Goal: Task Accomplishment & Management: Complete application form

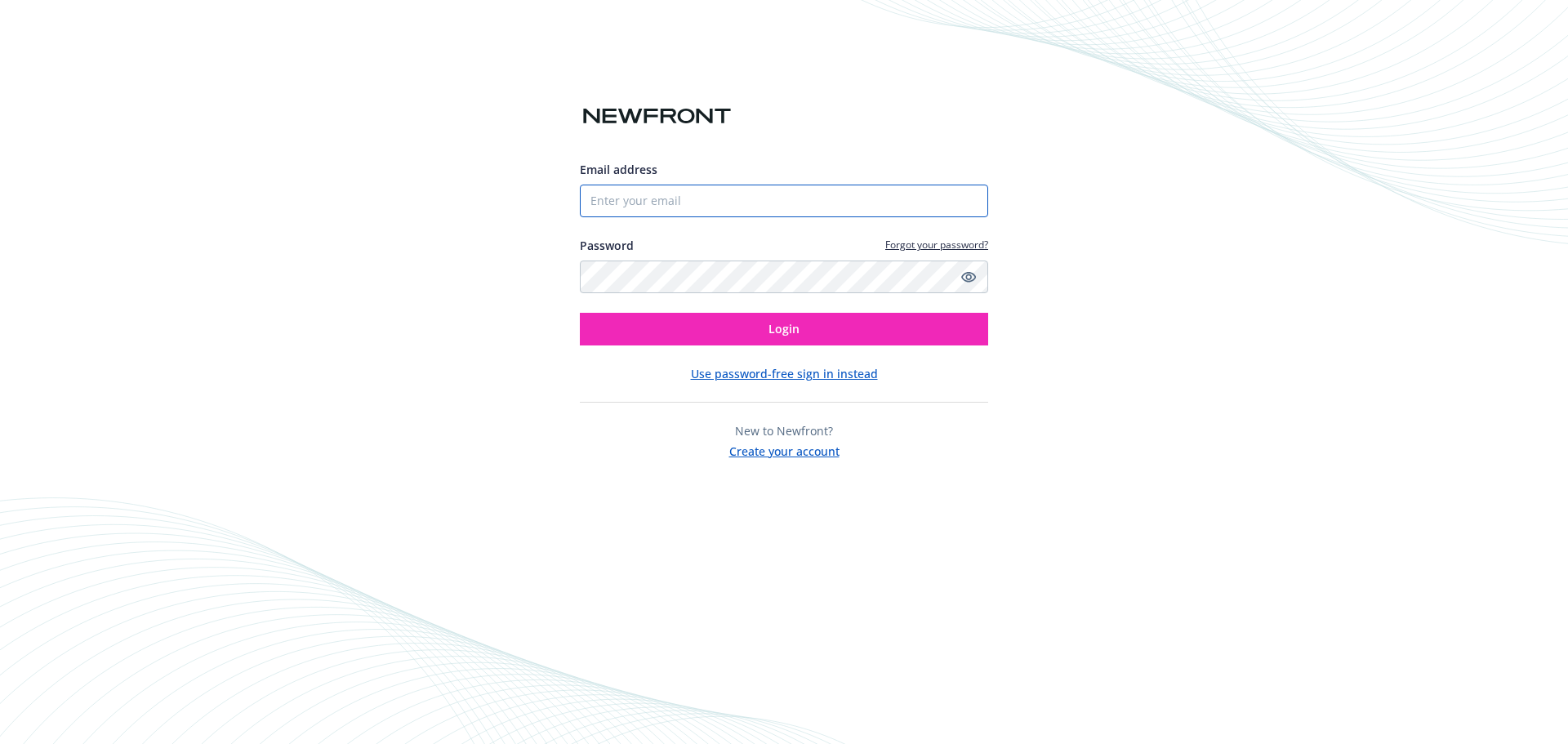
click at [661, 201] on input "Email address" at bounding box center [783, 200] width 408 height 32
type input "[PERSON_NAME][EMAIL_ADDRESS][PERSON_NAME][DOMAIN_NAME]"
click at [579, 313] on button "Login" at bounding box center [783, 328] width 408 height 32
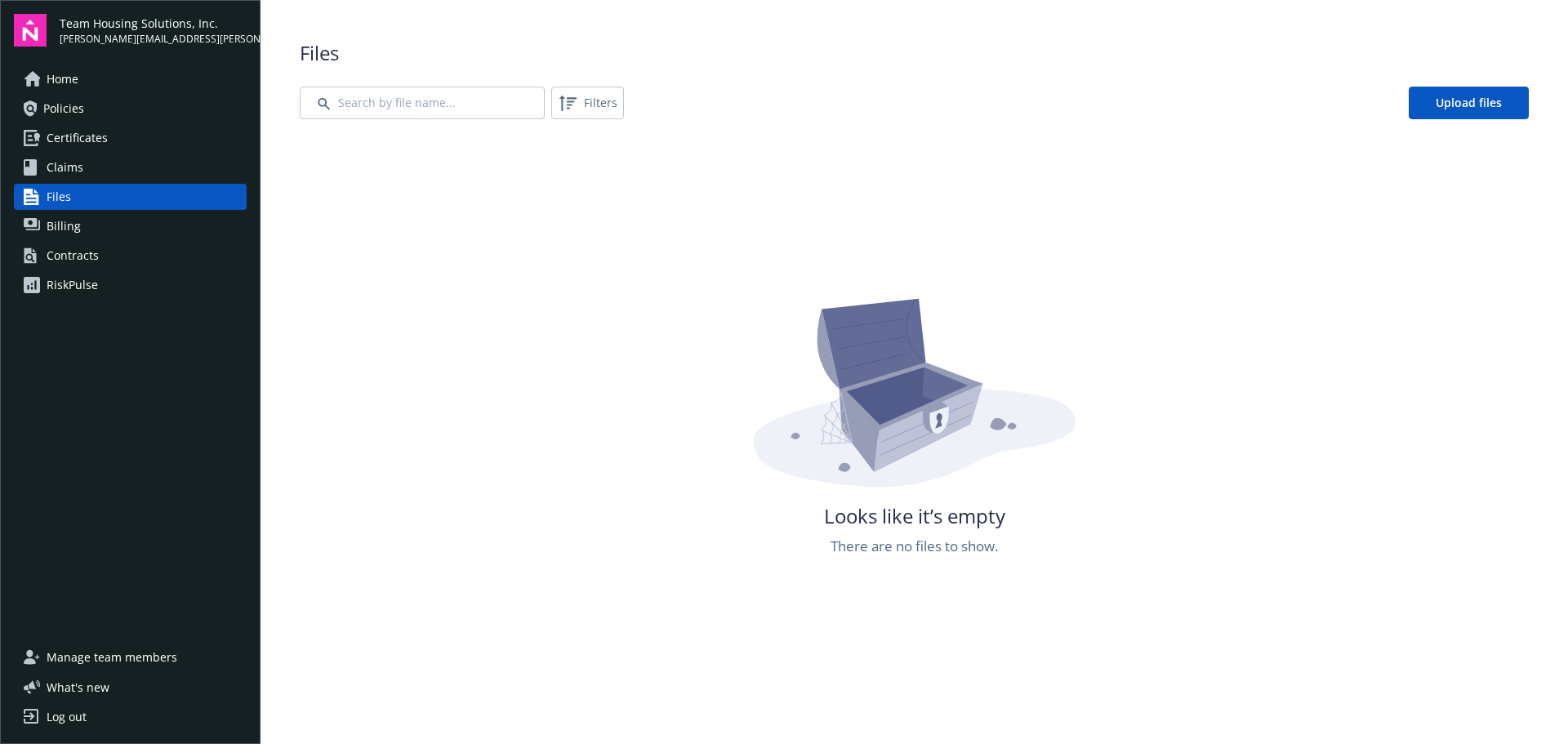
click at [64, 127] on span "Certificates" at bounding box center [77, 137] width 62 height 26
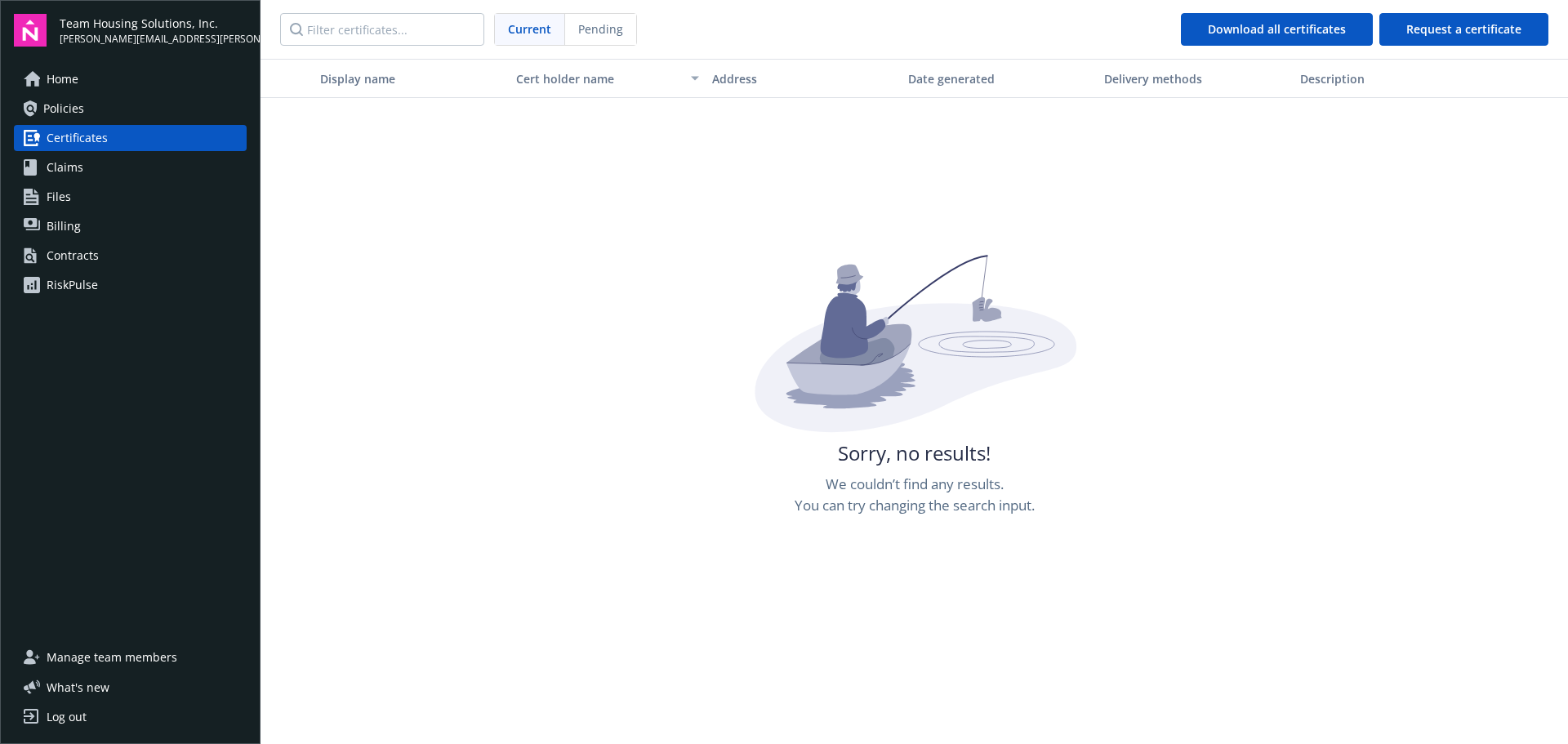
click at [73, 101] on span "Policies" at bounding box center [63, 108] width 41 height 26
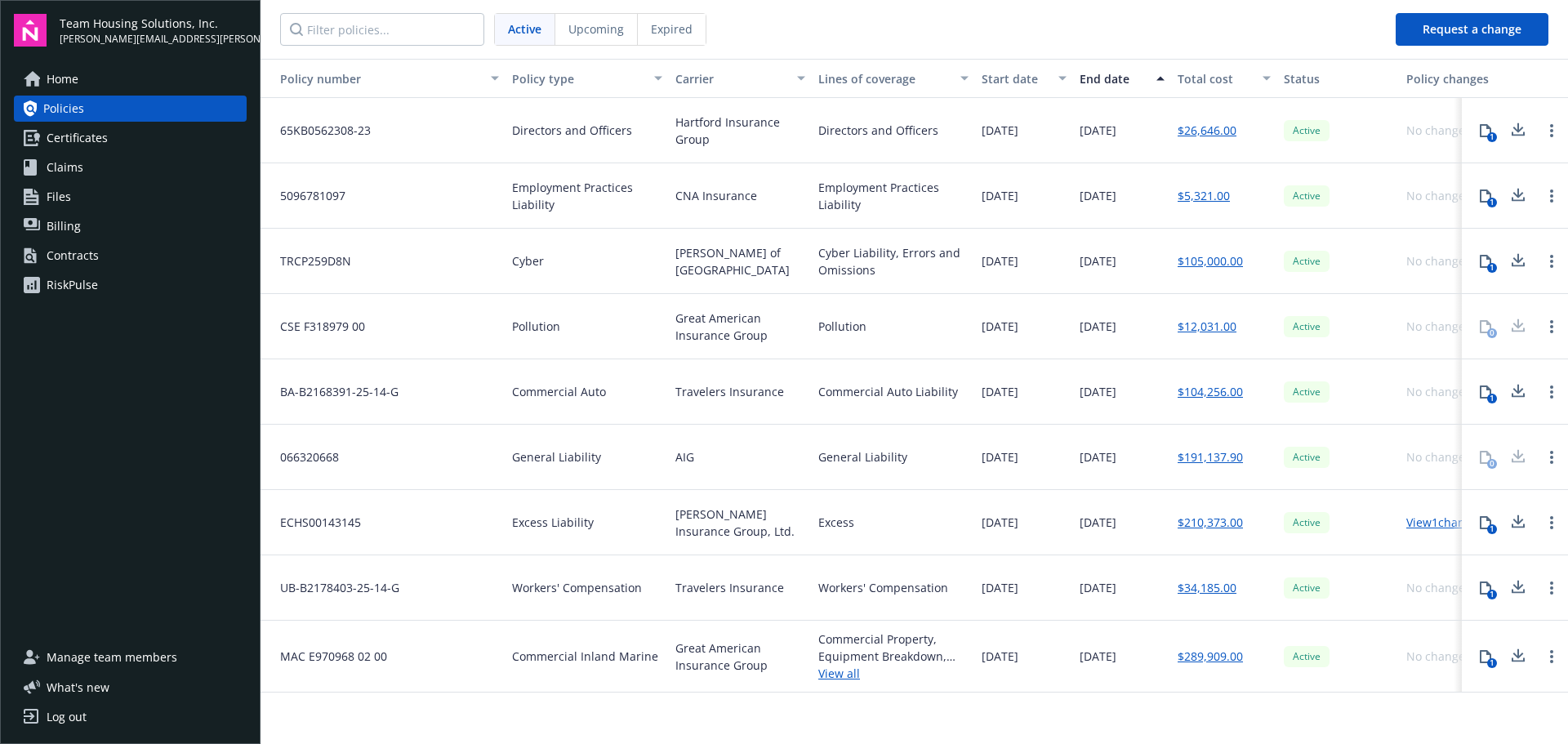
click at [299, 393] on span "BA-B2168391-25-14-G" at bounding box center [333, 392] width 131 height 17
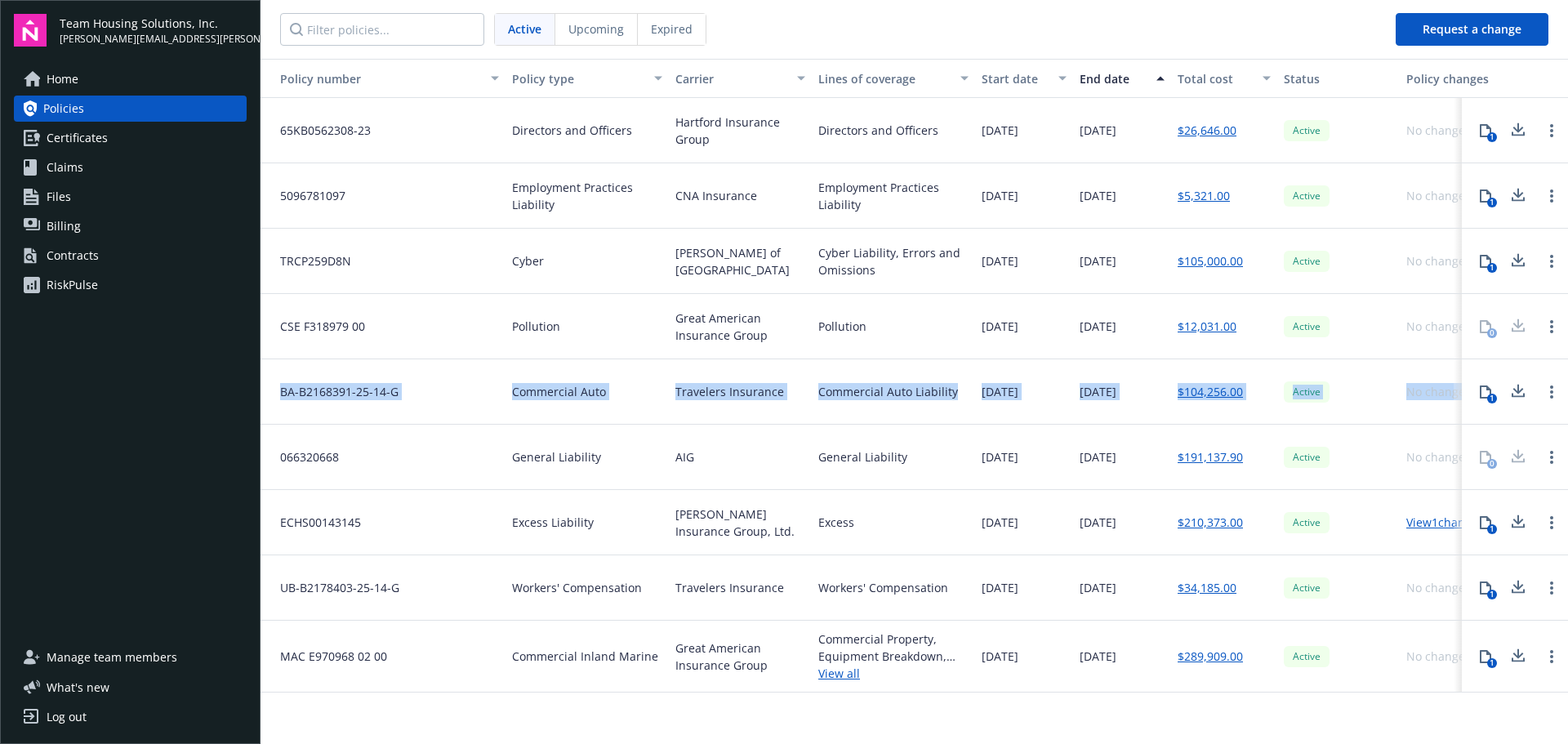
drag, startPoint x: 281, startPoint y: 393, endPoint x: 1482, endPoint y: 387, distance: 1201.0
click at [1482, 387] on div "BA-B2168391-25-14-G Commercial Auto Travelers Insurance Commercial Auto Liabili…" at bounding box center [934, 392] width 1348 height 66
click at [1511, 393] on icon at bounding box center [1518, 392] width 20 height 21
click at [1512, 81] on button "button" at bounding box center [1555, 78] width 106 height 39
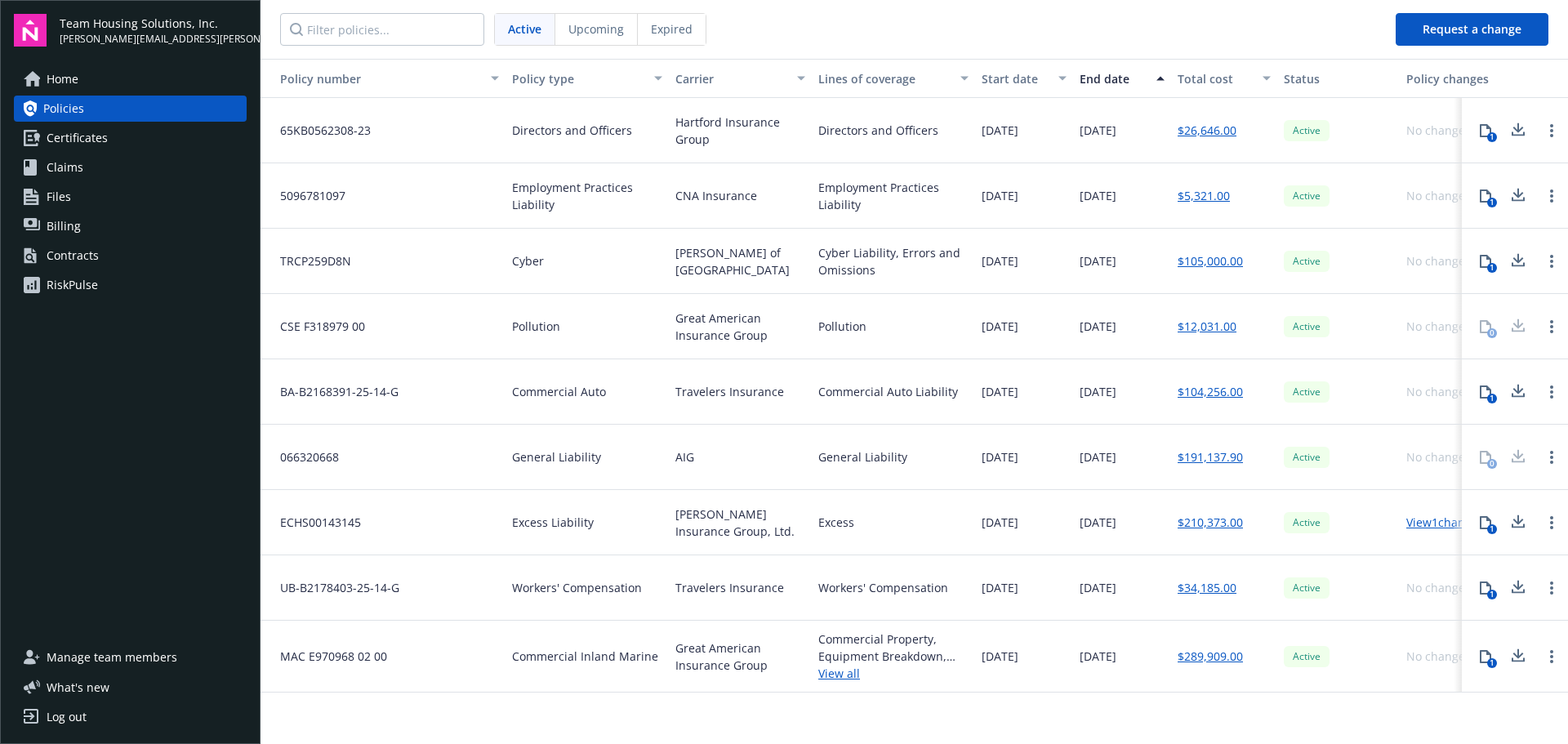
click at [154, 457] on div "Home Policies Certificates Claims Files Billing Contracts RiskPulse" at bounding box center [131, 346] width 233 height 559
click at [1492, 81] on div "button" at bounding box center [1494, 78] width 8 height 37
click at [1518, 78] on button "button" at bounding box center [1555, 78] width 106 height 39
click at [1456, 32] on button "Request a change" at bounding box center [1472, 29] width 153 height 32
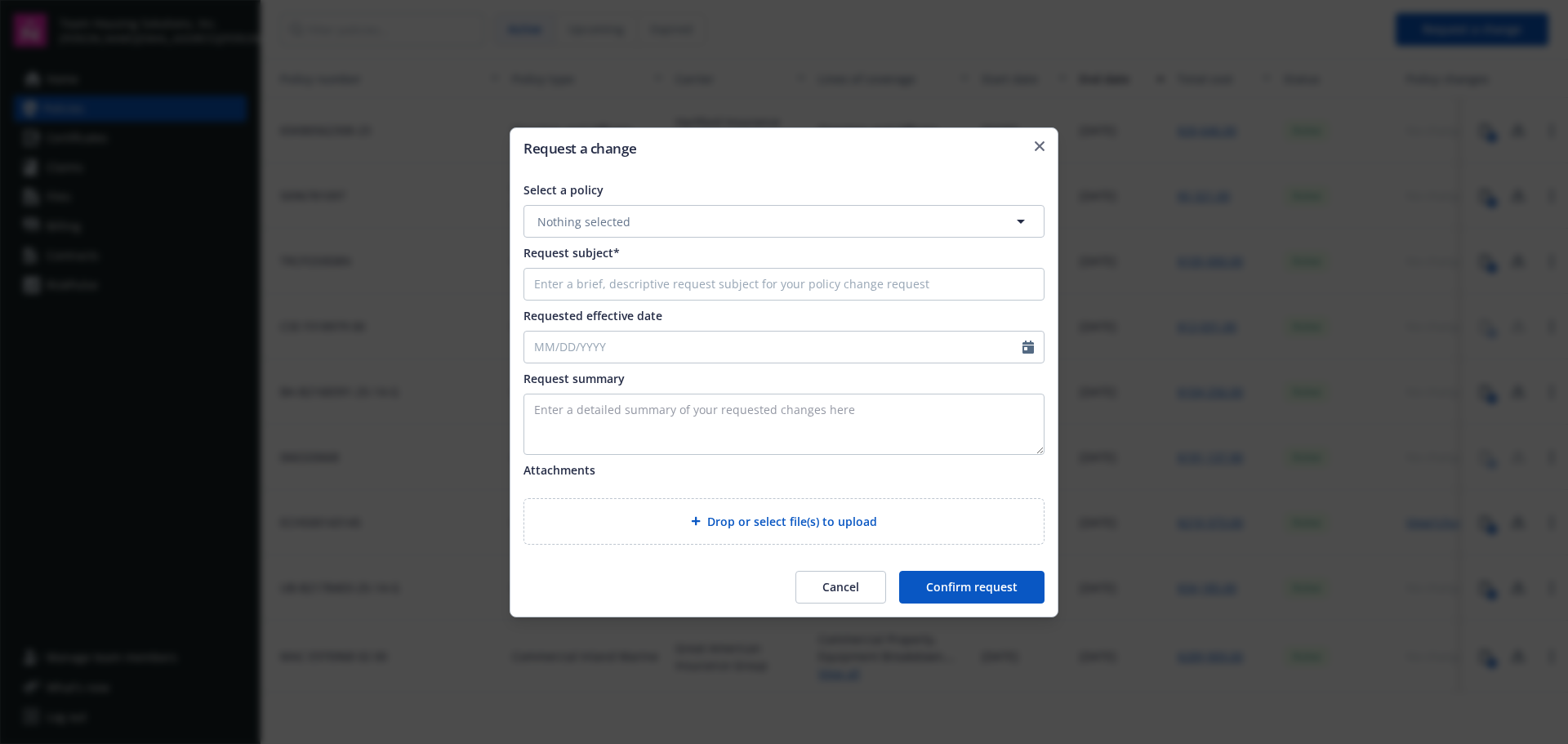
click at [650, 217] on button "Nothing selected" at bounding box center [784, 221] width 521 height 32
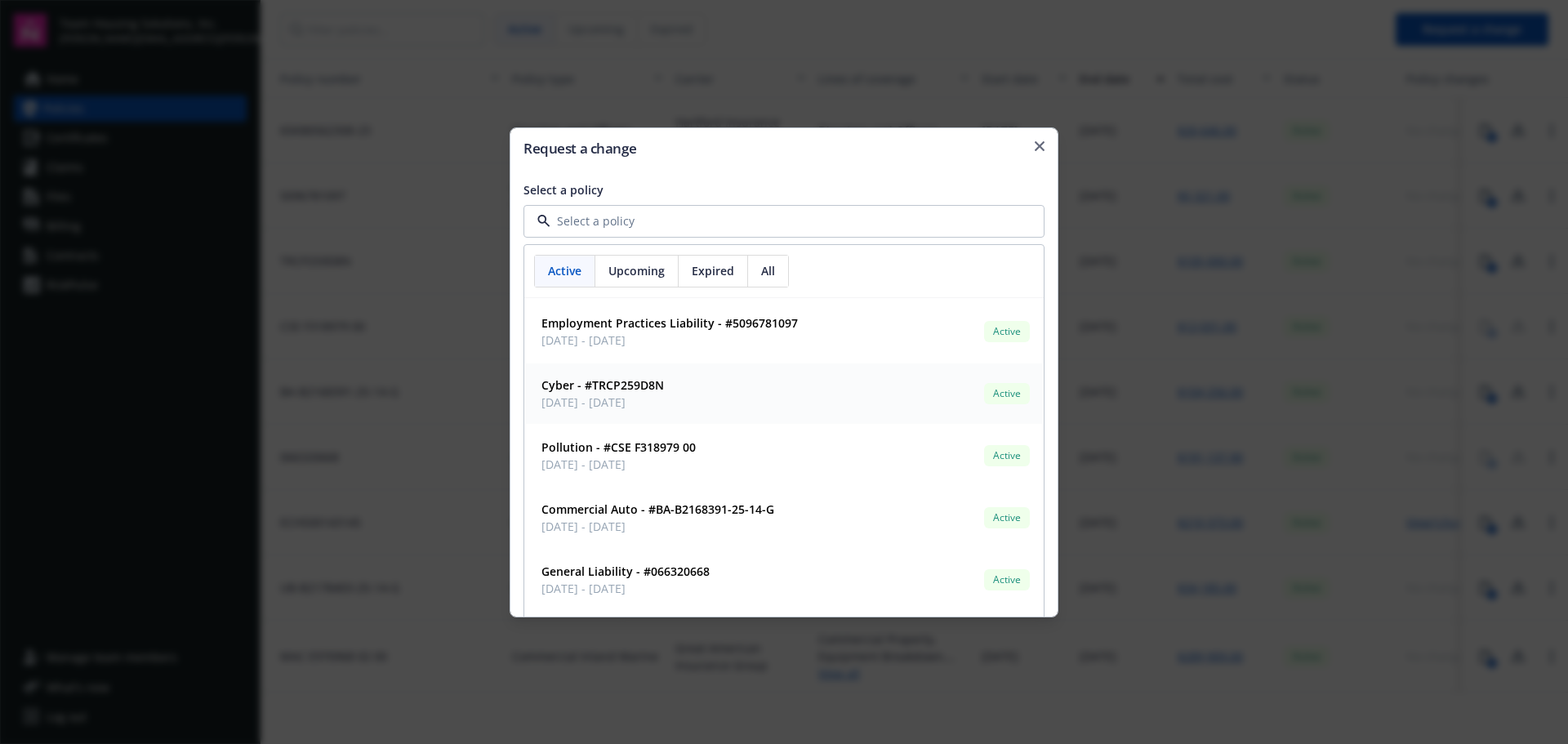
scroll to position [81, 0]
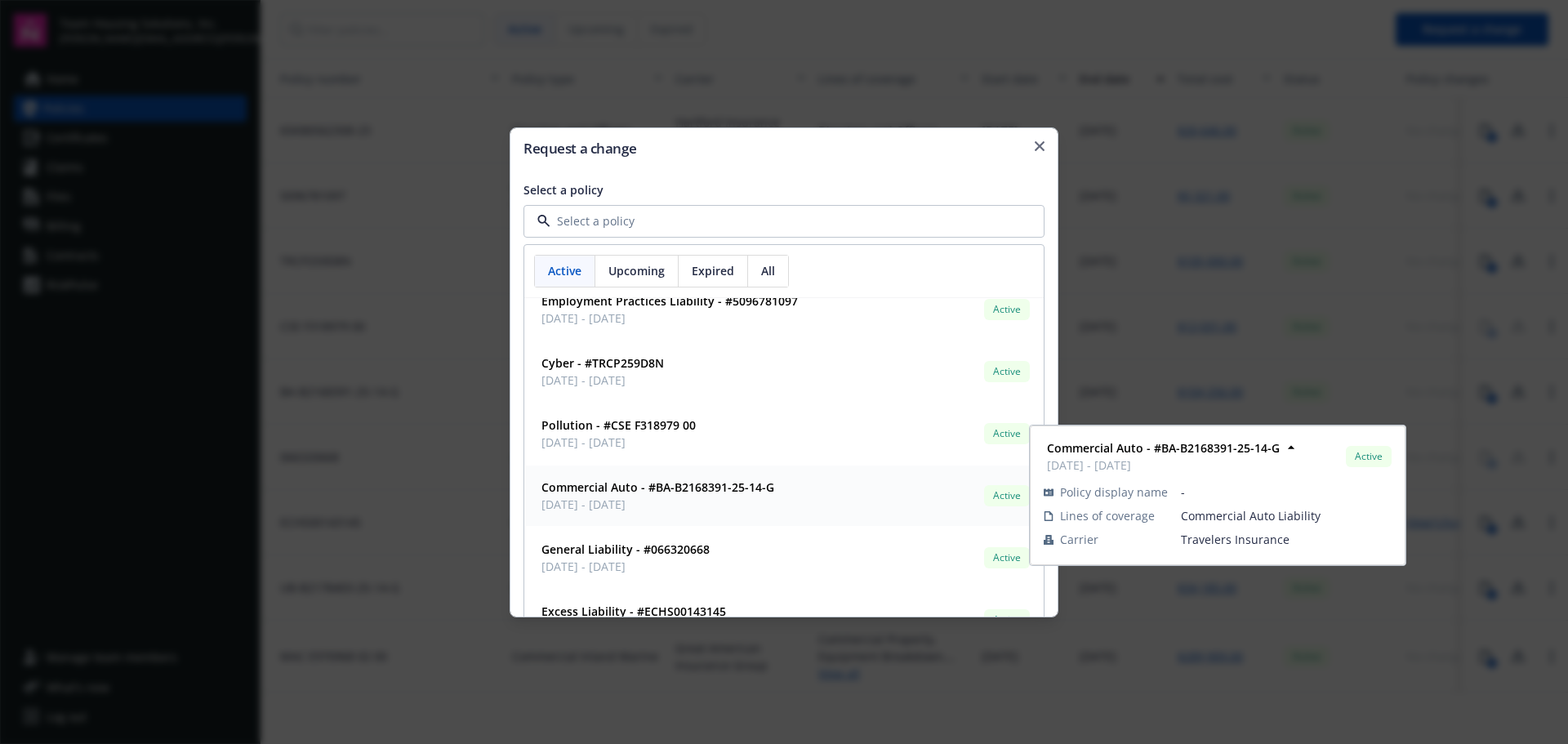
click at [693, 501] on span "04/07/2025 - 04/07/2026" at bounding box center [658, 504] width 233 height 17
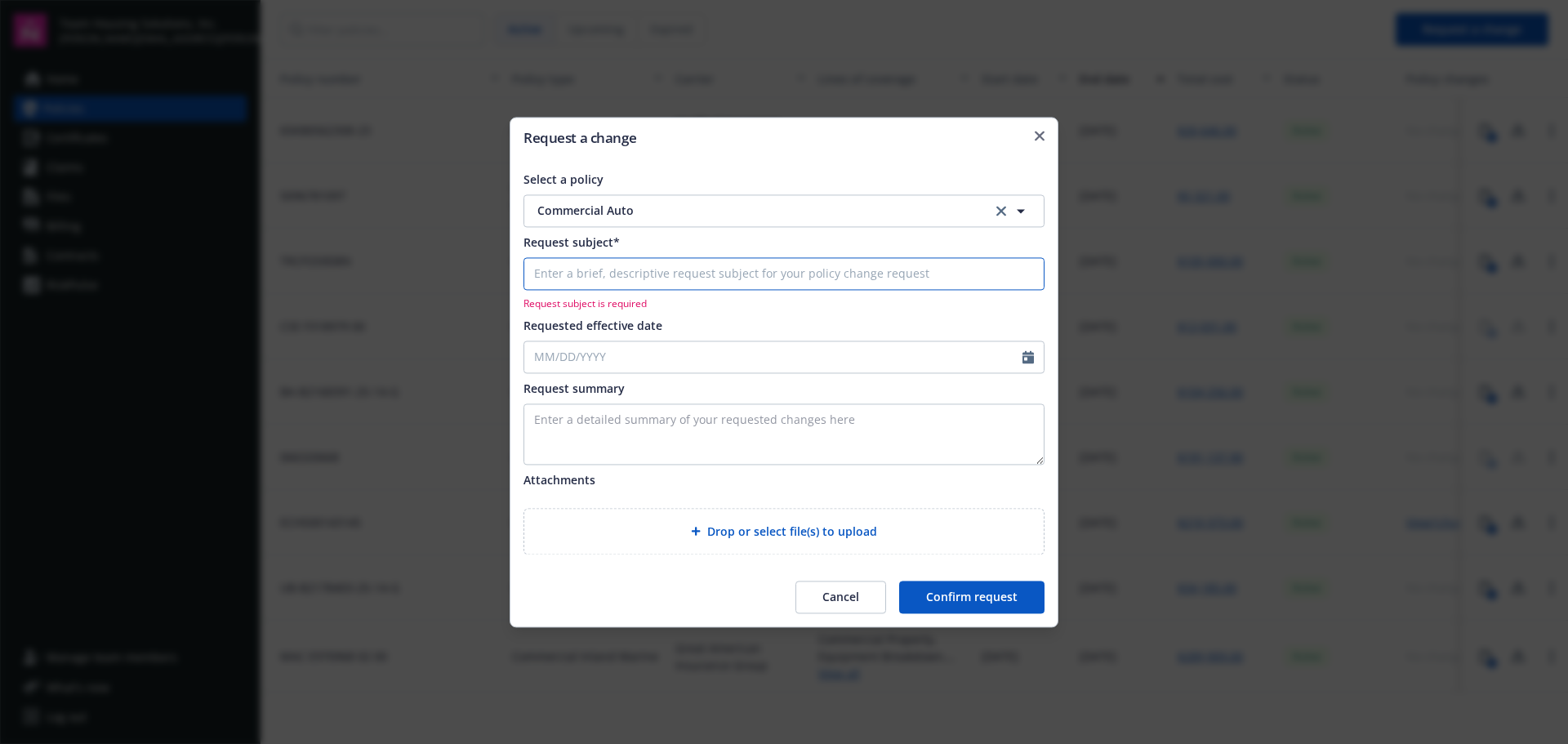
click at [634, 273] on input "Request subject*" at bounding box center [784, 273] width 521 height 32
click at [631, 353] on input "Requested effective date" at bounding box center [773, 357] width 498 height 31
select select "10"
click at [678, 478] on span "10" at bounding box center [676, 475] width 22 height 21
type input "10/10/2025"
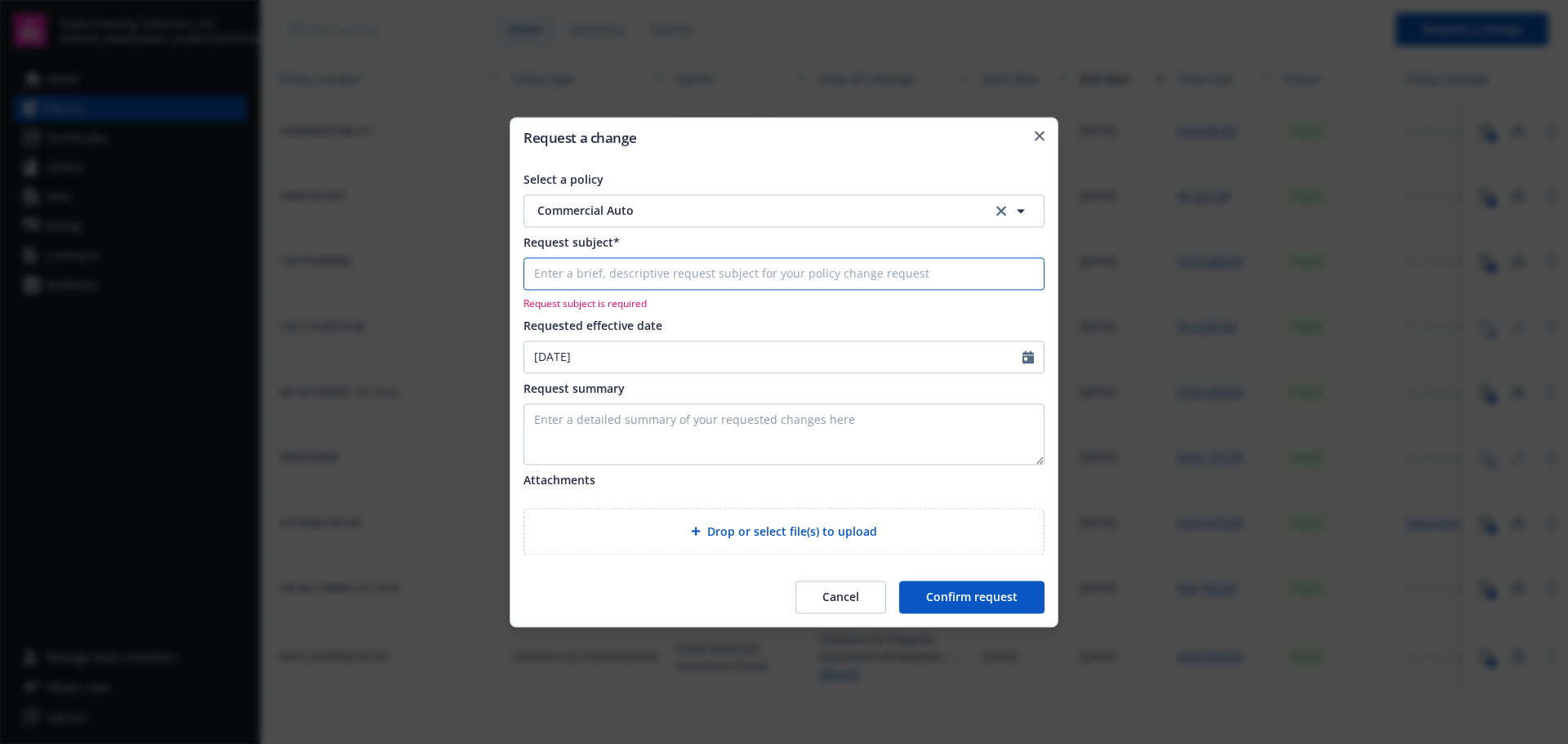
click at [583, 282] on input "Request subject*" at bounding box center [784, 273] width 521 height 32
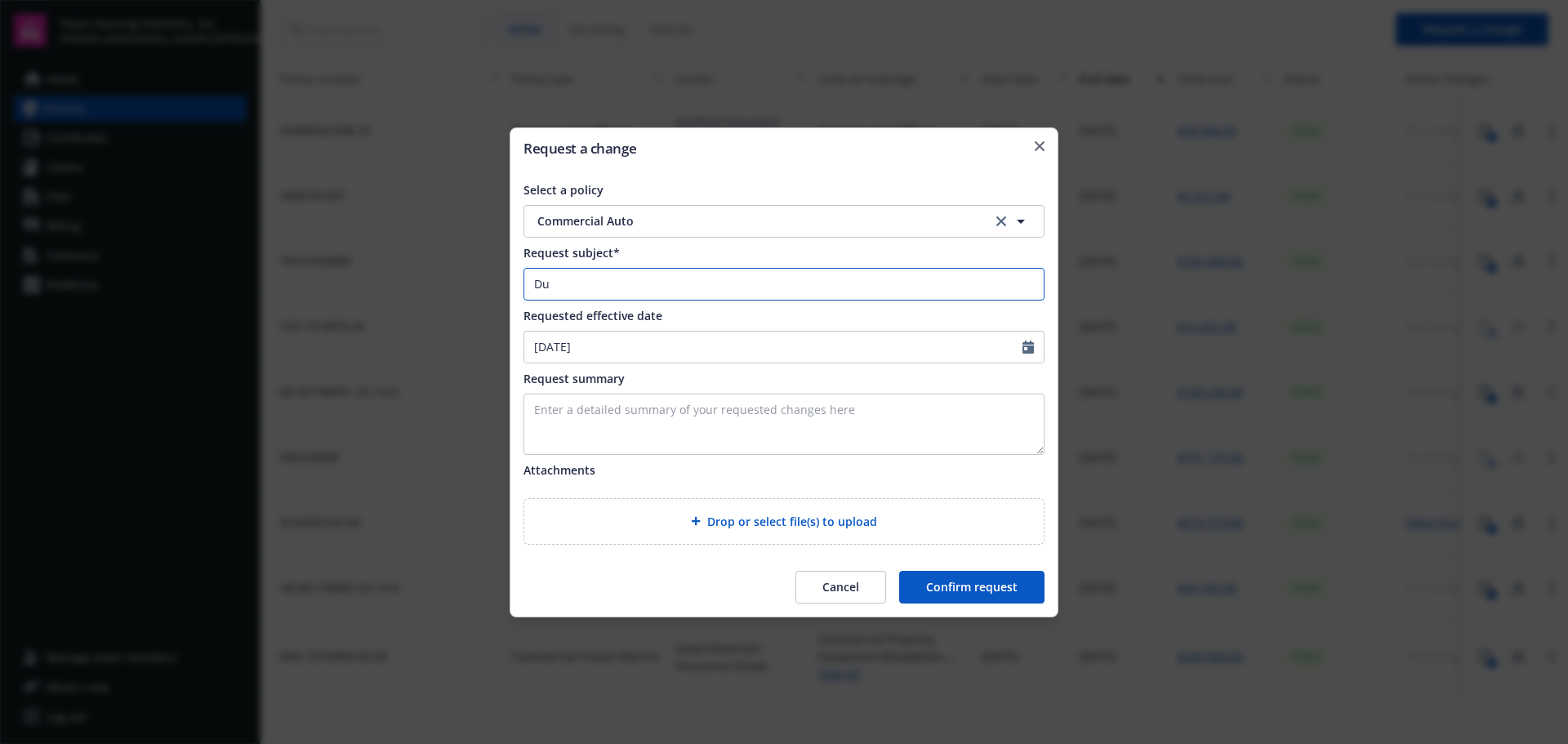
type input "D"
type input "Dodge Durango"
select select "10"
click at [737, 219] on span "Commercial Auto" at bounding box center [750, 220] width 427 height 17
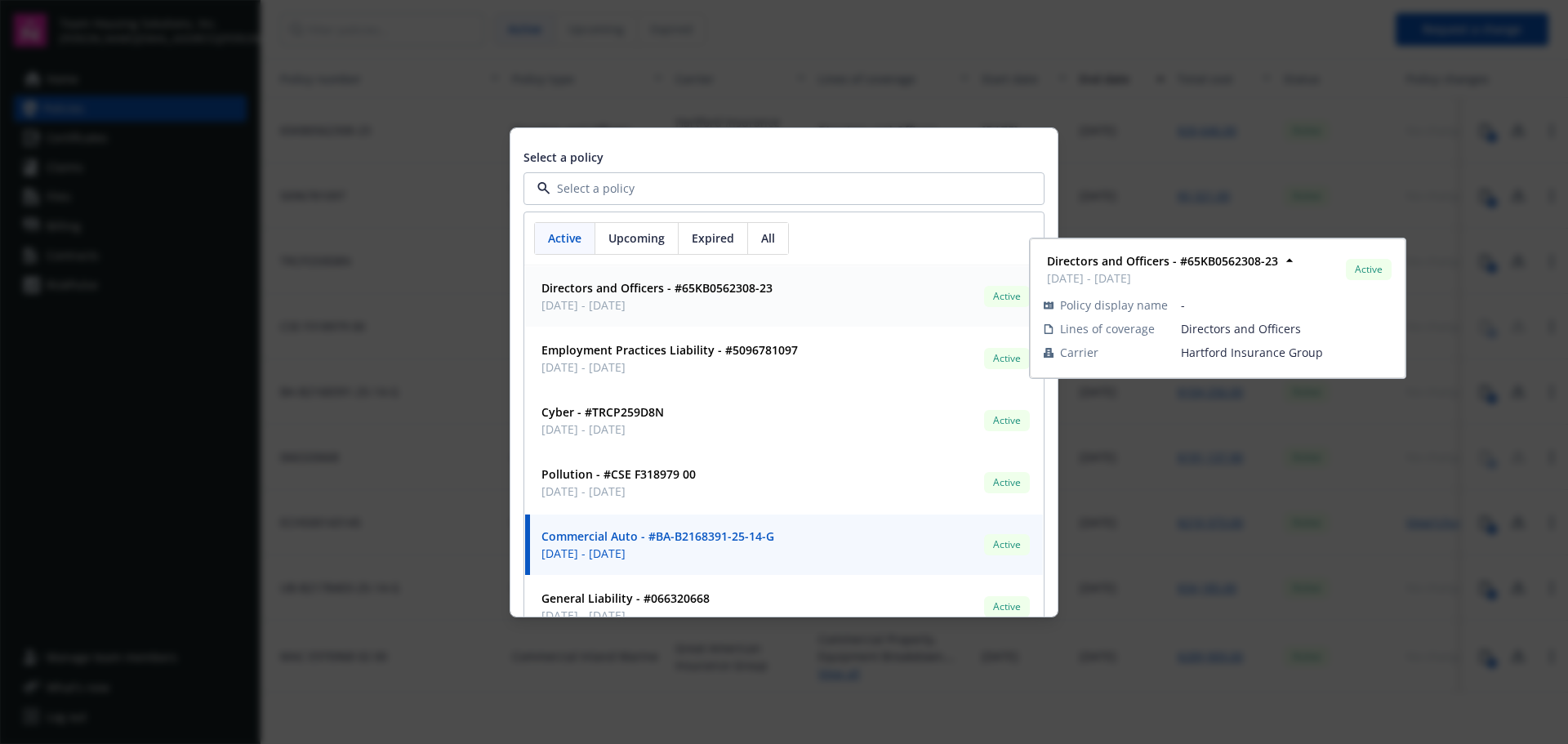
scroll to position [0, 0]
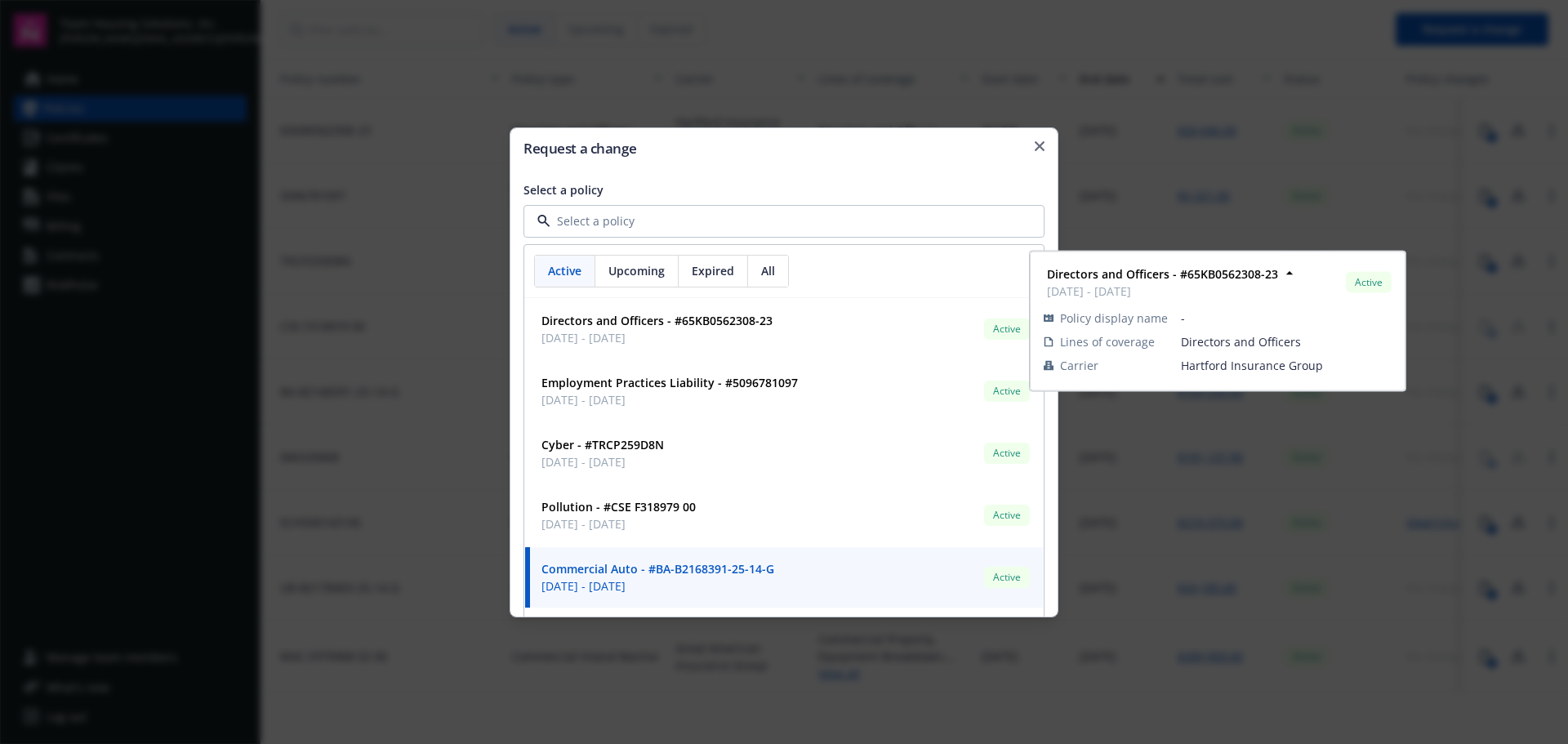
click at [772, 178] on div "Request a change Select a policy Active Upcoming Expired All Directors and Offi…" at bounding box center [784, 372] width 549 height 490
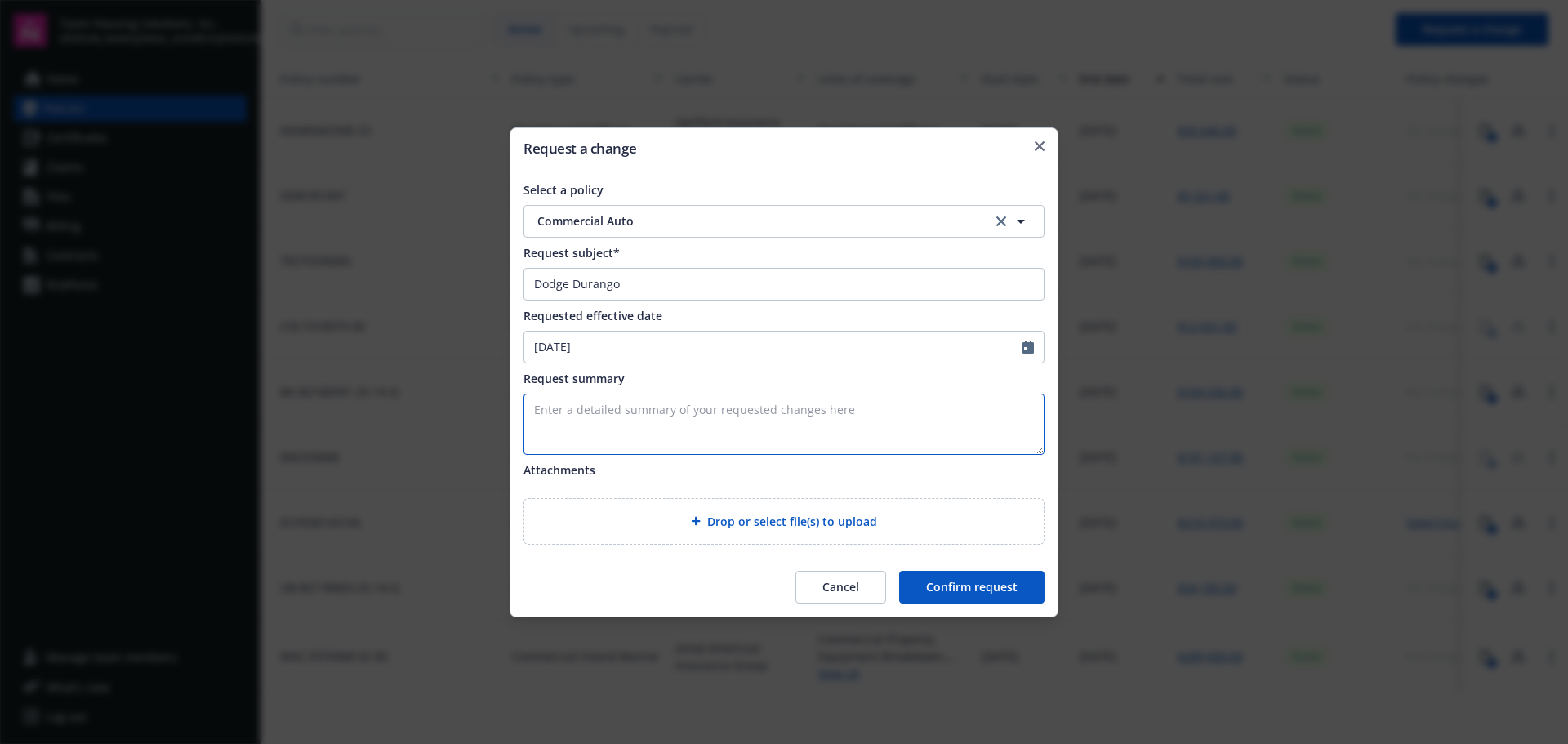
click at [678, 435] on textarea "Enter a detailed summary of your requested changes here" at bounding box center [784, 424] width 521 height 62
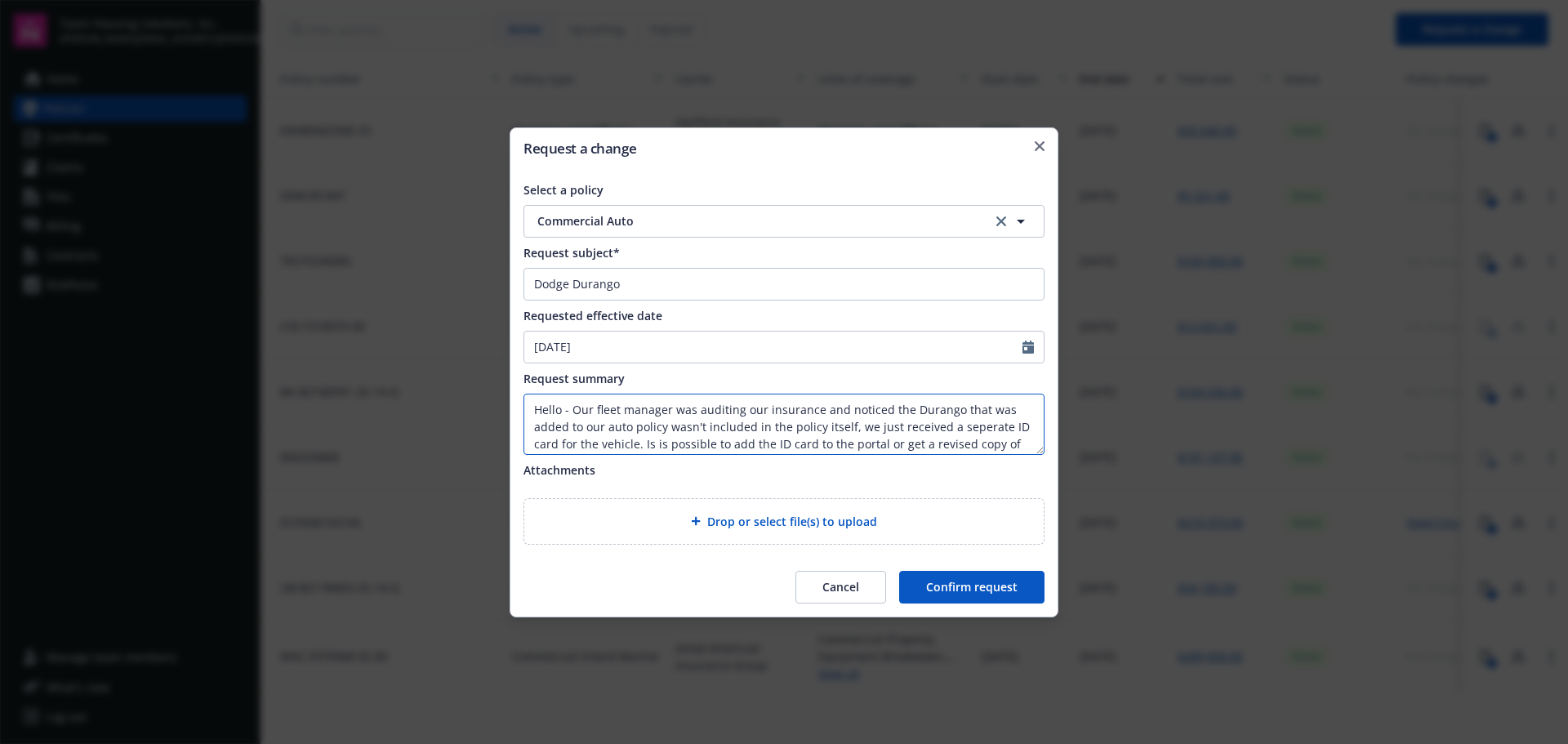
click at [970, 430] on textarea "Hello - Our fleet manager was auditing our insurance and noticed the Durango th…" at bounding box center [784, 424] width 521 height 62
click at [816, 441] on textarea "Hello - Our fleet manager was auditing our insurance and noticed the Durango th…" at bounding box center [784, 424] width 521 height 62
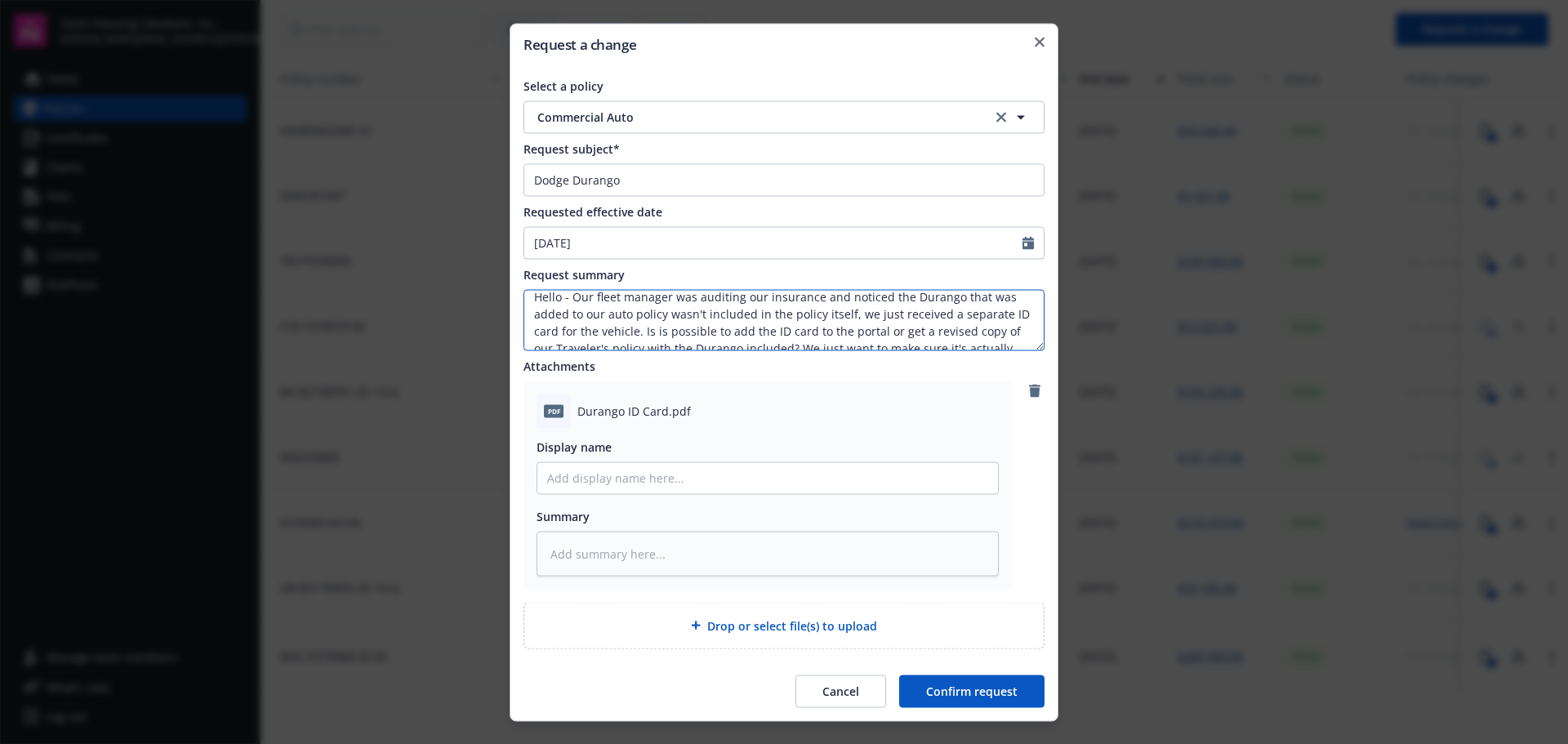
scroll to position [0, 0]
click at [906, 307] on textarea "Hello - Our fleet manager was auditing our insurance and noticed the Durango th…" at bounding box center [784, 320] width 521 height 62
type textarea "Hello - Our fleet manager was auditing our insurance and noticed the DDurango t…"
type textarea "x"
type textarea "Hello - Our fleet manager was auditing our insurance and noticed the DoDurango …"
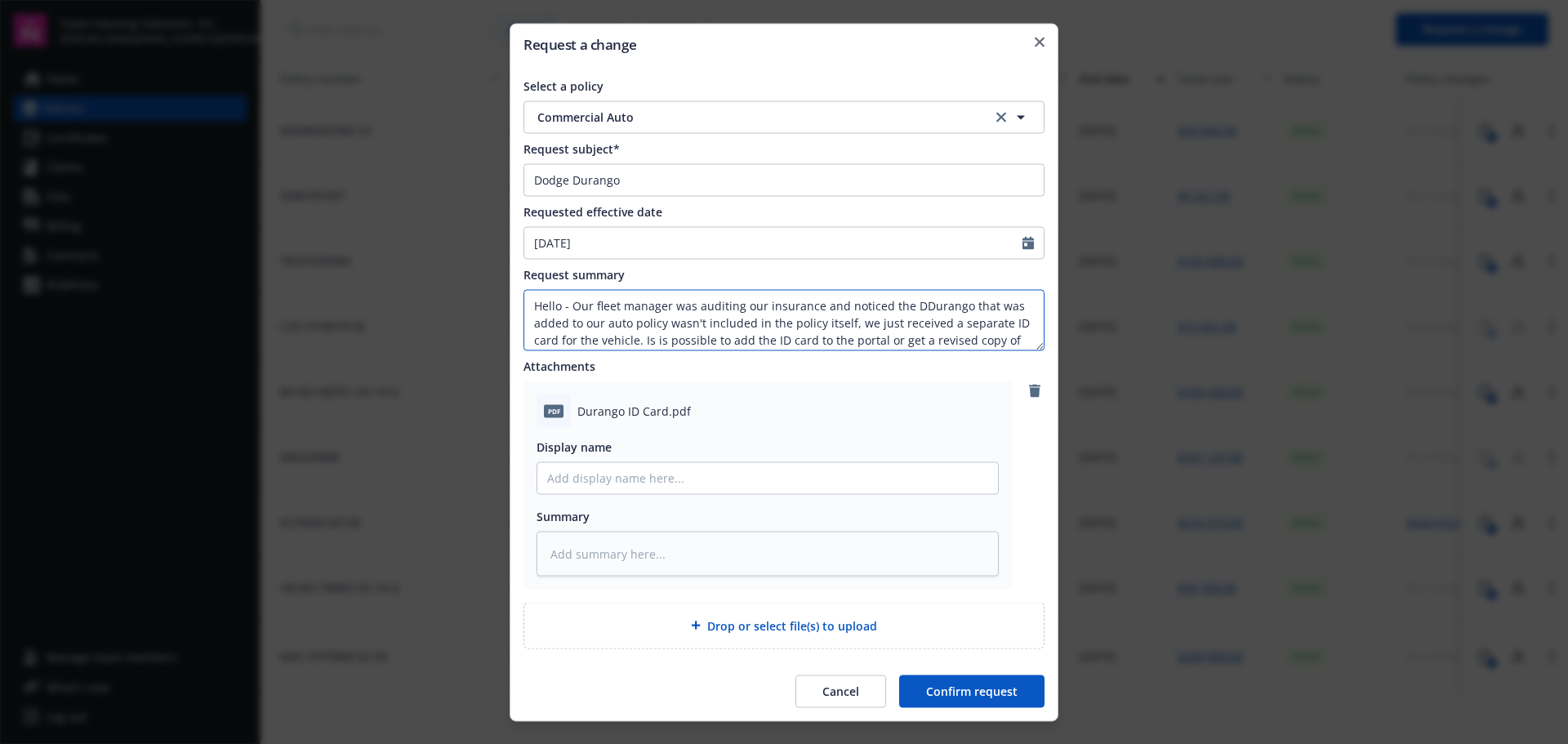
type textarea "x"
type textarea "Hello - Our fleet manager was auditing our insurance and noticed the DodDurango…"
type textarea "x"
type textarea "Hello - Our fleet manager was auditing our insurance and noticed the DodgDurang…"
type textarea "x"
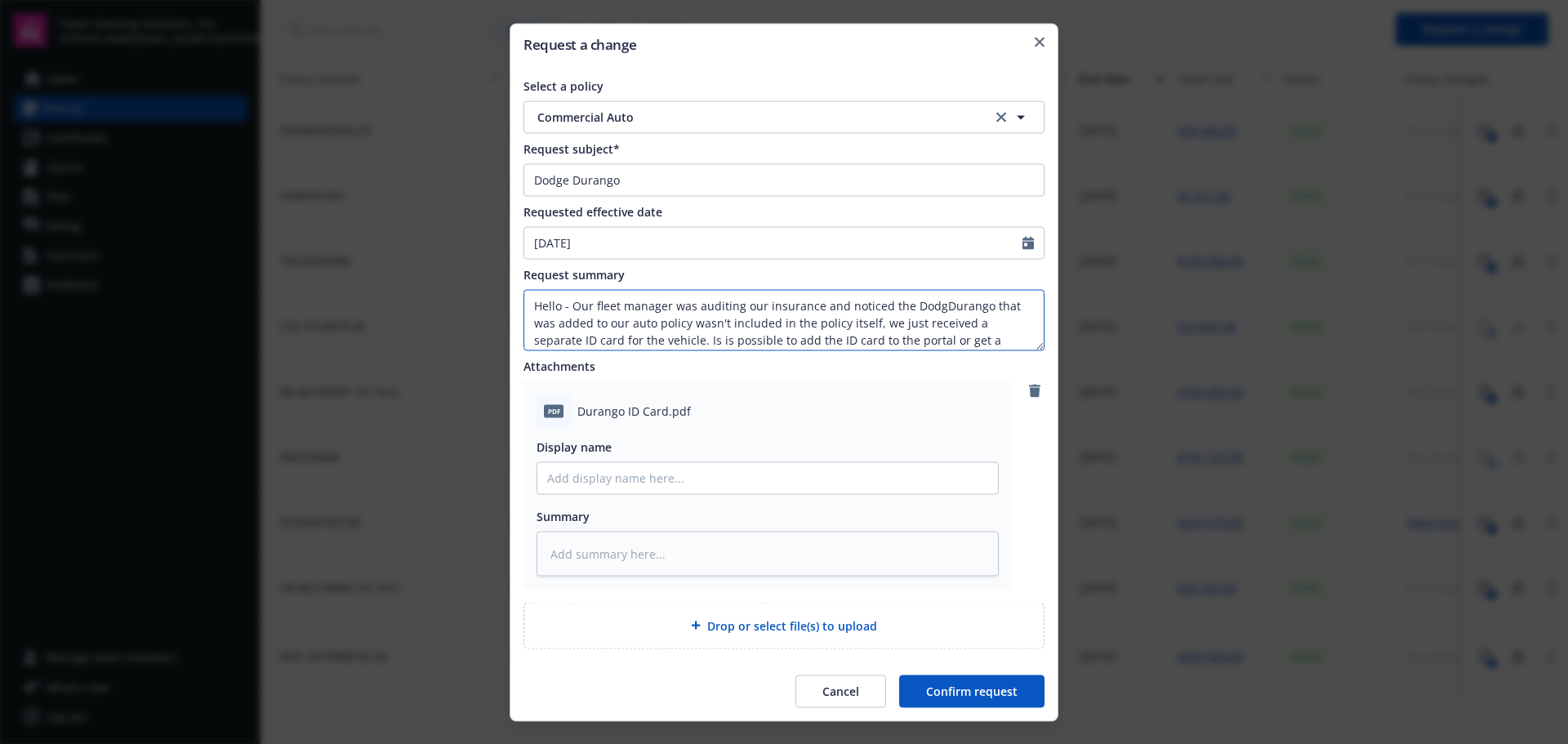
type textarea "Hello - Our fleet manager was auditing our insurance and noticed the DodgeDuran…"
type textarea "x"
type textarea "Hello - Our fleet manager was auditing our insurance and noticed the Dodge Dura…"
type textarea "x"
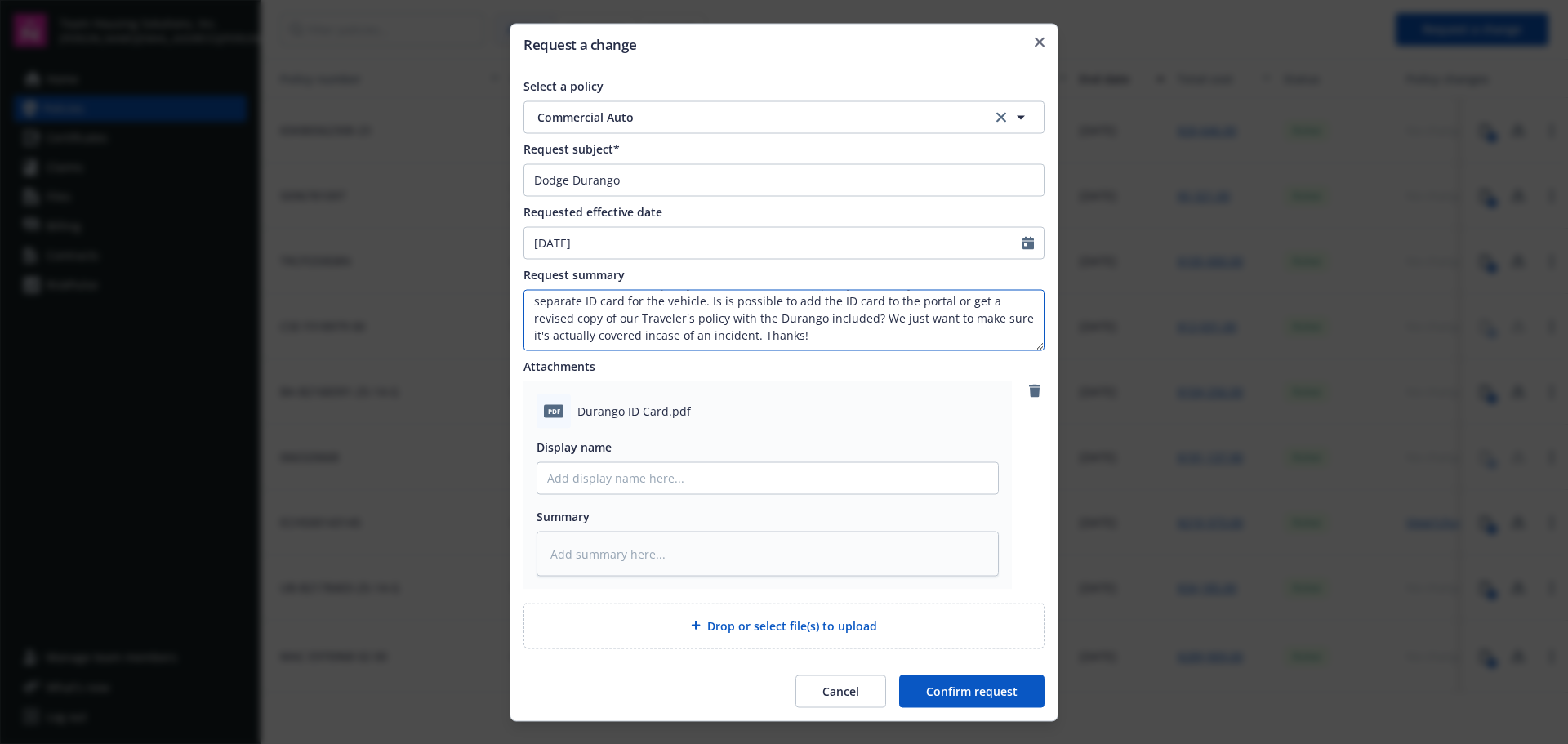
drag, startPoint x: 772, startPoint y: 342, endPoint x: 796, endPoint y: 323, distance: 30.6
click at [796, 323] on textarea "Hello - Our fleet manager was auditing our insurance and noticed the Dodge Dura…" at bounding box center [784, 320] width 521 height 62
type textarea "Hello - Our fleet manager was auditing our insurance and noticed the Dodge Dura…"
type textarea "x"
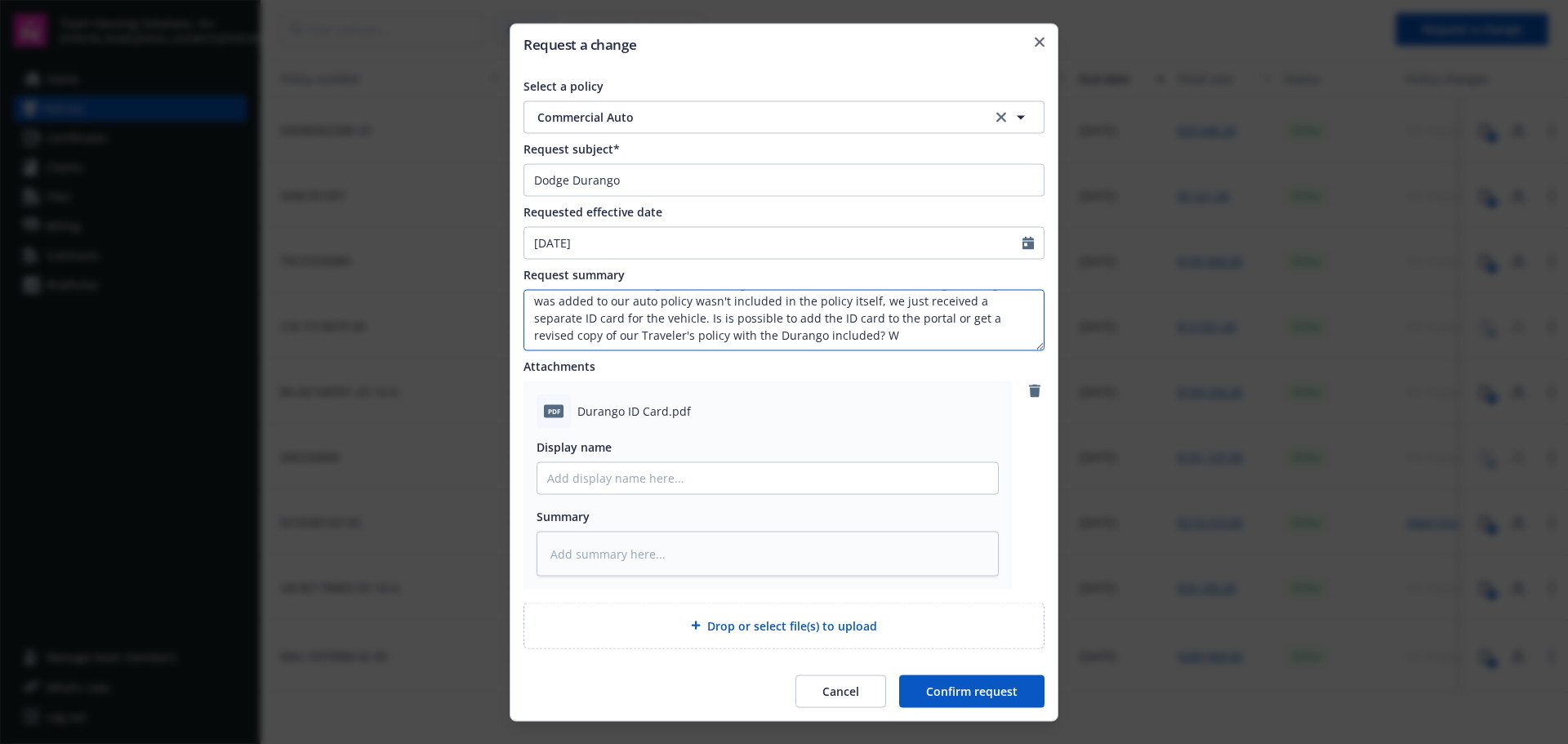
type textarea "Hello - Our fleet manager was auditing our insurance and noticed the Dodge Dura…"
type textarea "x"
type textarea "Hello - Our fleet manager was auditing our insurance and noticed the Dodge Dura…"
type textarea "x"
type textarea "Hello - Our fleet manager was auditing our insurance and noticed the Dodge Dura…"
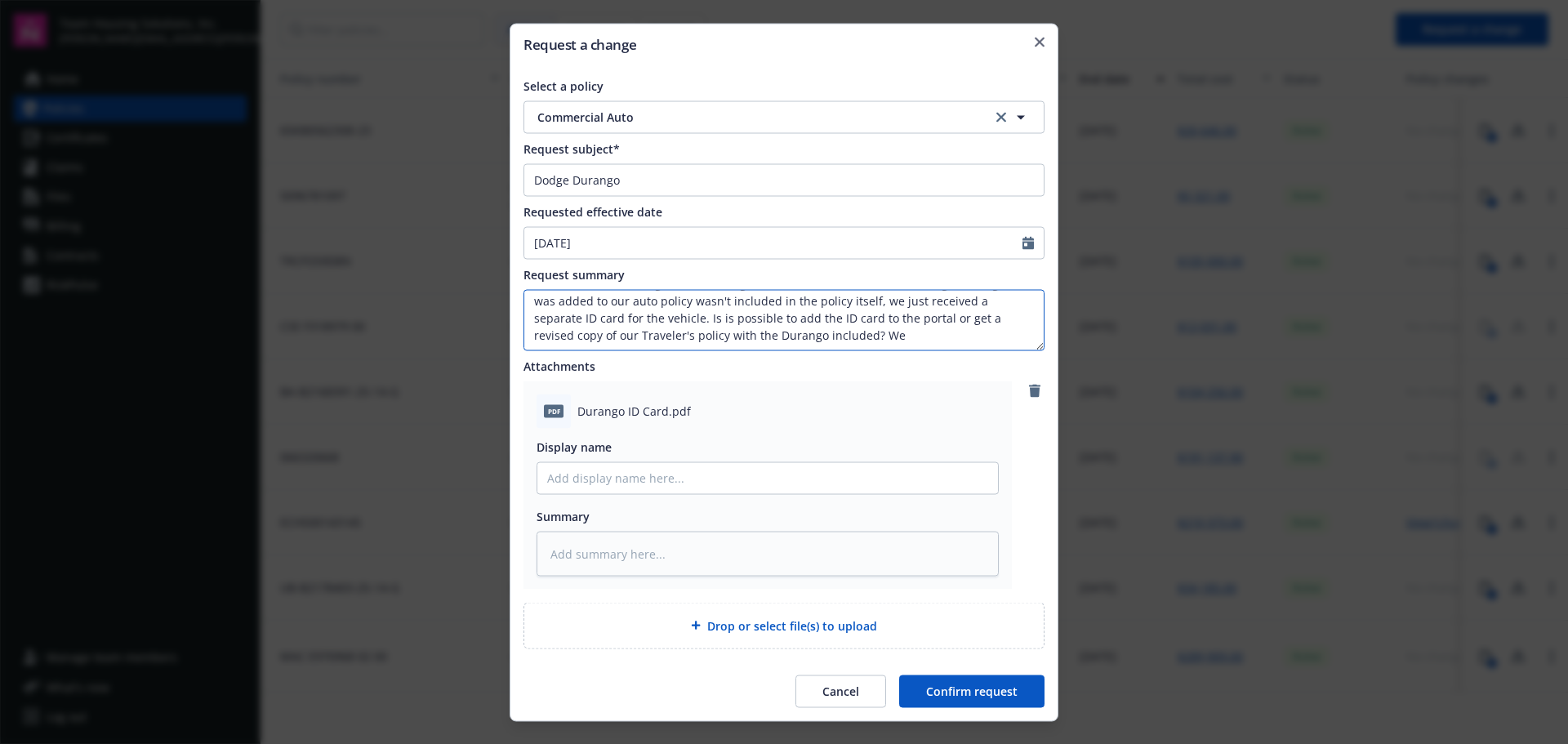
type textarea "x"
type textarea "Hello - Our fleet manager was auditing our insurance and noticed the Dodge Dura…"
type textarea "x"
type textarea "Hello - Our fleet manager was auditing our insurance and noticed the Dodge Dura…"
type textarea "x"
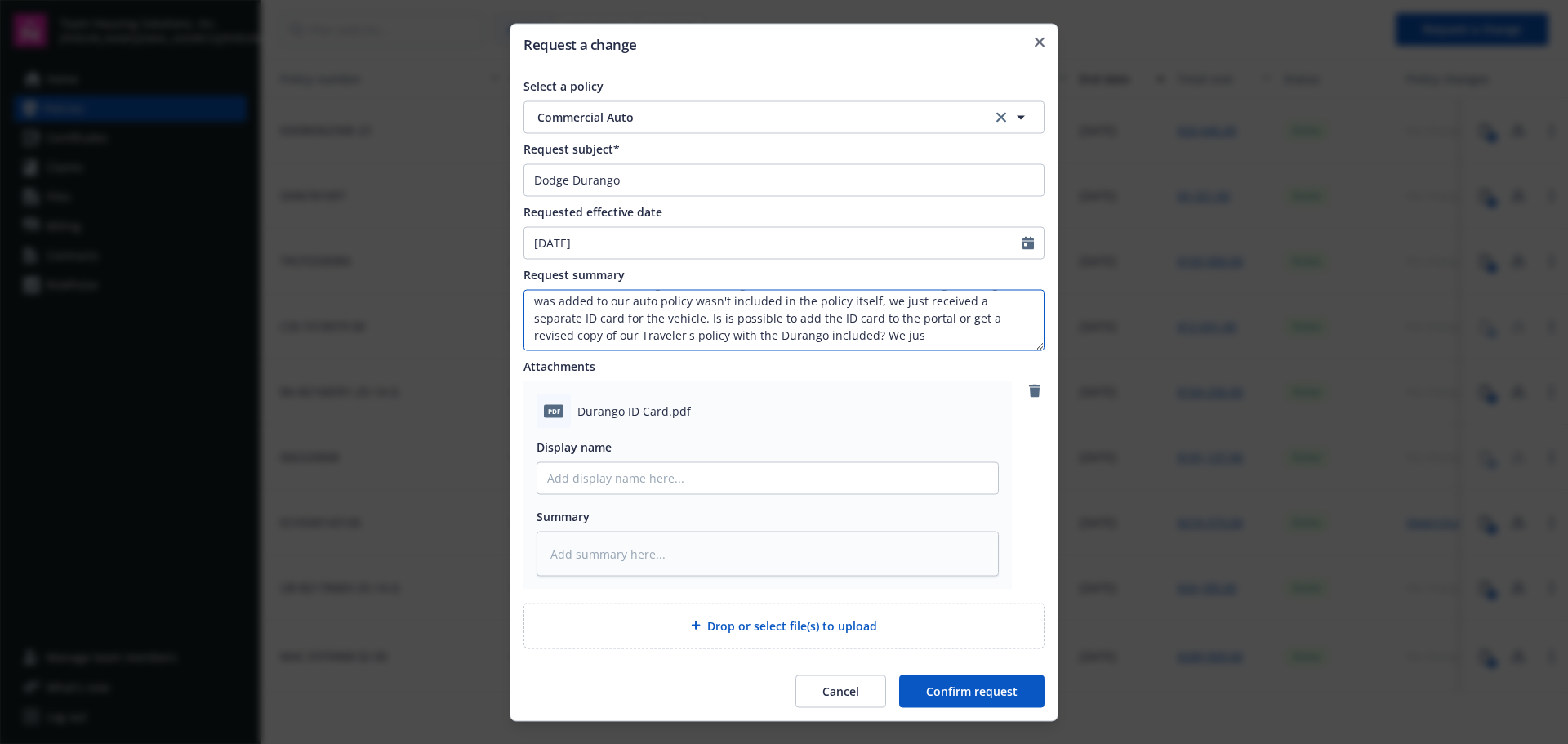
type textarea "Hello - Our fleet manager was auditing our insurance and noticed the Dodge Dura…"
type textarea "x"
type textarea "Hello - Our fleet manager was auditing our insurance and noticed the Dodge Dura…"
type textarea "x"
type textarea "Hello - Our fleet manager was auditing our insurance and noticed the Dodge Dura…"
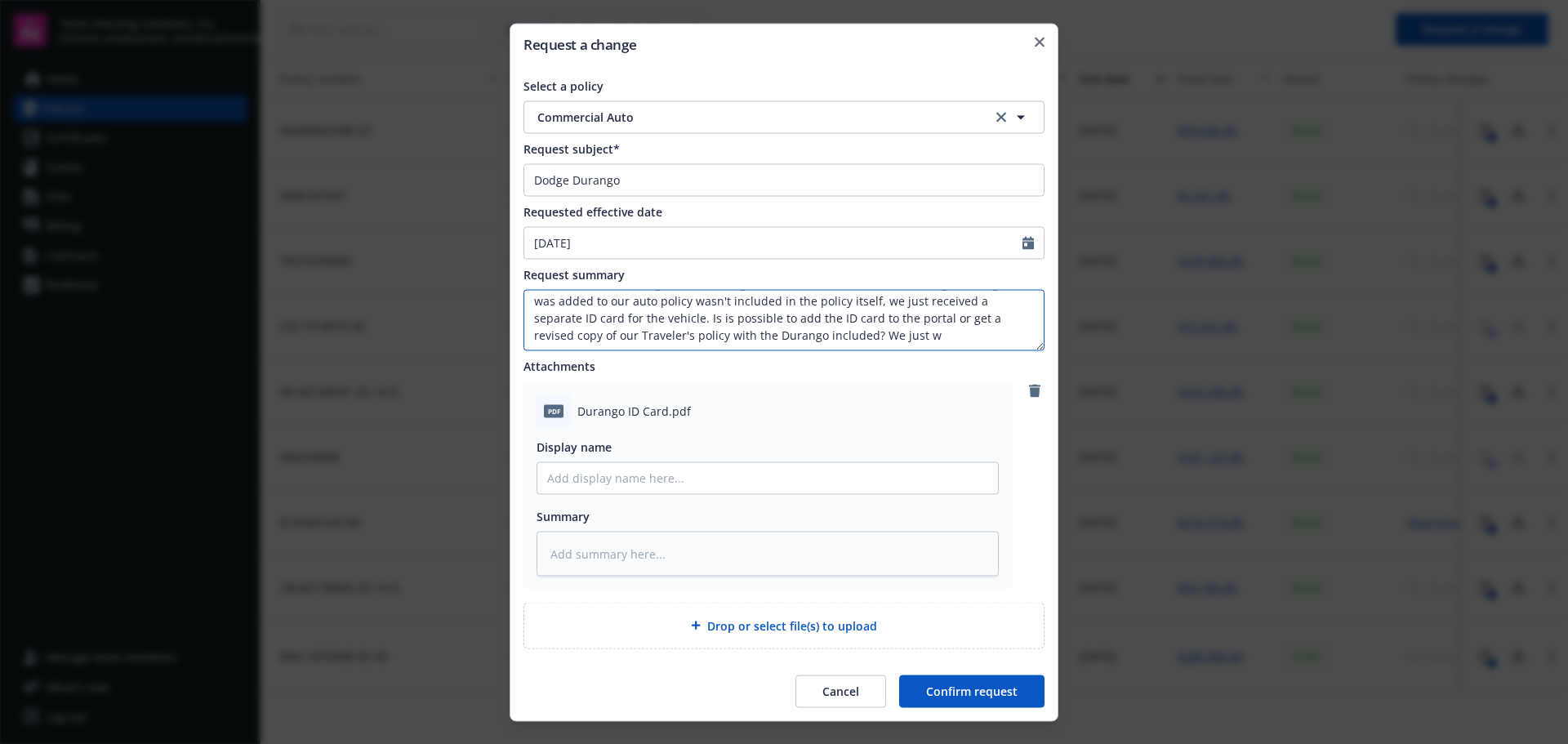
type textarea "x"
type textarea "Hello - Our fleet manager was auditing our insurance and noticed the Dodge Dura…"
type textarea "x"
type textarea "Hello - Our fleet manager was auditing our insurance and noticed the Dodge Dura…"
type textarea "x"
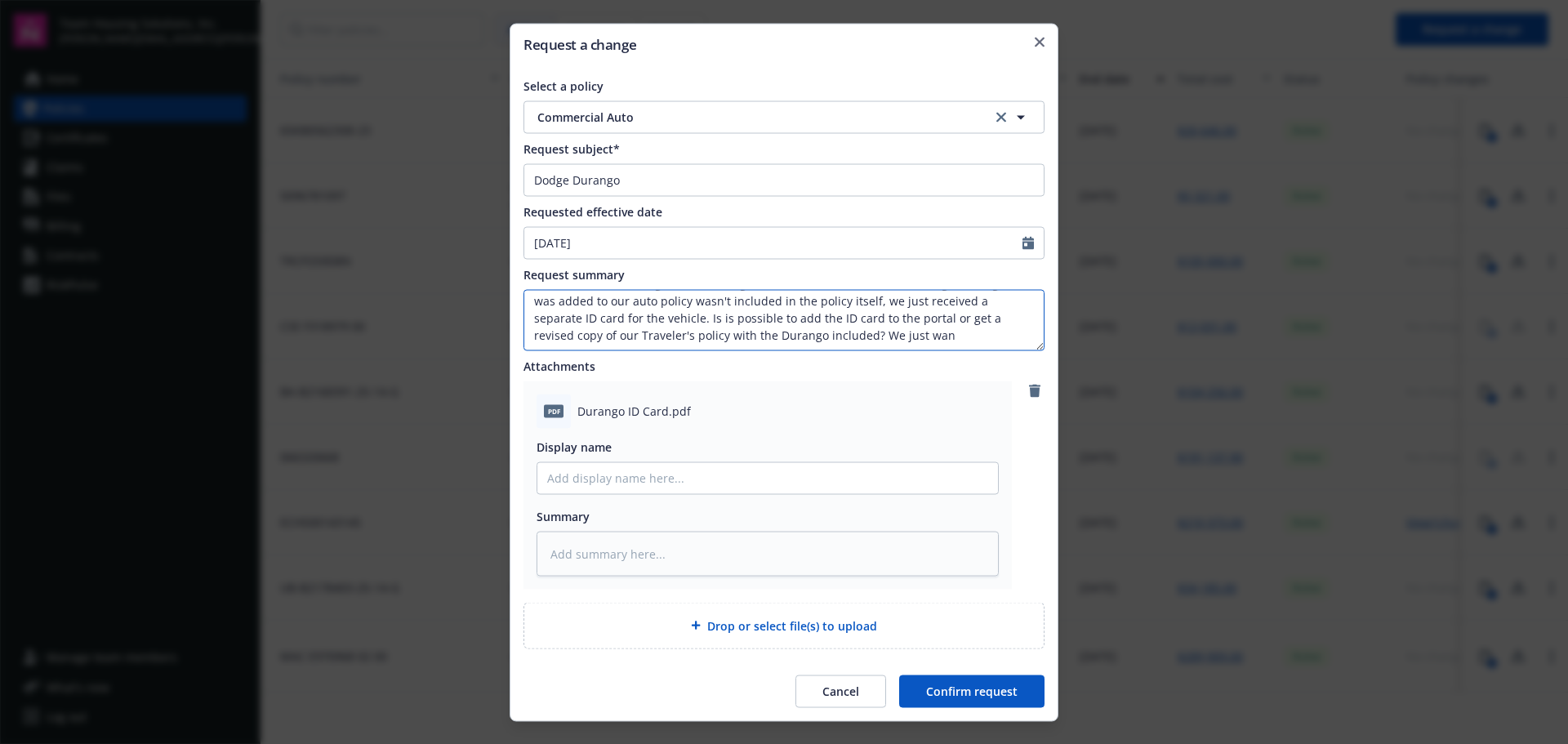
type textarea "Hello - Our fleet manager was auditing our insurance and noticed the Dodge Dura…"
type textarea "x"
type textarea "Hello - Our fleet manager was auditing our insurance and noticed the Dodge Dura…"
type textarea "x"
type textarea "Hello - Our fleet manager was auditing our insurance and noticed the Dodge Dura…"
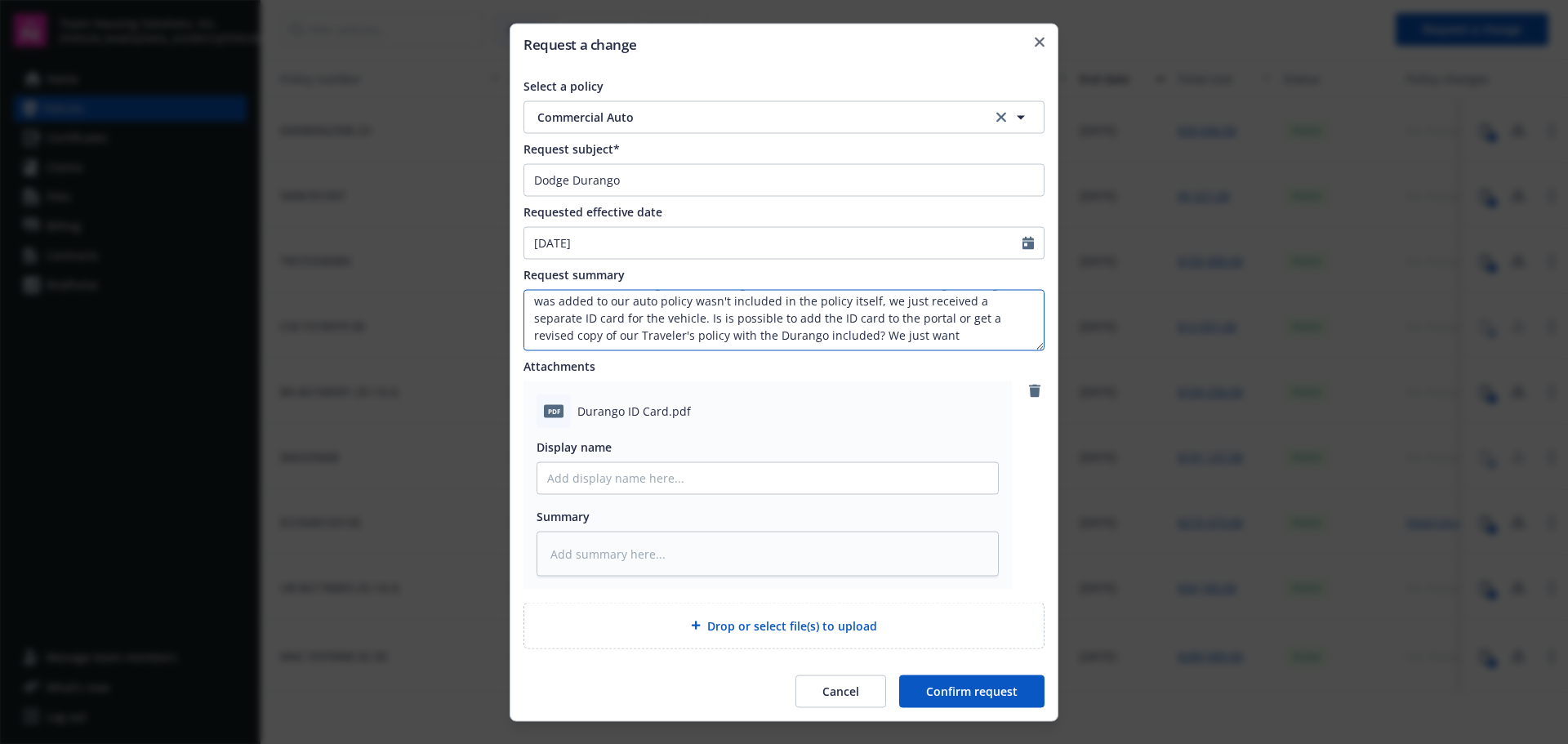
type textarea "x"
type textarea "Hello - Our fleet manager was auditing our insurance and noticed the Dodge Dura…"
type textarea "x"
type textarea "Hello - Our fleet manager was auditing our insurance and noticed the Dodge Dura…"
type textarea "x"
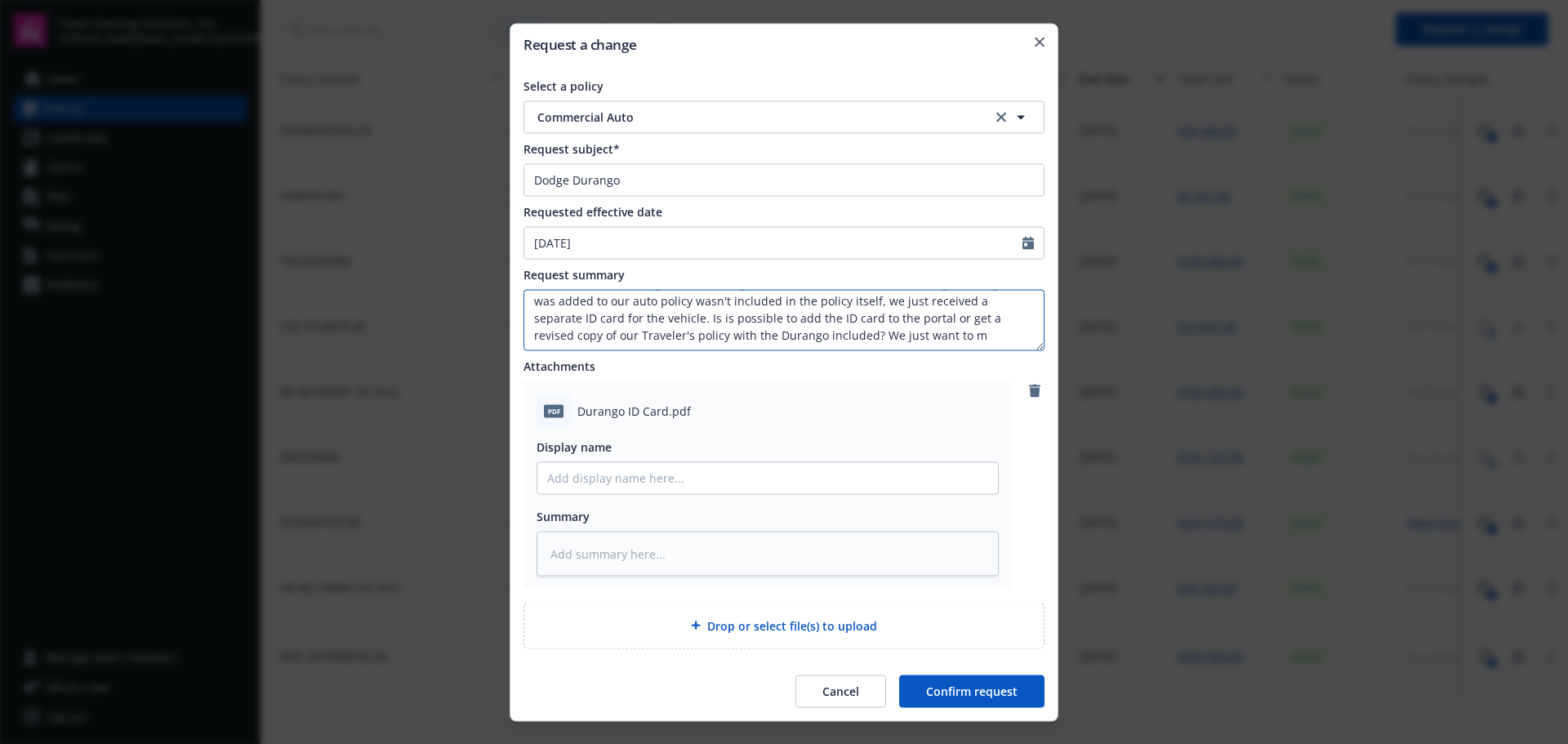
type textarea "Hello - Our fleet manager was auditing our insurance and noticed the Dodge Dura…"
type textarea "x"
type textarea "Hello - Our fleet manager was auditing our insurance and noticed the Dodge Dura…"
type textarea "x"
type textarea "Hello - Our fleet manager was auditing our insurance and noticed the Dodge Dura…"
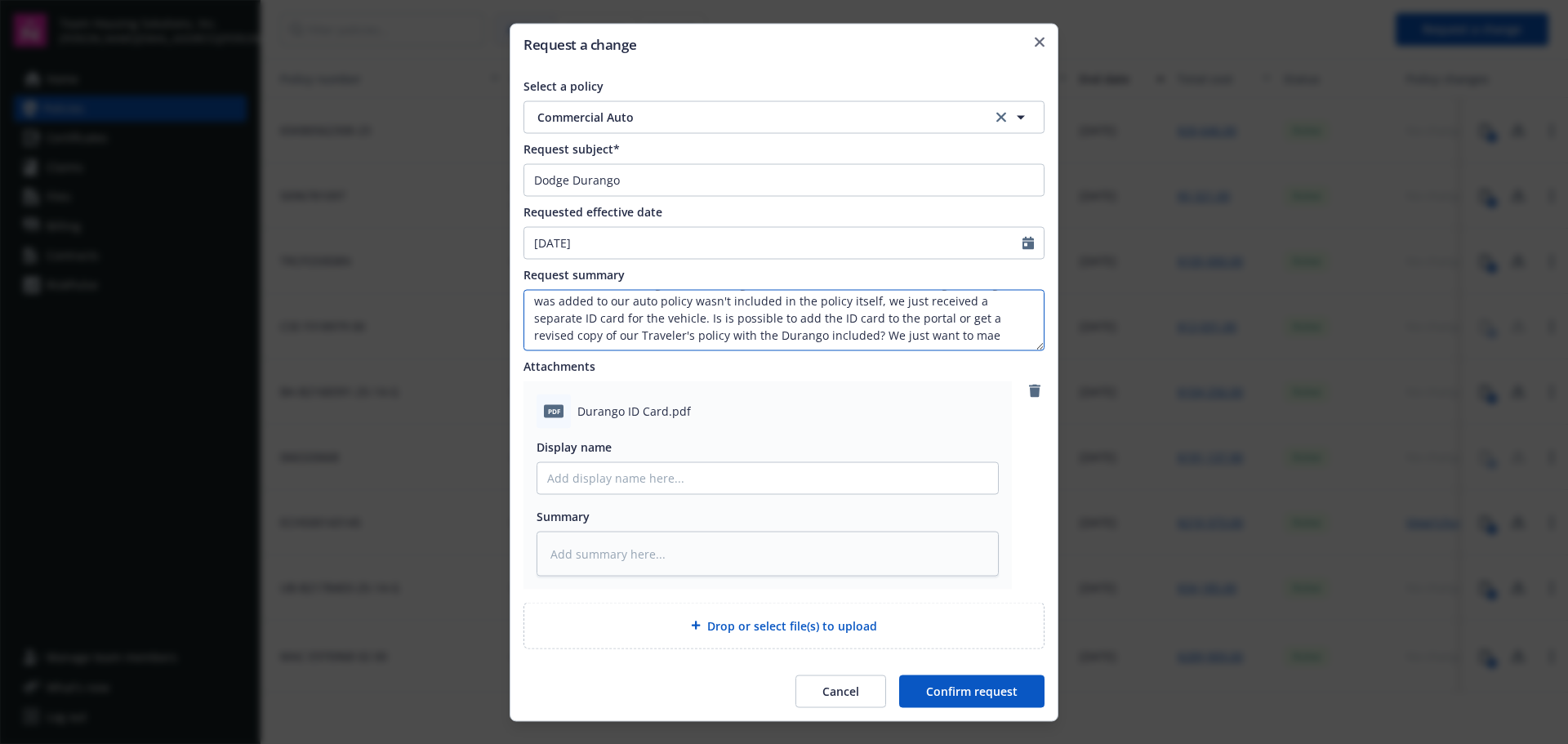
type textarea "x"
type textarea "Hello - Our fleet manager was auditing our insurance and noticed the Dodge Dura…"
type textarea "x"
type textarea "Hello - Our fleet manager was auditing our insurance and noticed the Dodge Dura…"
type textarea "x"
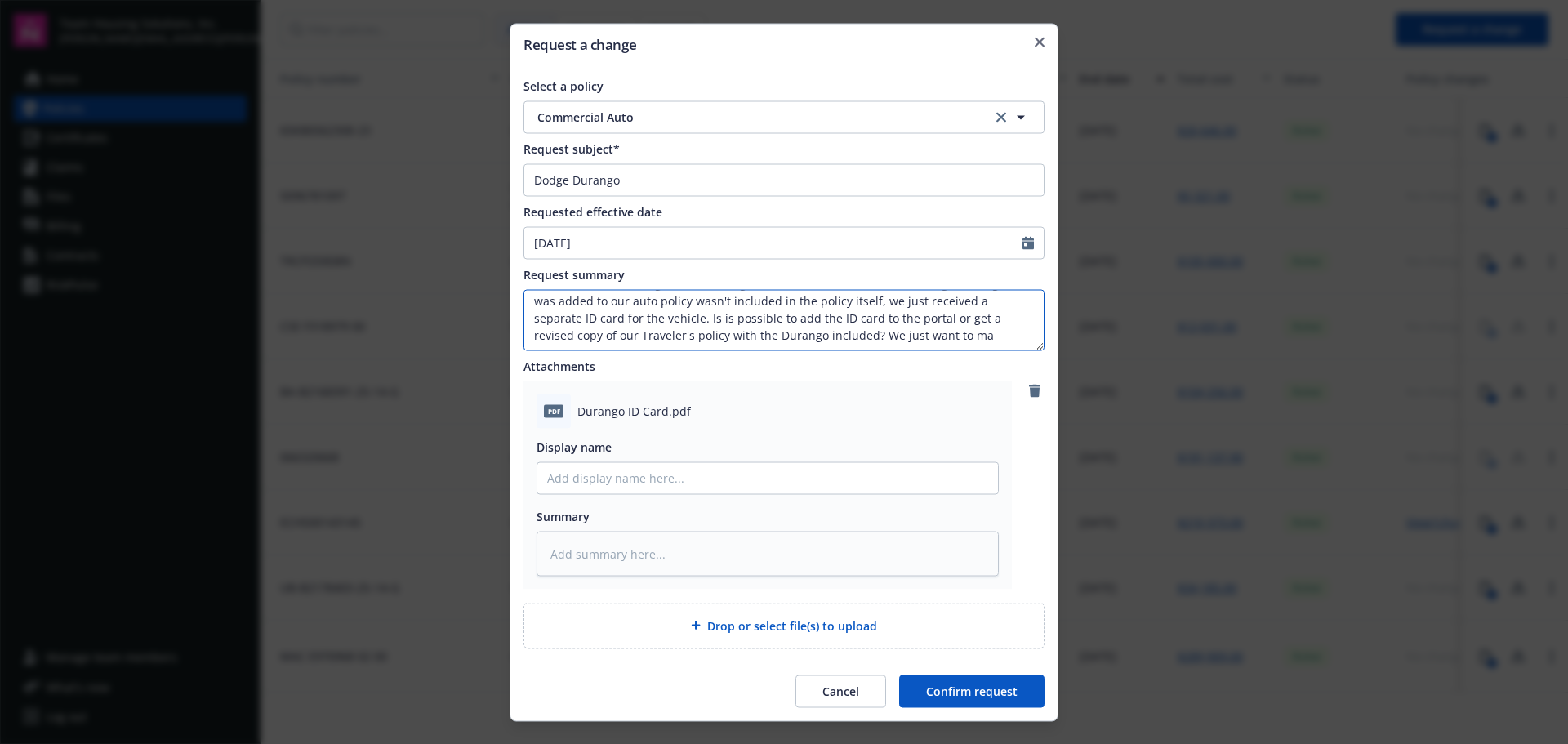
type textarea "Hello - Our fleet manager was auditing our insurance and noticed the Dodge Dura…"
type textarea "x"
type textarea "Hello - Our fleet manager was auditing our insurance and noticed the Dodge Dura…"
type textarea "x"
type textarea "Hello - Our fleet manager was auditing our insurance and noticed the Dodge Dura…"
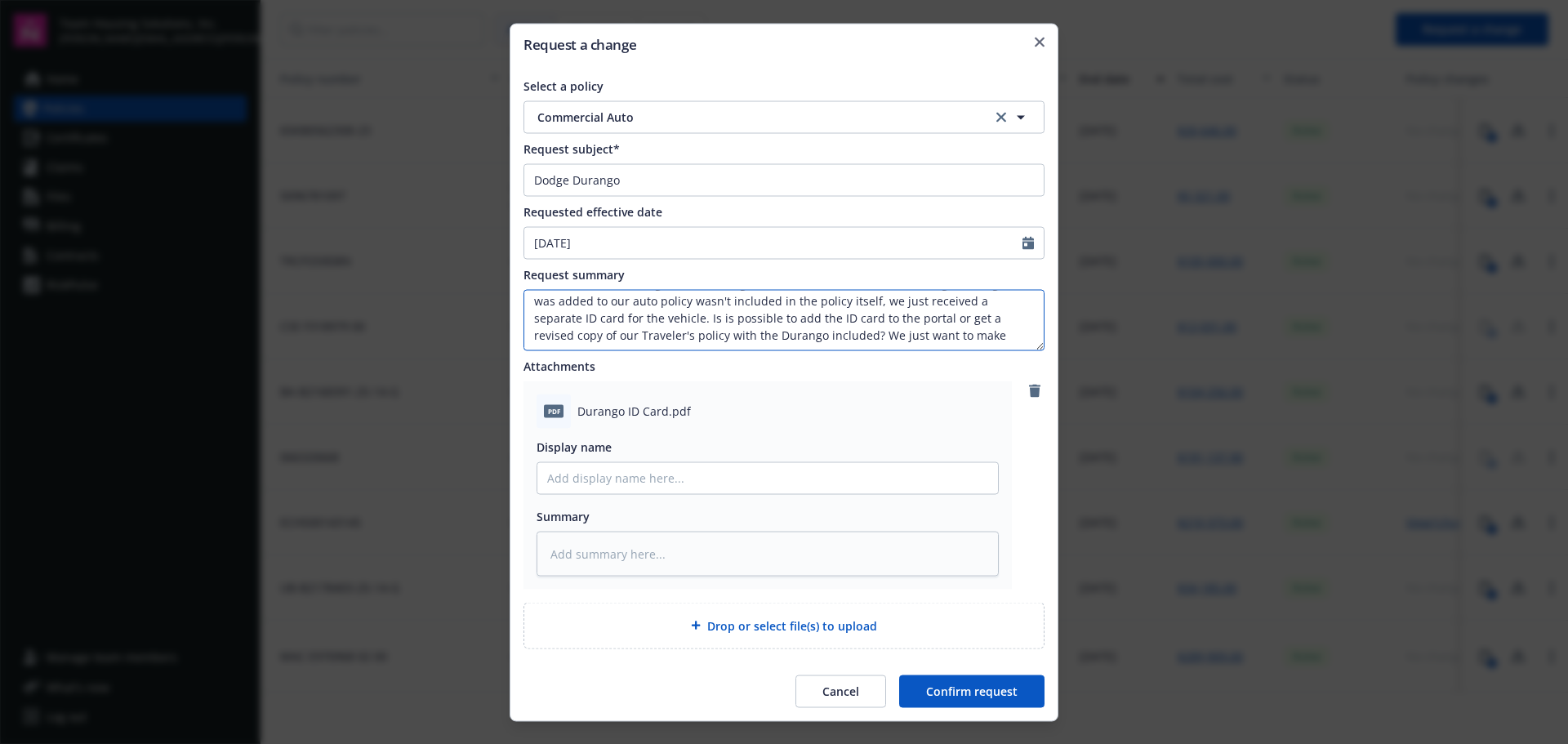
type textarea "x"
type textarea "Hello - Our fleet manager was auditing our insurance and noticed the Dodge Dura…"
type textarea "x"
type textarea "Hello - Our fleet manager was auditing our insurance and noticed the Dodge Dura…"
type textarea "x"
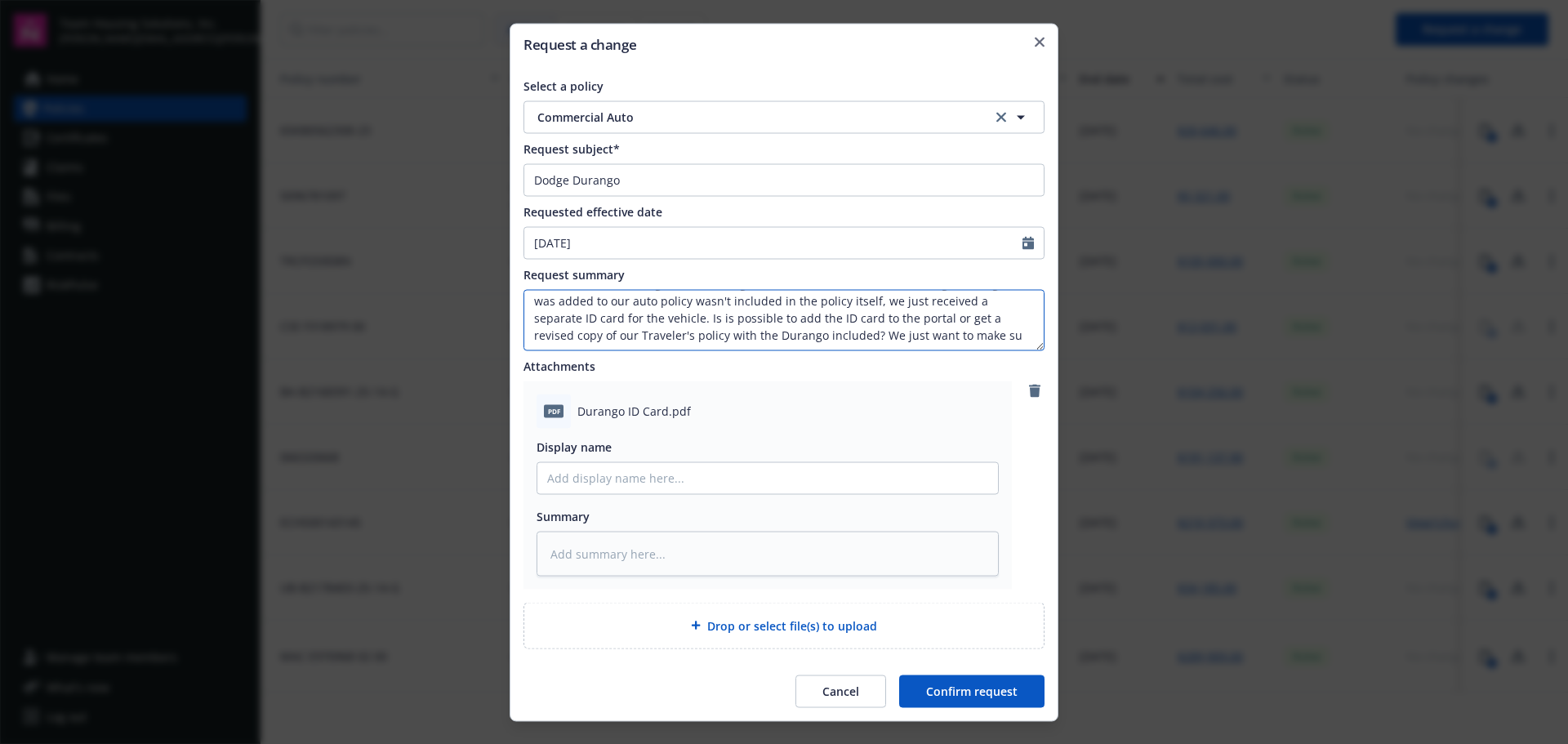
type textarea "Hello - Our fleet manager was auditing our insurance and noticed the Dodge Dura…"
type textarea "x"
type textarea "Hello - Our fleet manager was auditing our insurance and noticed the Dodge Dura…"
type textarea "x"
type textarea "Hello - Our fleet manager was auditing our insurance and noticed the Dodge Dura…"
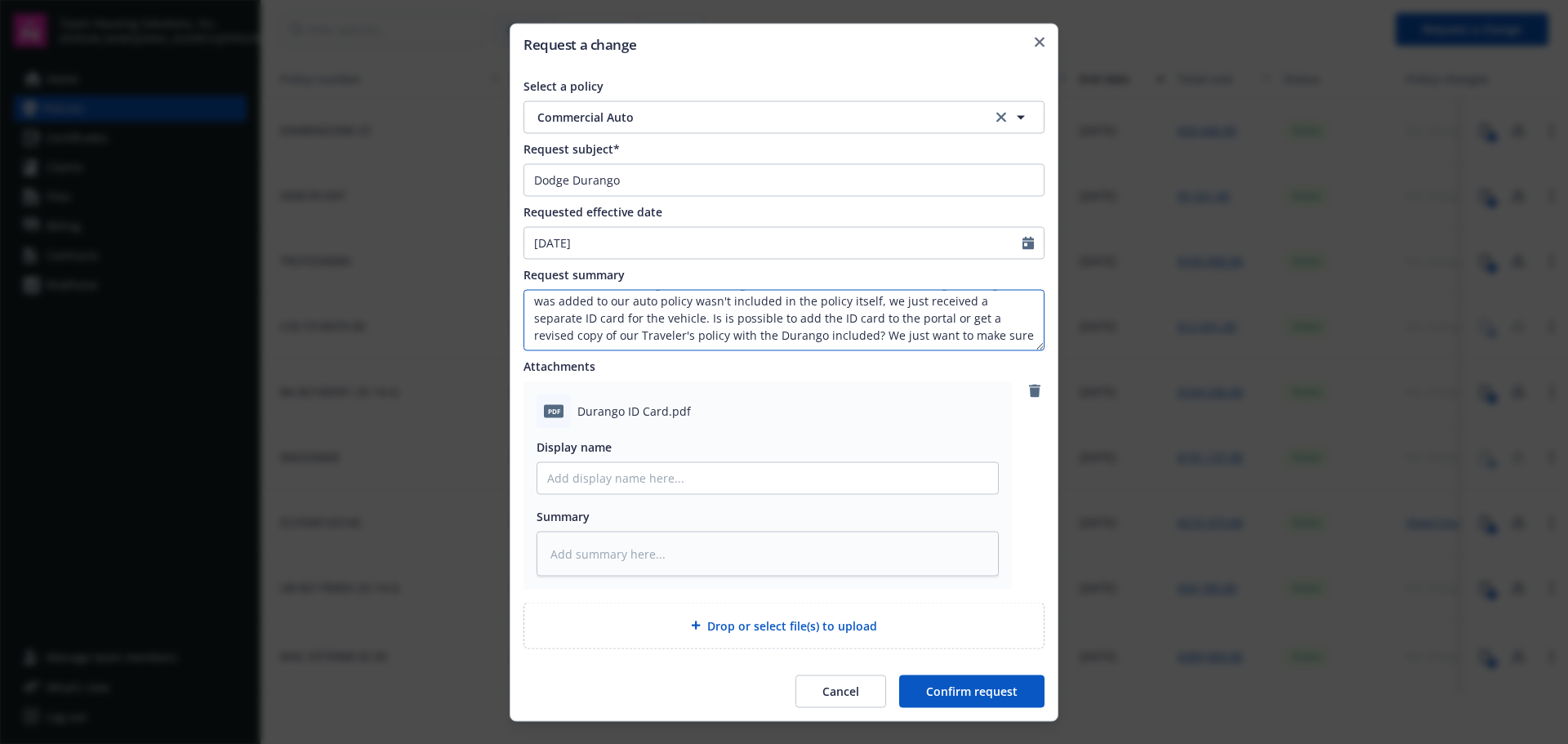
type textarea "x"
type textarea "Hello - Our fleet manager was auditing our insurance and noticed the Dodge Dura…"
type textarea "x"
type textarea "Hello - Our fleet manager was auditing our insurance and noticed the Dodge Dura…"
type textarea "x"
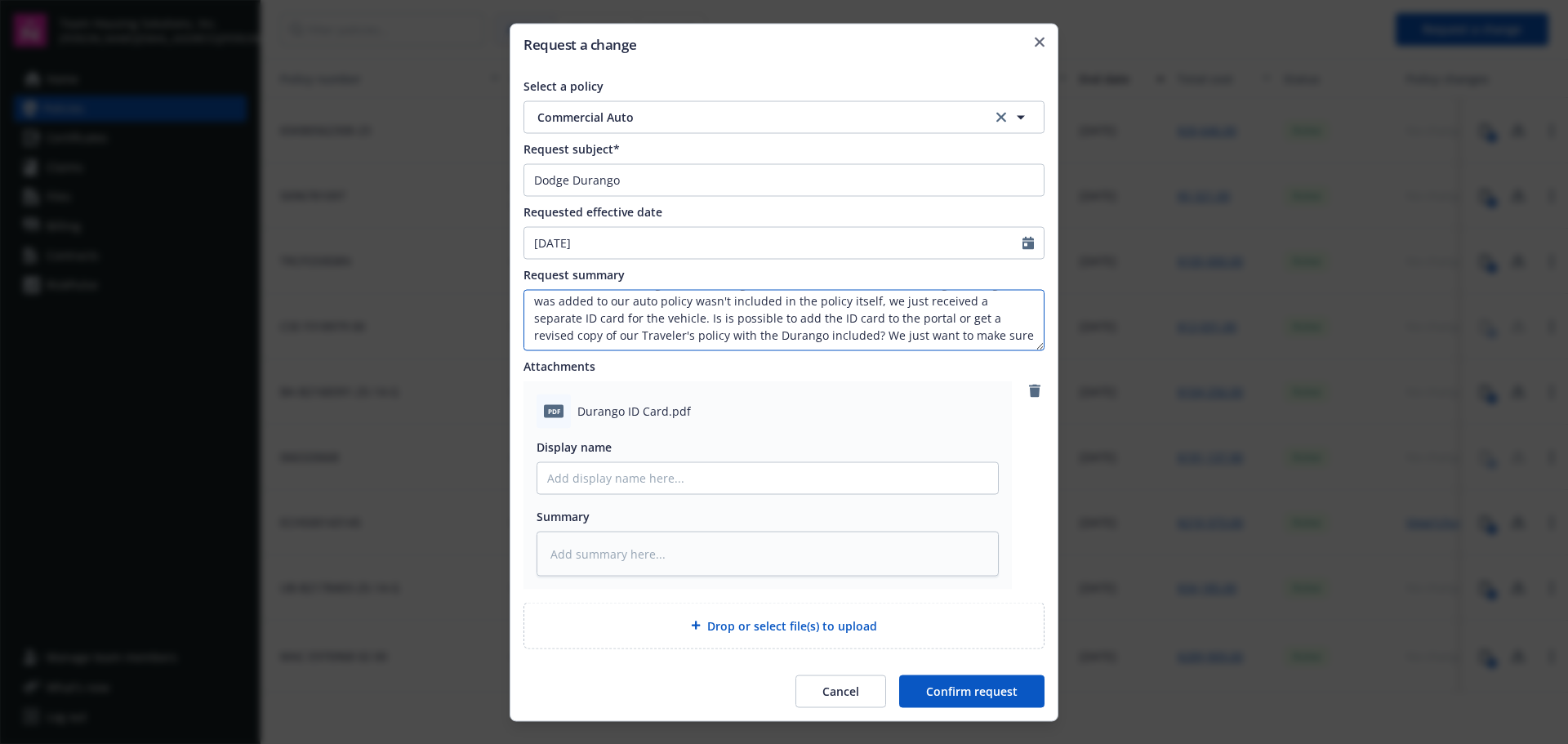
type textarea "Hello - Our fleet manager was auditing our insurance and noticed the Dodge Dura…"
type textarea "x"
type textarea "Hello - Our fleet manager was auditing our insurance and noticed the Dodge Dura…"
type textarea "x"
type textarea "Hello - Our fleet manager was auditing our insurance and noticed the Dodge Dura…"
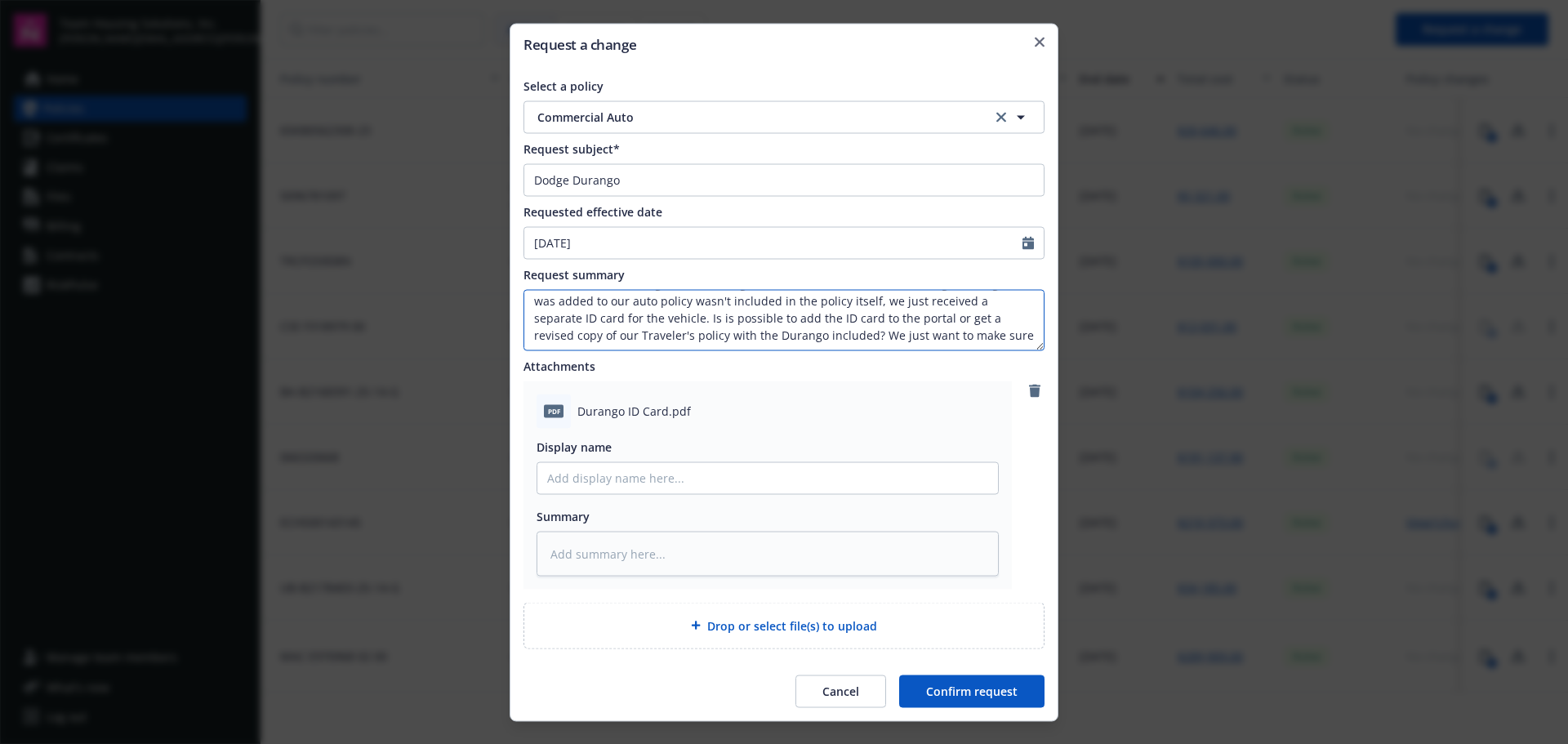
type textarea "x"
type textarea "Hello - Our fleet manager was auditing our insurance and noticed the Dodge Dura…"
type textarea "x"
type textarea "Hello - Our fleet manager was auditing our insurance and noticed the Dodge Dura…"
type textarea "x"
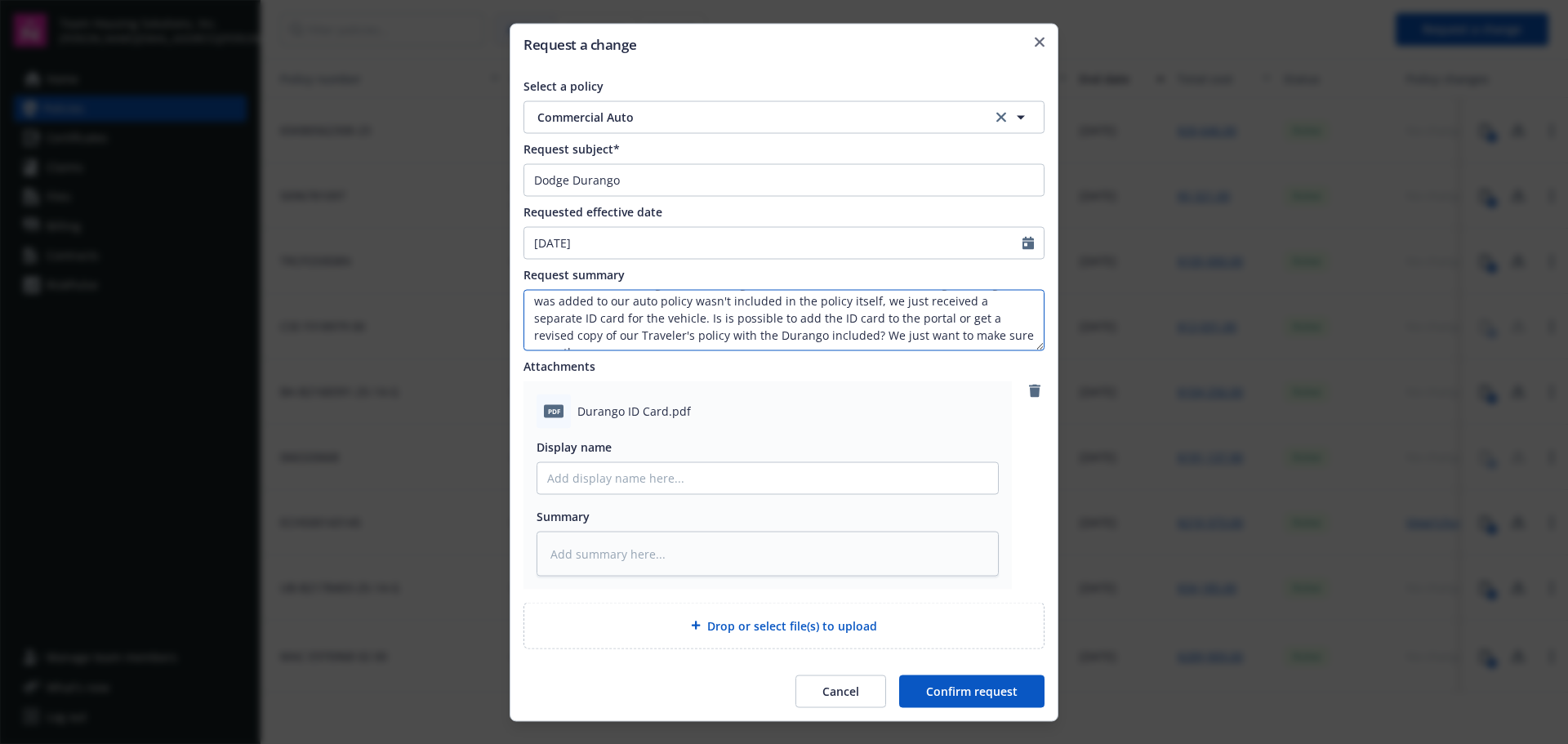
type textarea "Hello - Our fleet manager was auditing our insurance and noticed the Dodge Dura…"
type textarea "x"
type textarea "Hello - Our fleet manager was auditing our insurance and noticed the Dodge Dura…"
type textarea "x"
type textarea "Hello - Our fleet manager was auditing our insurance and noticed the Dodge Dura…"
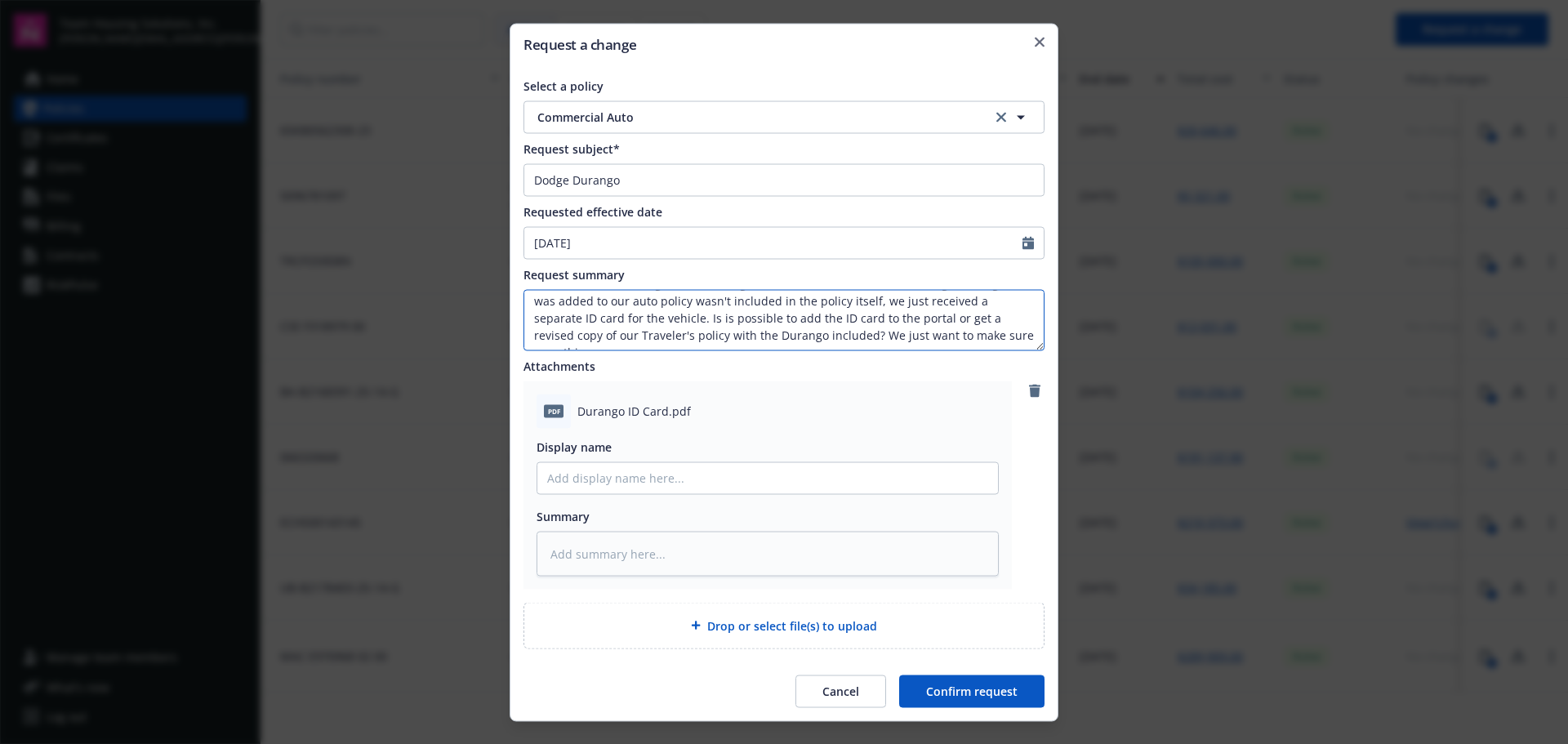
type textarea "x"
type textarea "Hello - Our fleet manager was auditing our insurance and noticed the Dodge Dura…"
type textarea "x"
type textarea "Hello - Our fleet manager was auditing our insurance and noticed the Dodge Dura…"
type textarea "x"
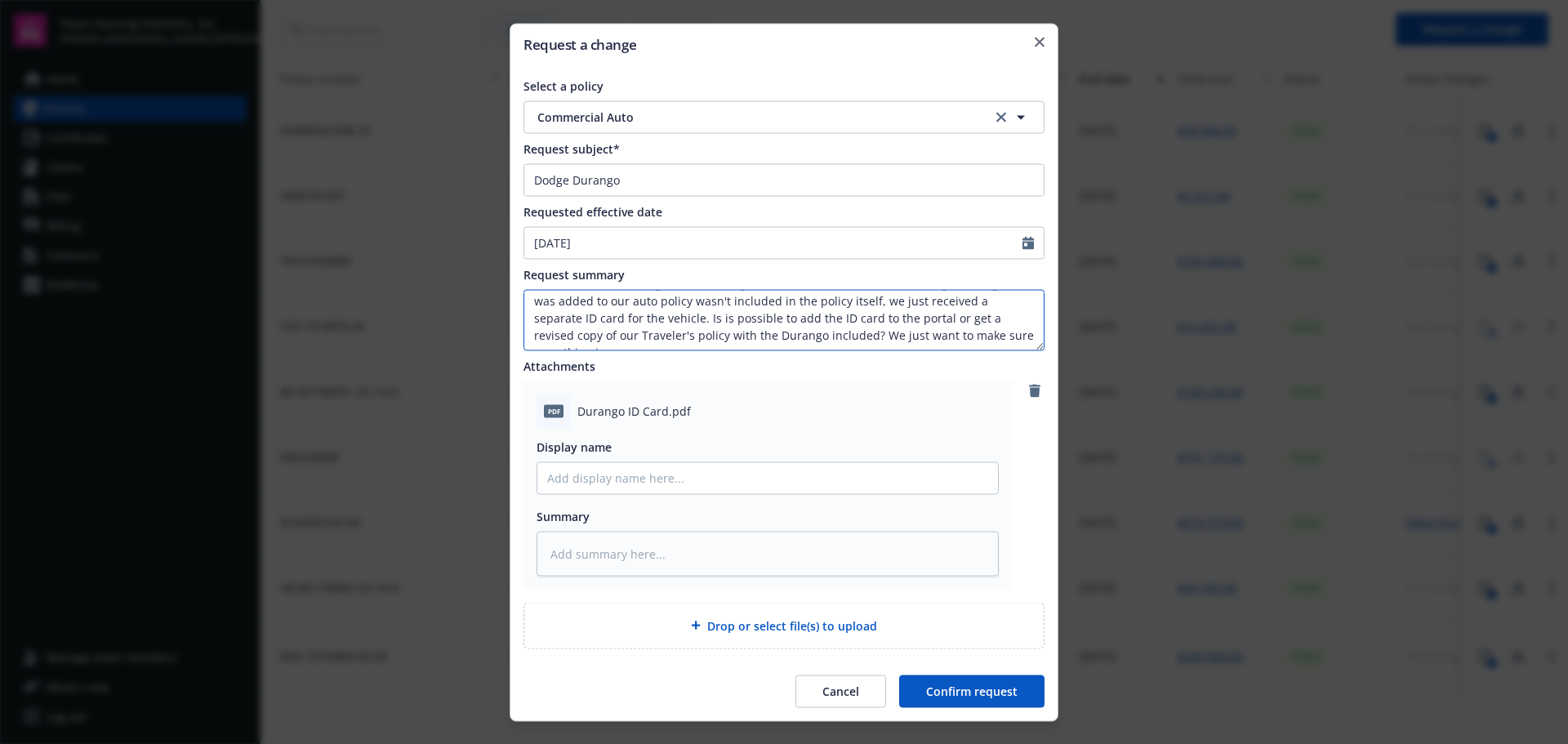
type textarea "Hello - Our fleet manager was auditing our insurance and noticed the Dodge Dura…"
type textarea "x"
type textarea "Hello - Our fleet manager was auditing our insurance and noticed the Dodge Dura…"
type textarea "x"
type textarea "Hello - Our fleet manager was auditing our insurance and noticed the Dodge Dura…"
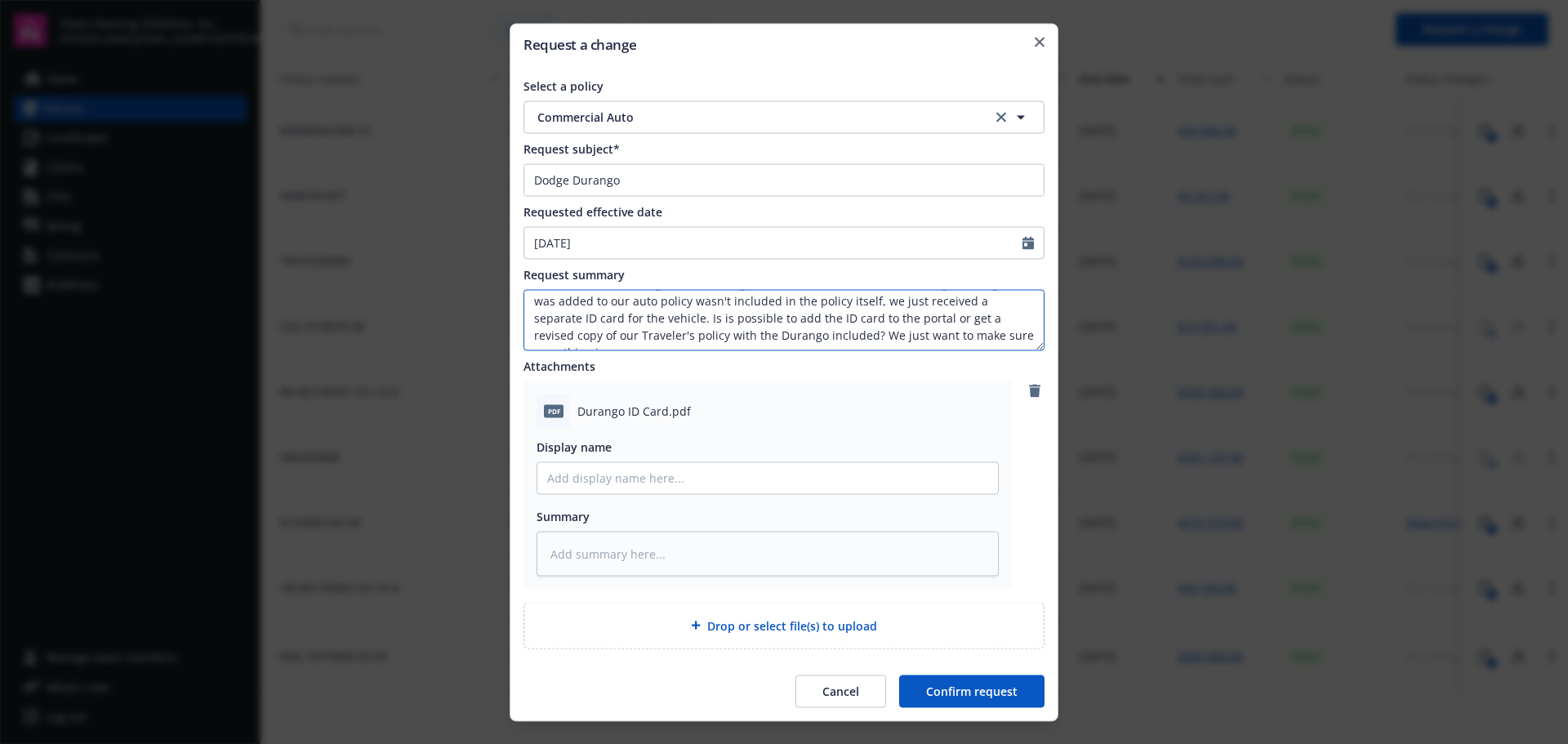
type textarea "x"
type textarea "Hello - Our fleet manager was auditing our insurance and noticed the Dodge Dura…"
type textarea "x"
type textarea "Hello - Our fleet manager was auditing our insurance and noticed the Dodge Dura…"
type textarea "x"
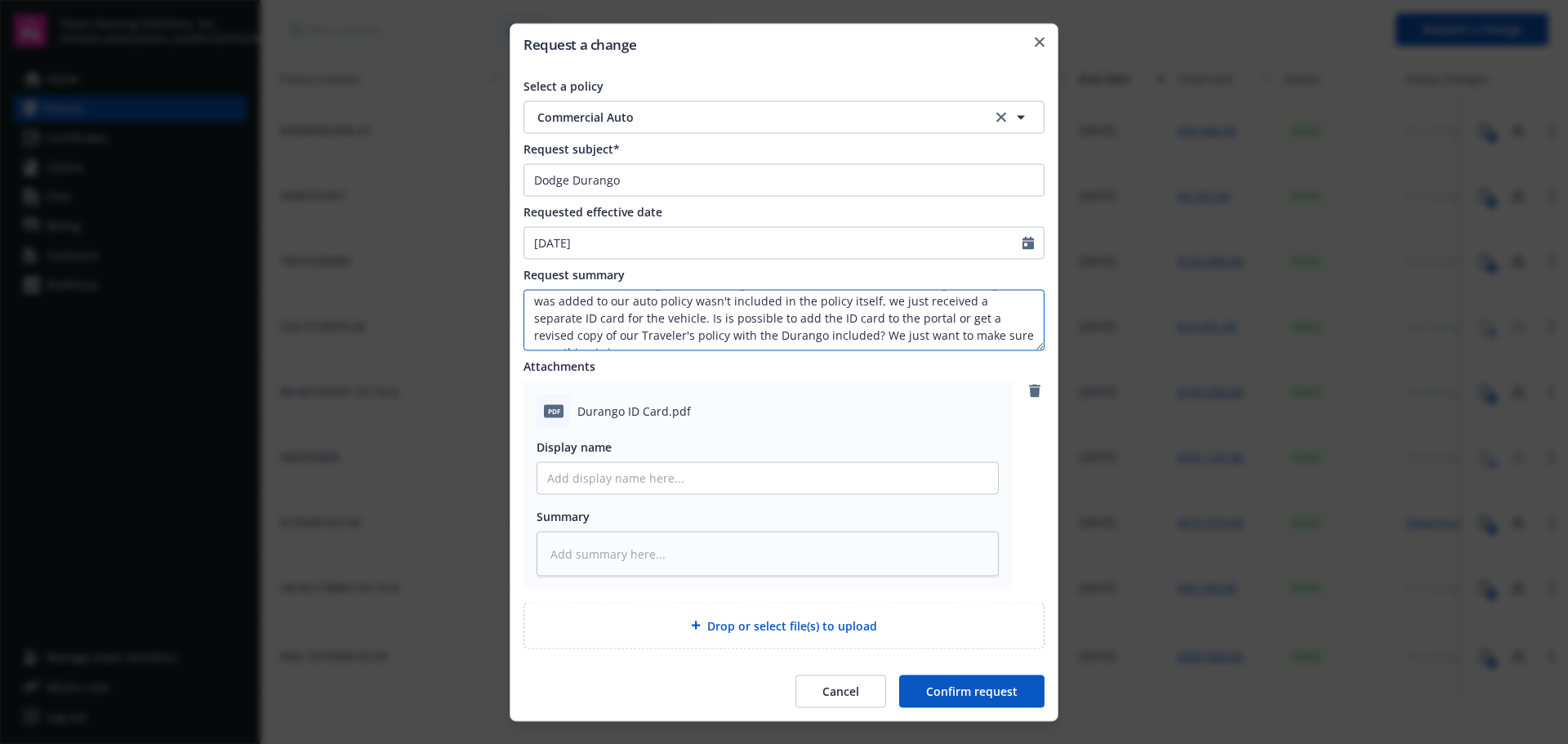
type textarea "Hello - Our fleet manager was auditing our insurance and noticed the Dodge Dura…"
type textarea "x"
type textarea "Hello - Our fleet manager was auditing our insurance and noticed the Dodge Dura…"
type textarea "x"
type textarea "Hello - Our fleet manager was auditing our insurance and noticed the Dodge Dura…"
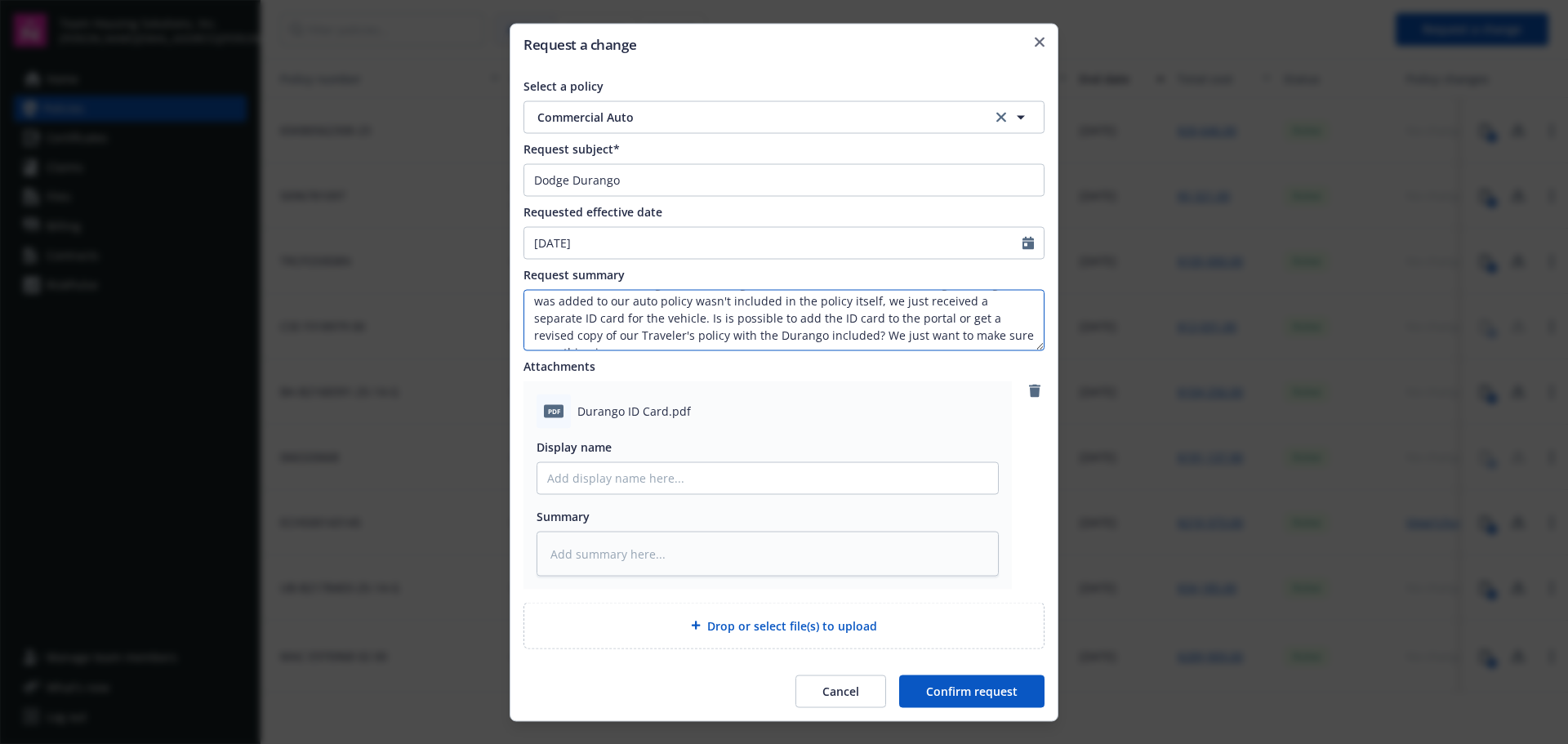
type textarea "x"
type textarea "Hello - Our fleet manager was auditing our insurance and noticed the Dodge Dura…"
type textarea "x"
type textarea "Hello - Our fleet manager was auditing our insurance and noticed the Dodge Dura…"
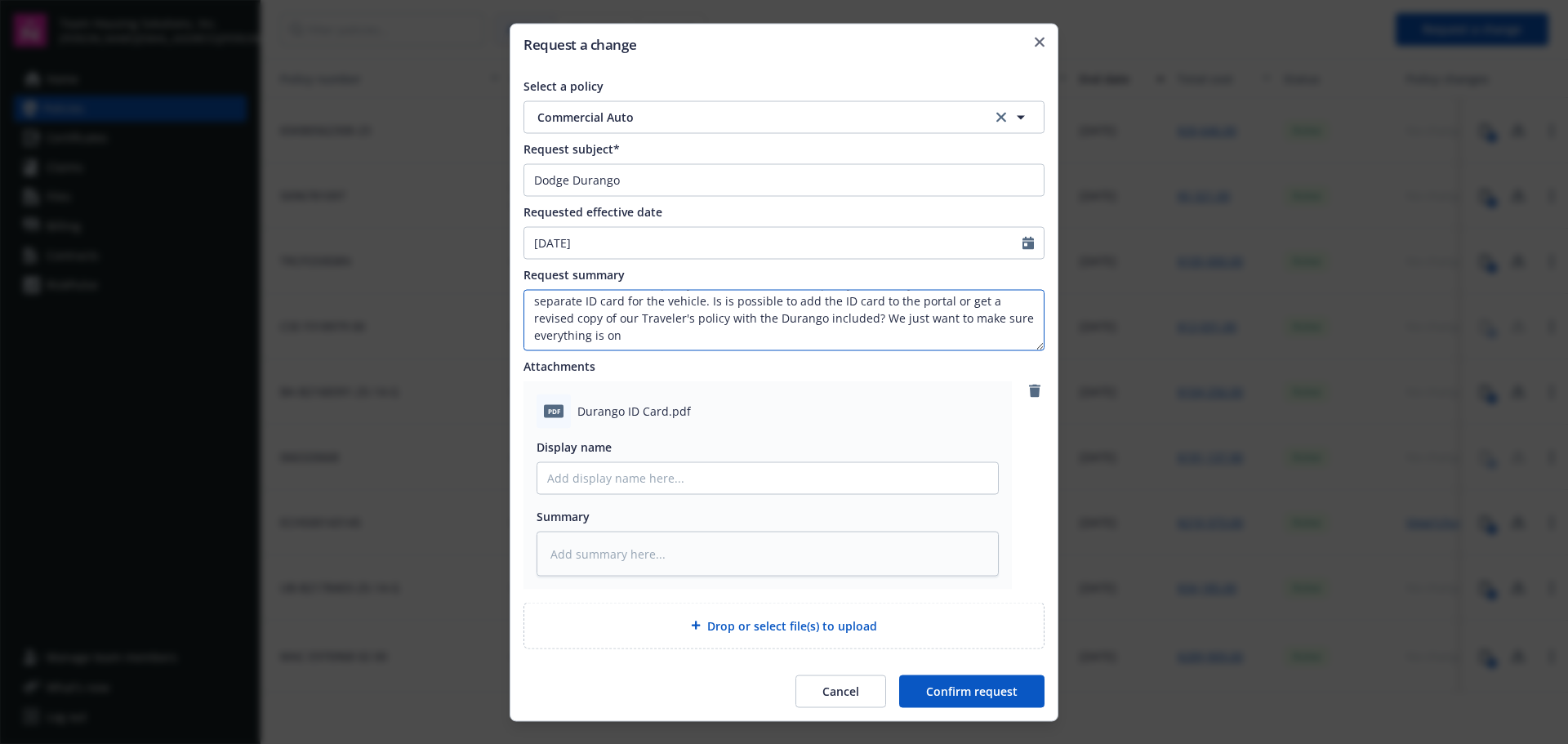
type textarea "x"
type textarea "Hello - Our fleet manager was auditing our insurance and noticed the Dodge Dura…"
type textarea "x"
type textarea "Hello - Our fleet manager was auditing our insurance and noticed the Dodge Dura…"
type textarea "x"
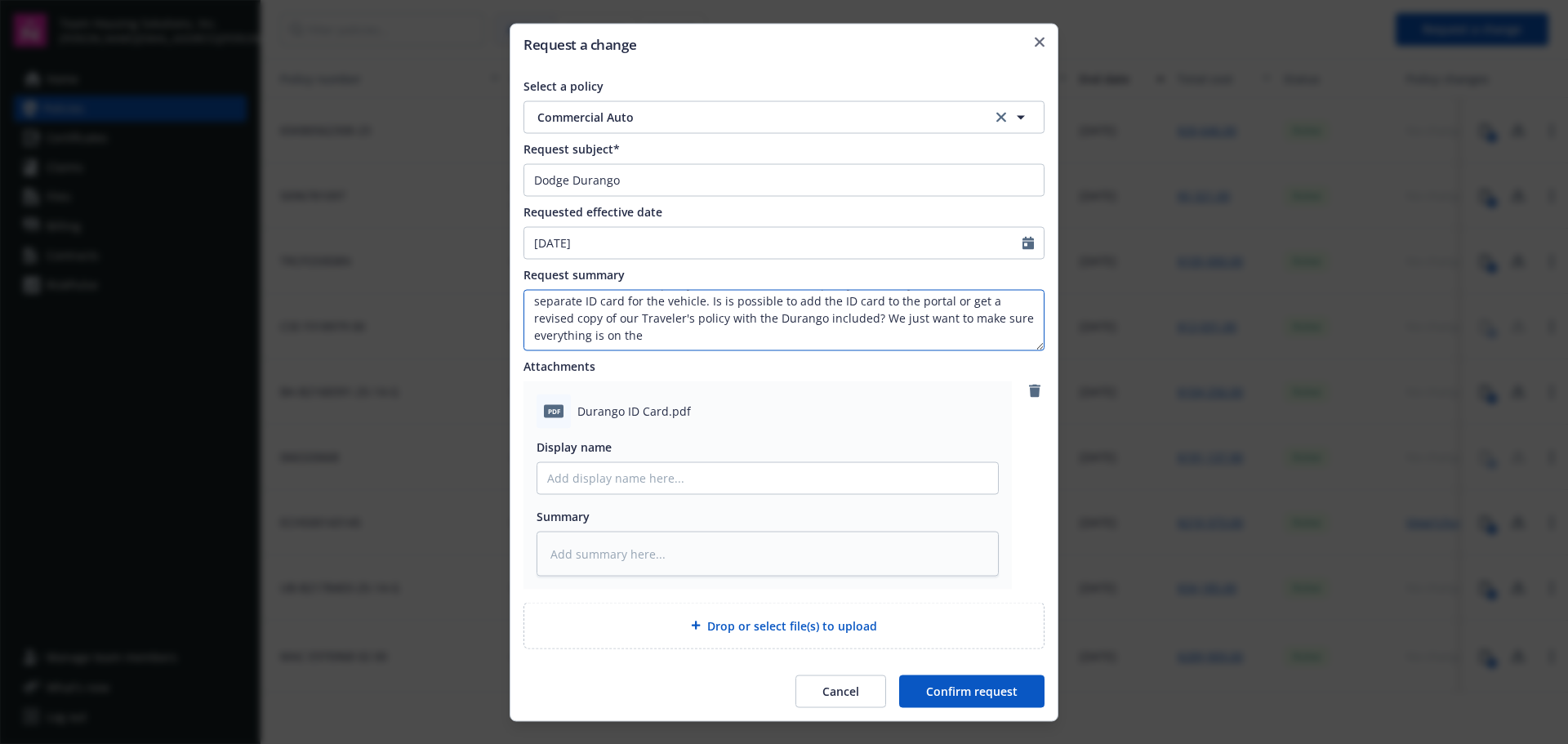
type textarea "Hello - Our fleet manager was auditing our insurance and noticed the Dodge Dura…"
type textarea "x"
type textarea "Hello - Our fleet manager was auditing our insurance and noticed the Dodge Dura…"
type textarea "x"
type textarea "Hello - Our fleet manager was auditing our insurance and noticed the Dodge Dura…"
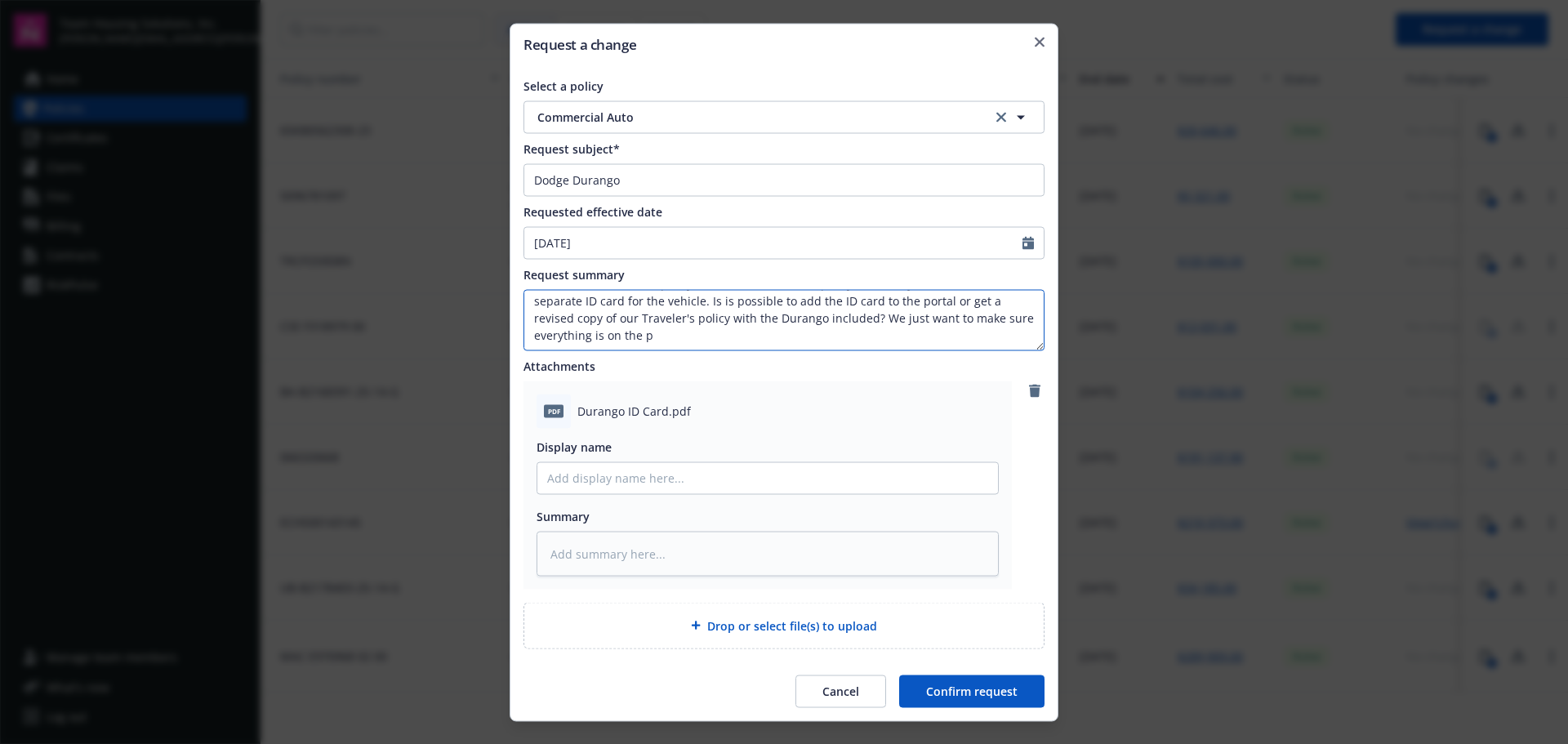
type textarea "x"
type textarea "Hello - Our fleet manager was auditing our insurance and noticed the Dodge Dura…"
type textarea "x"
type textarea "Hello - Our fleet manager was auditing our insurance and noticed the Dodge Dura…"
type textarea "x"
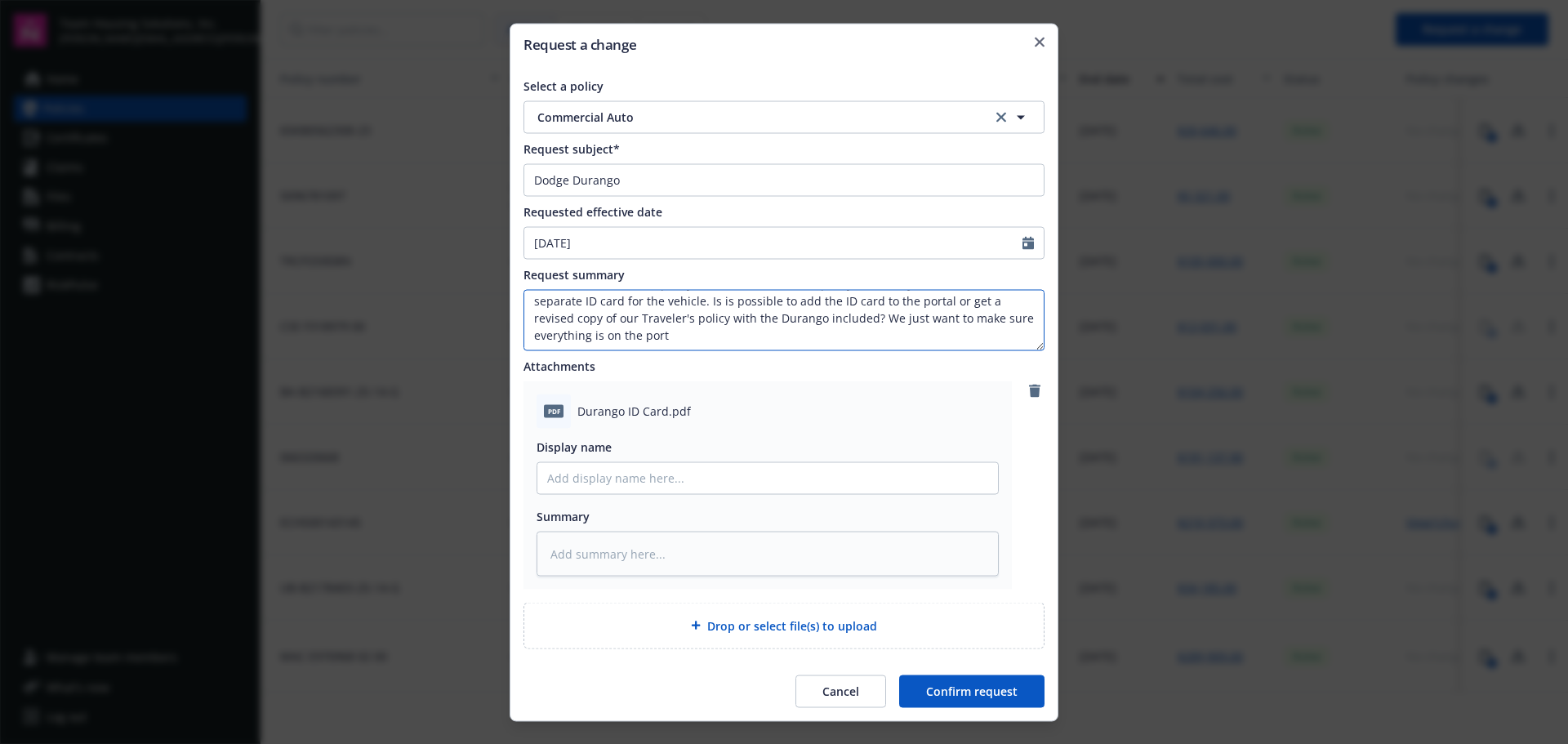
type textarea "Hello - Our fleet manager was auditing our insurance and noticed the Dodge Dura…"
type textarea "x"
type textarea "Hello - Our fleet manager was auditing our insurance and noticed the Dodge Dura…"
type textarea "x"
type textarea "Hello - Our fleet manager was auditing our insurance and noticed the Dodge Dura…"
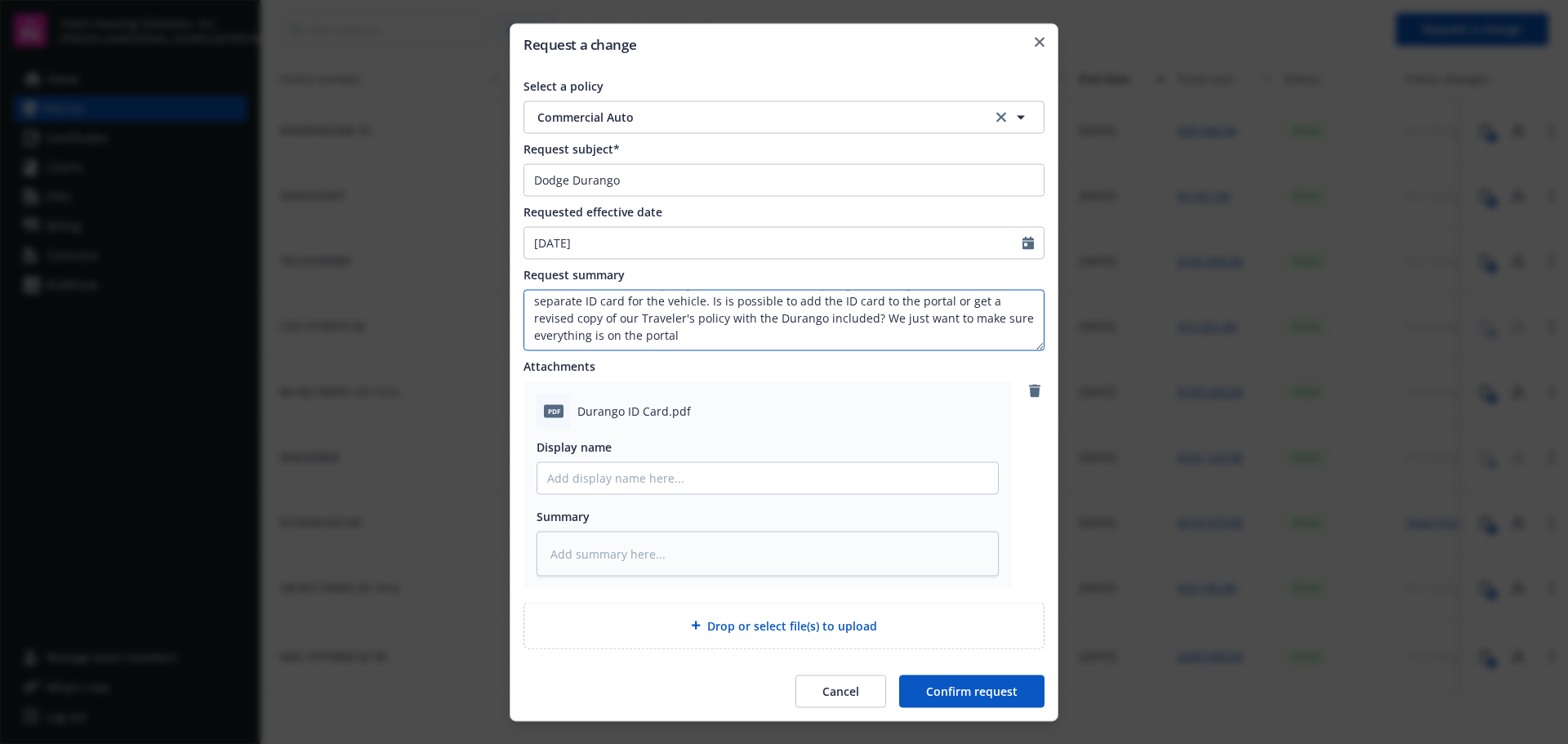
type textarea "x"
type textarea "Hello - Our fleet manager was auditing our insurance and noticed the Dodge Dura…"
type textarea "x"
type textarea "Hello - Our fleet manager was auditing our insurance and noticed the Dodge Dura…"
type textarea "x"
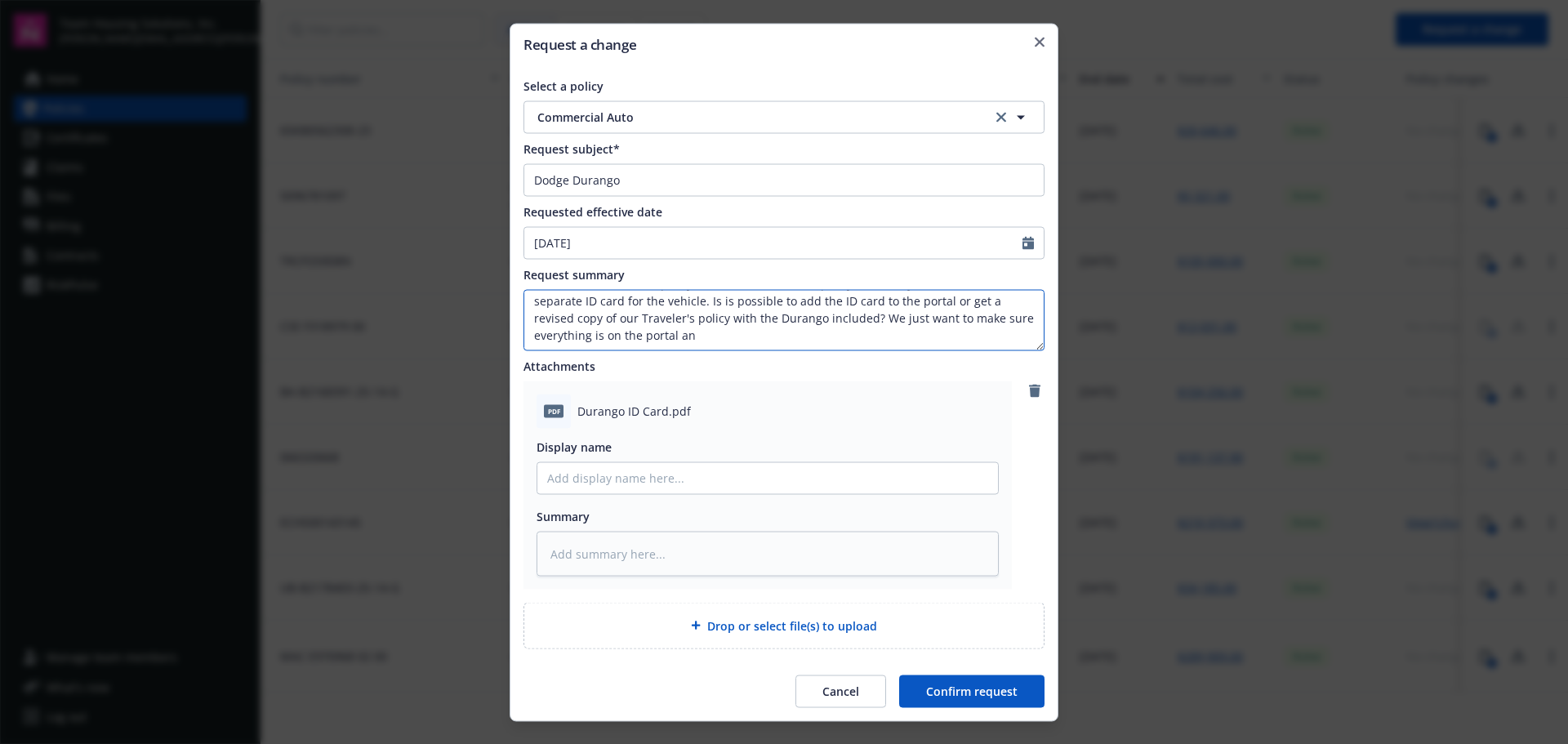
type textarea "Hello - Our fleet manager was auditing our insurance and noticed the Dodge Dura…"
type textarea "x"
type textarea "Hello - Our fleet manager was auditing our insurance and noticed the Dodge Dura…"
type textarea "x"
type textarea "Hello - Our fleet manager was auditing our insurance and noticed the Dodge Dura…"
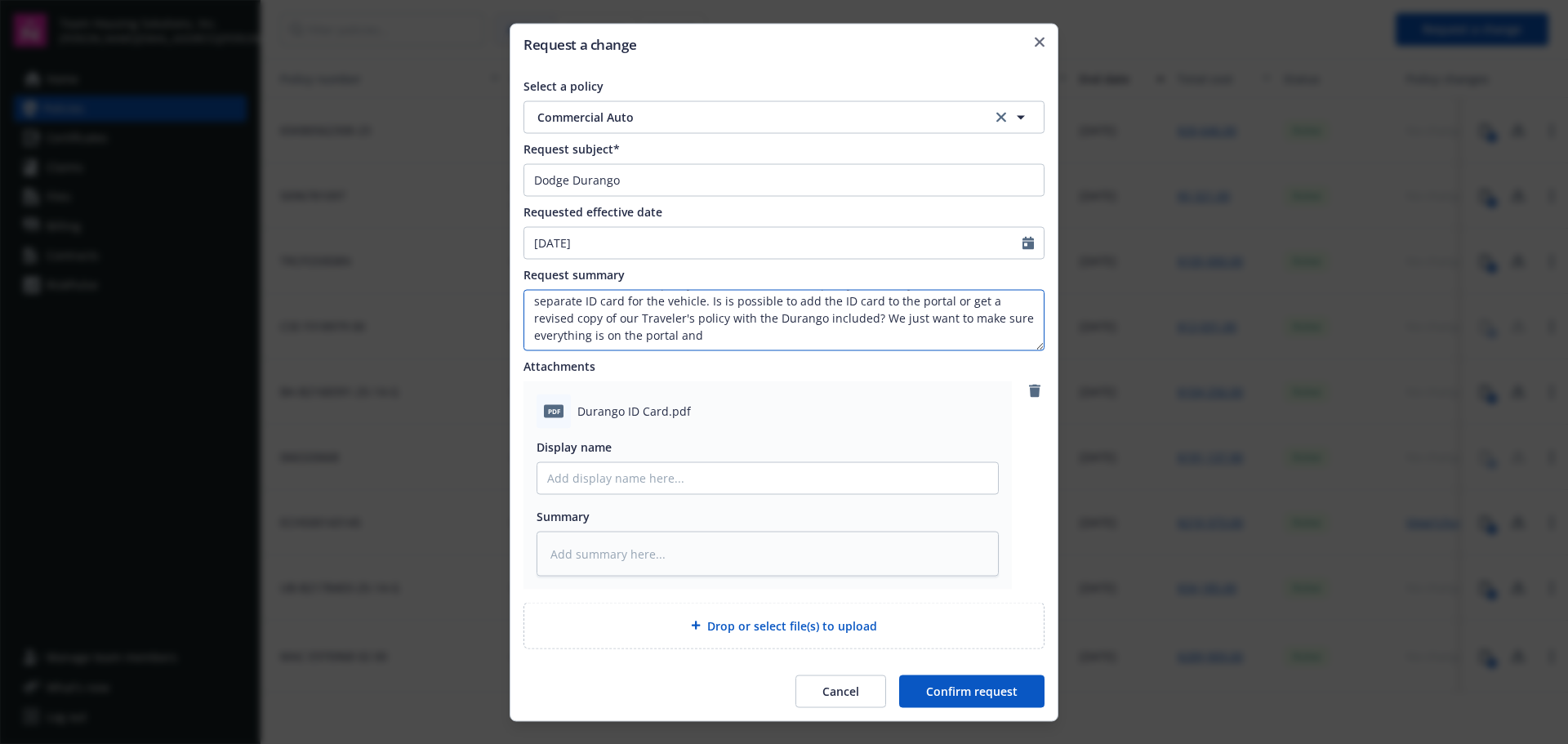
type textarea "x"
type textarea "Hello - Our fleet manager was auditing our insurance and noticed the Dodge Dura…"
type textarea "x"
type textarea "Hello - Our fleet manager was auditing our insurance and noticed the Dodge Dura…"
type textarea "x"
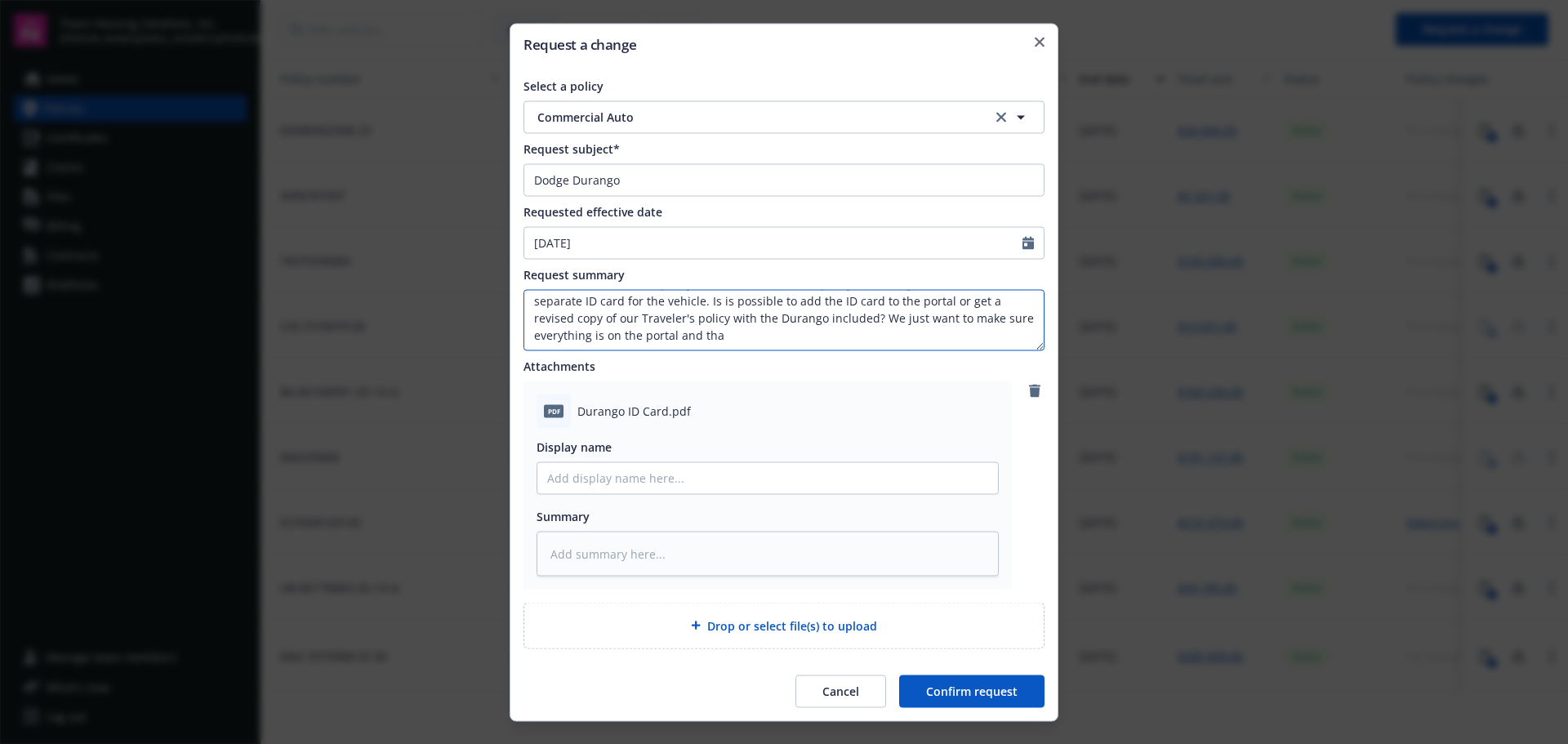
type textarea "Hello - Our fleet manager was auditing our insurance and noticed the Dodge Dura…"
type textarea "x"
type textarea "Hello - Our fleet manager was auditing our insurance and noticed the Dodge Dura…"
type textarea "x"
type textarea "Hello - Our fleet manager was auditing our insurance and noticed the Dodge Dura…"
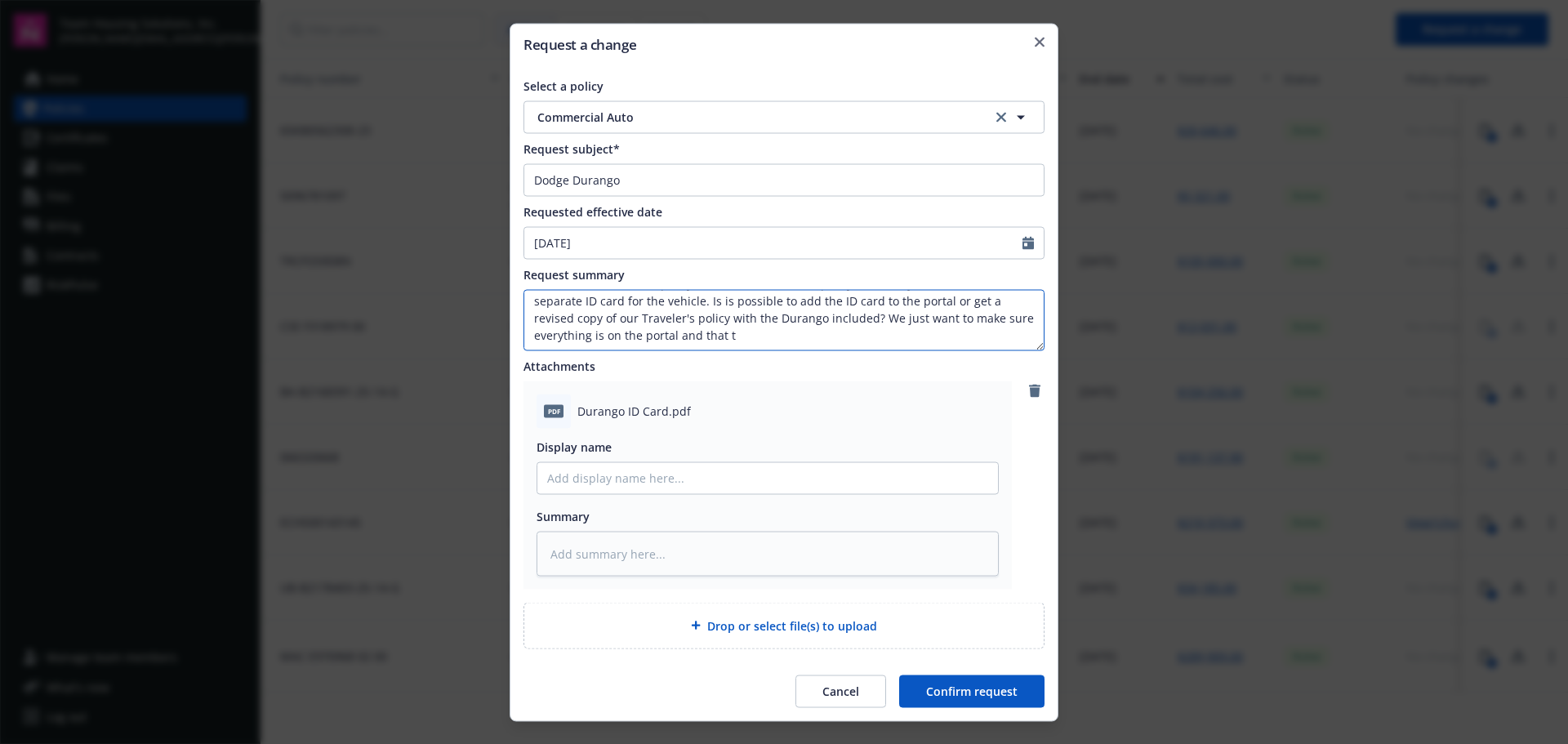
type textarea "x"
type textarea "Hello - Our fleet manager was auditing our insurance and noticed the Dodge Dura…"
type textarea "x"
type textarea "Hello - Our fleet manager was auditing our insurance and noticed the Dodge Dura…"
type textarea "x"
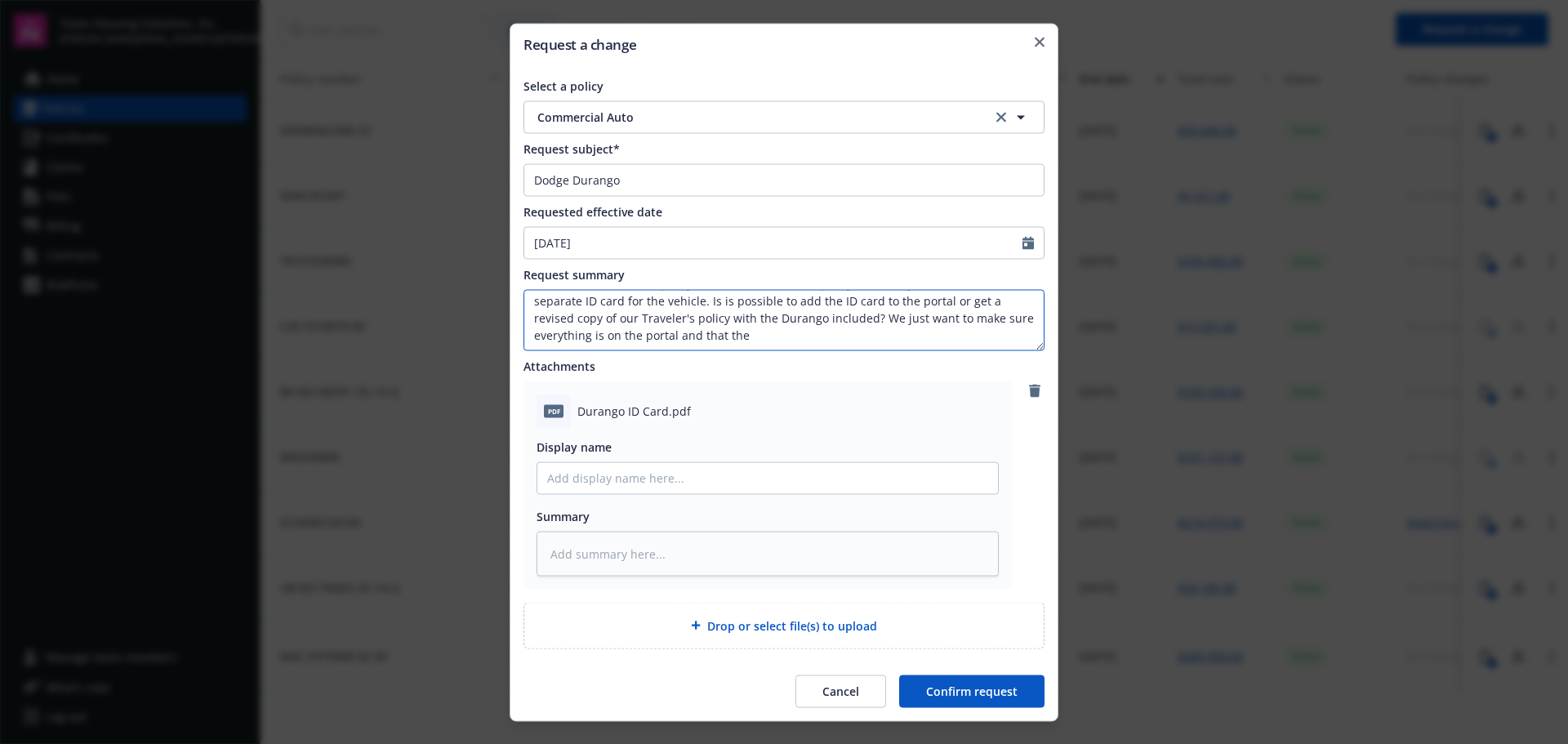
type textarea "Hello - Our fleet manager was auditing our insurance and noticed the Dodge Dura…"
type textarea "x"
type textarea "Hello - Our fleet manager was auditing our insurance and noticed the Dodge Dura…"
type textarea "x"
type textarea "Hello - Our fleet manager was auditing our insurance and noticed the Dodge Dura…"
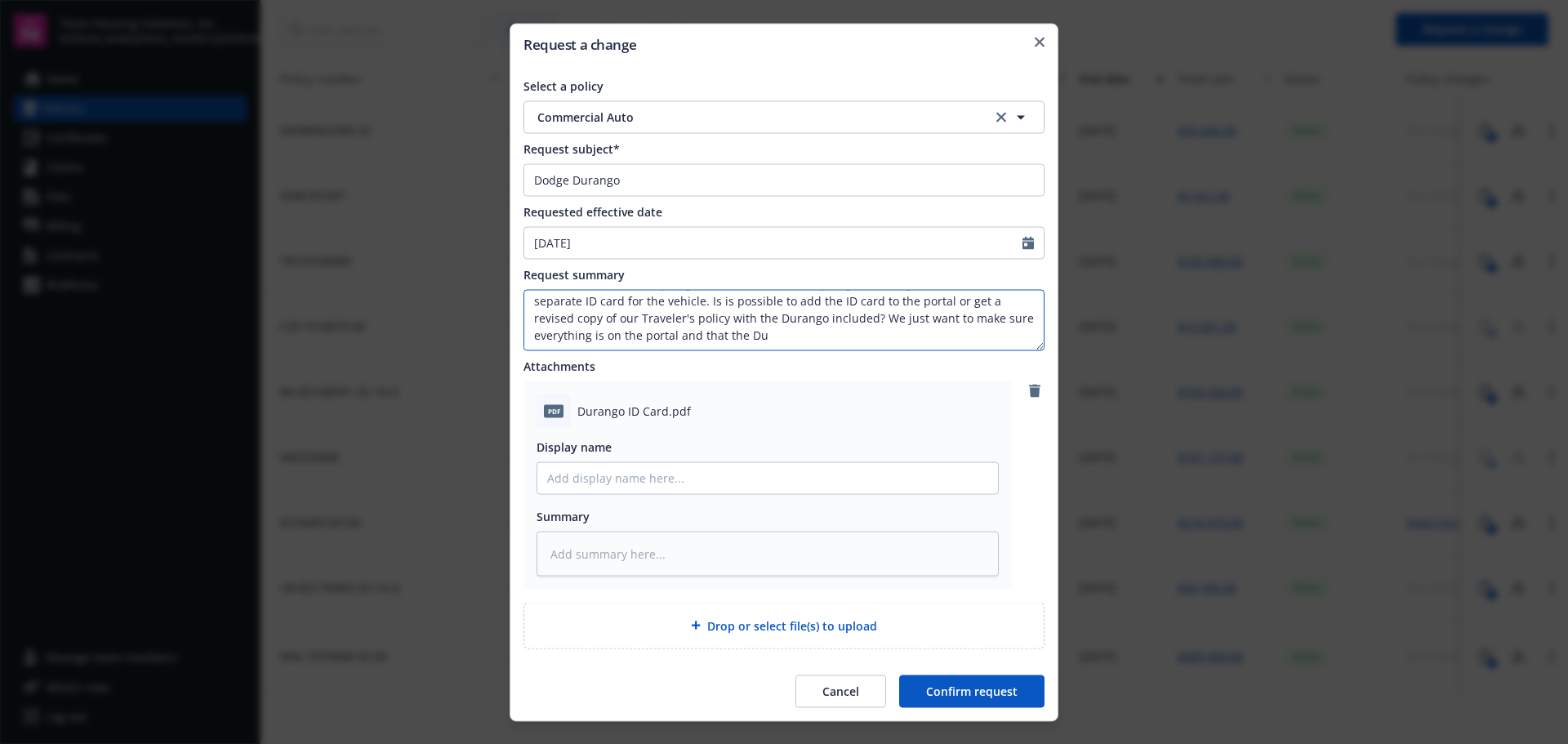
type textarea "x"
type textarea "Hello - Our fleet manager was auditing our insurance and noticed the Dodge Dura…"
type textarea "x"
type textarea "Hello - Our fleet manager was auditing our insurance and noticed the Dodge Dura…"
type textarea "x"
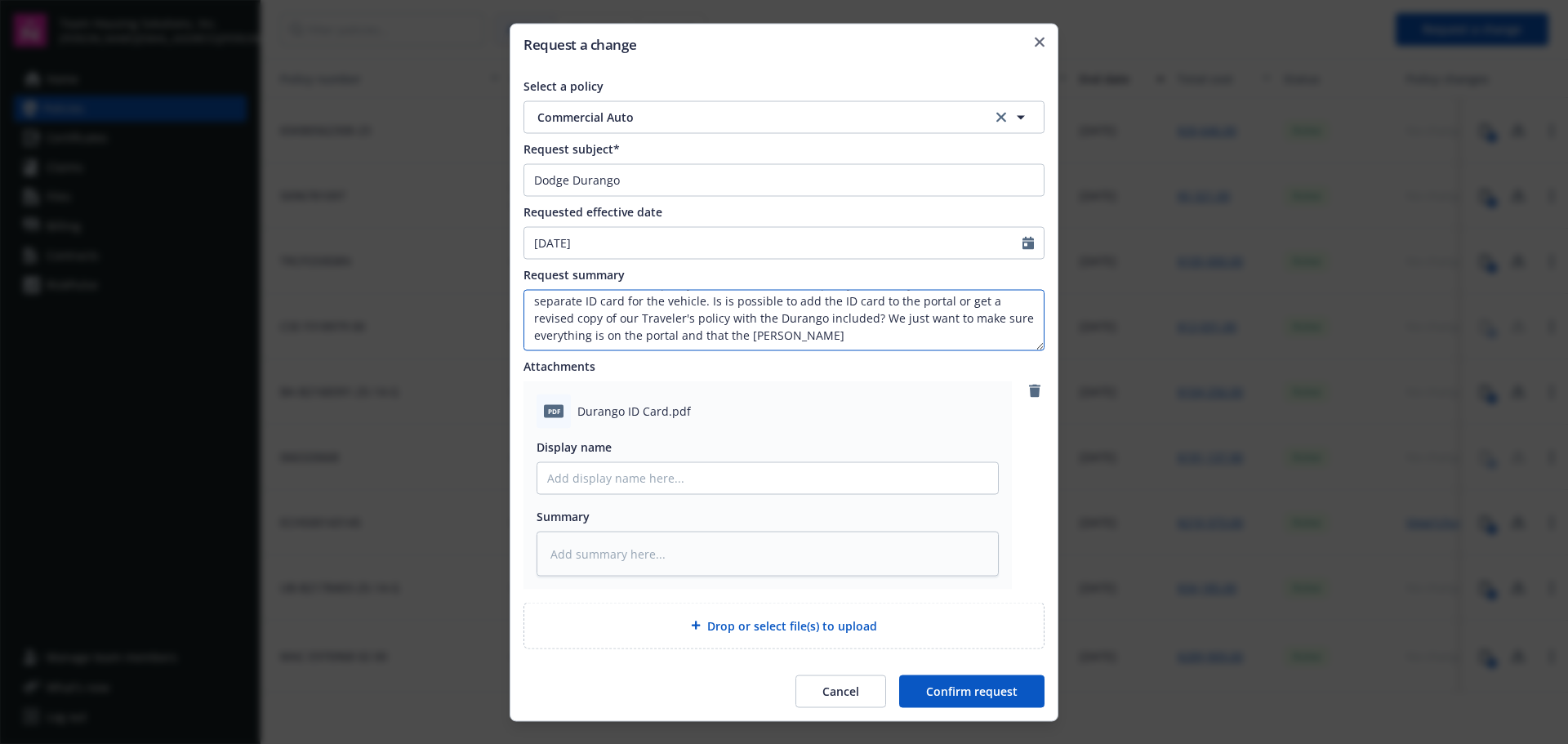
type textarea "Hello - Our fleet manager was auditing our insurance and noticed the Dodge Dura…"
type textarea "x"
type textarea "Hello - Our fleet manager was auditing our insurance and noticed the Dodge Dura…"
type textarea "x"
type textarea "Hello - Our fleet manager was auditing our insurance and noticed the Dodge Dura…"
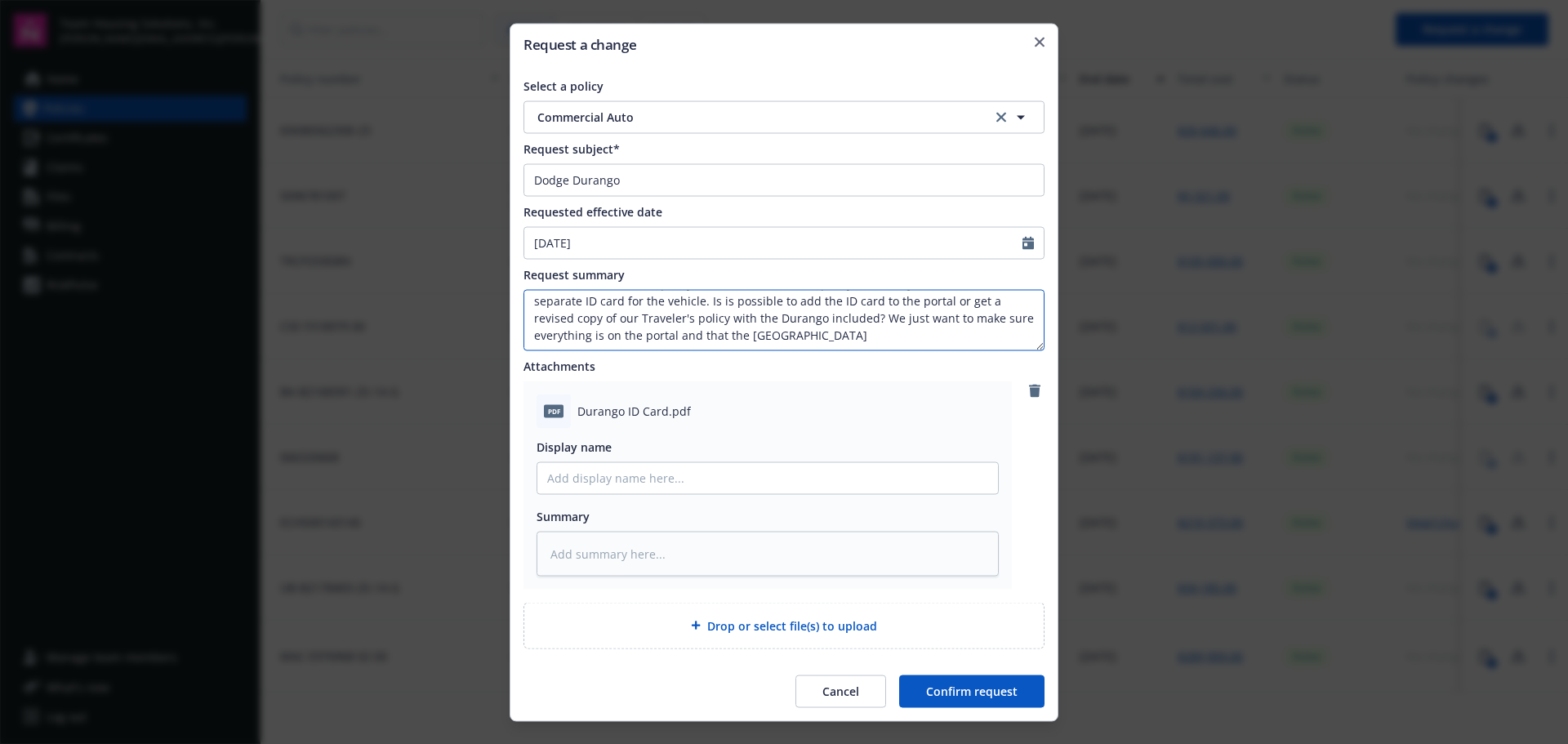
type textarea "x"
type textarea "Hello - Our fleet manager was auditing our insurance and noticed the Dodge Dura…"
type textarea "x"
type textarea "Hello - Our fleet manager was auditing our insurance and noticed the Dodge Dura…"
type textarea "x"
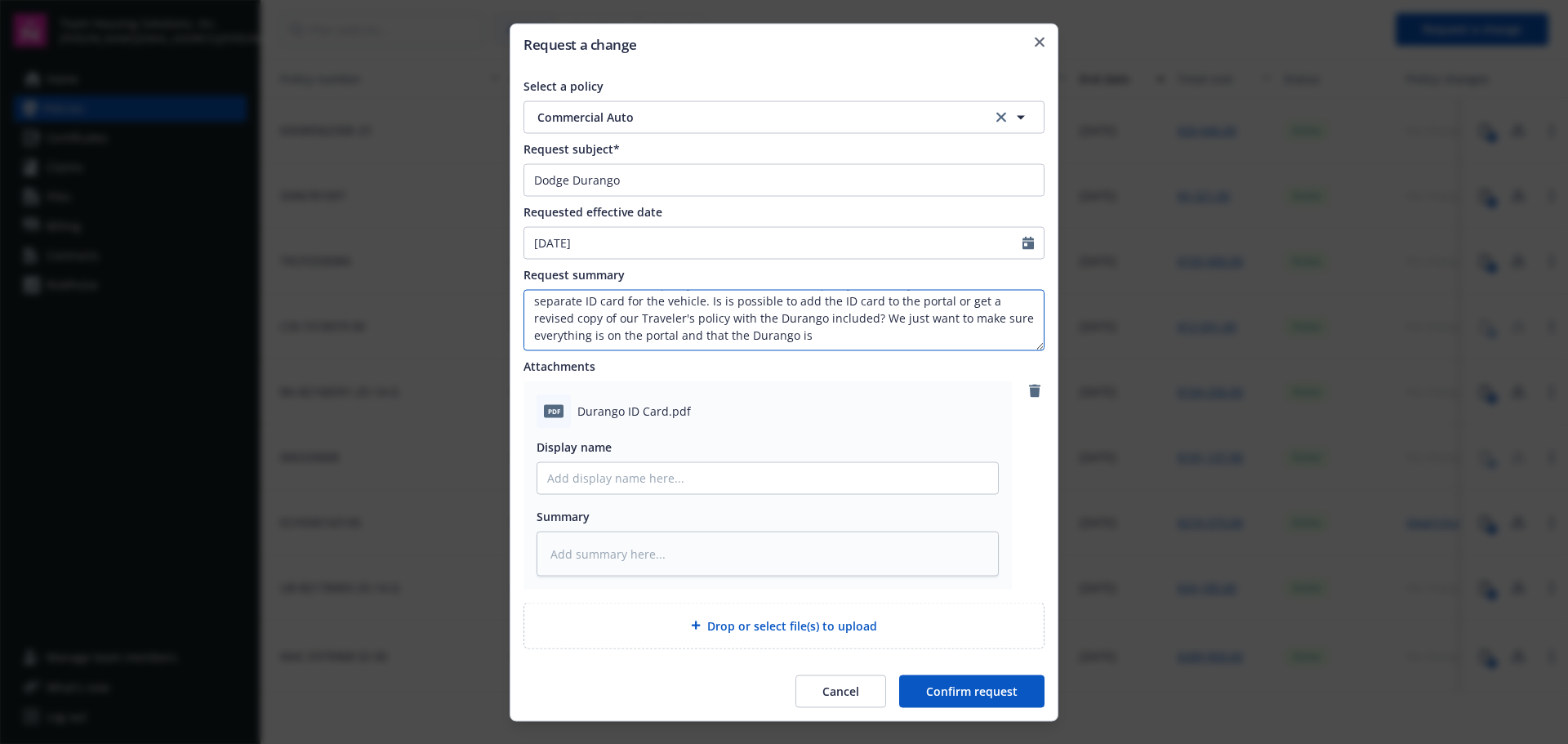
type textarea "Hello - Our fleet manager was auditing our insurance and noticed the Dodge Dura…"
type textarea "x"
type textarea "Hello - Our fleet manager was auditing our insurance and noticed the Dodge Dura…"
type textarea "x"
type textarea "Hello - Our fleet manager was auditing our insurance and noticed the Dodge Dura…"
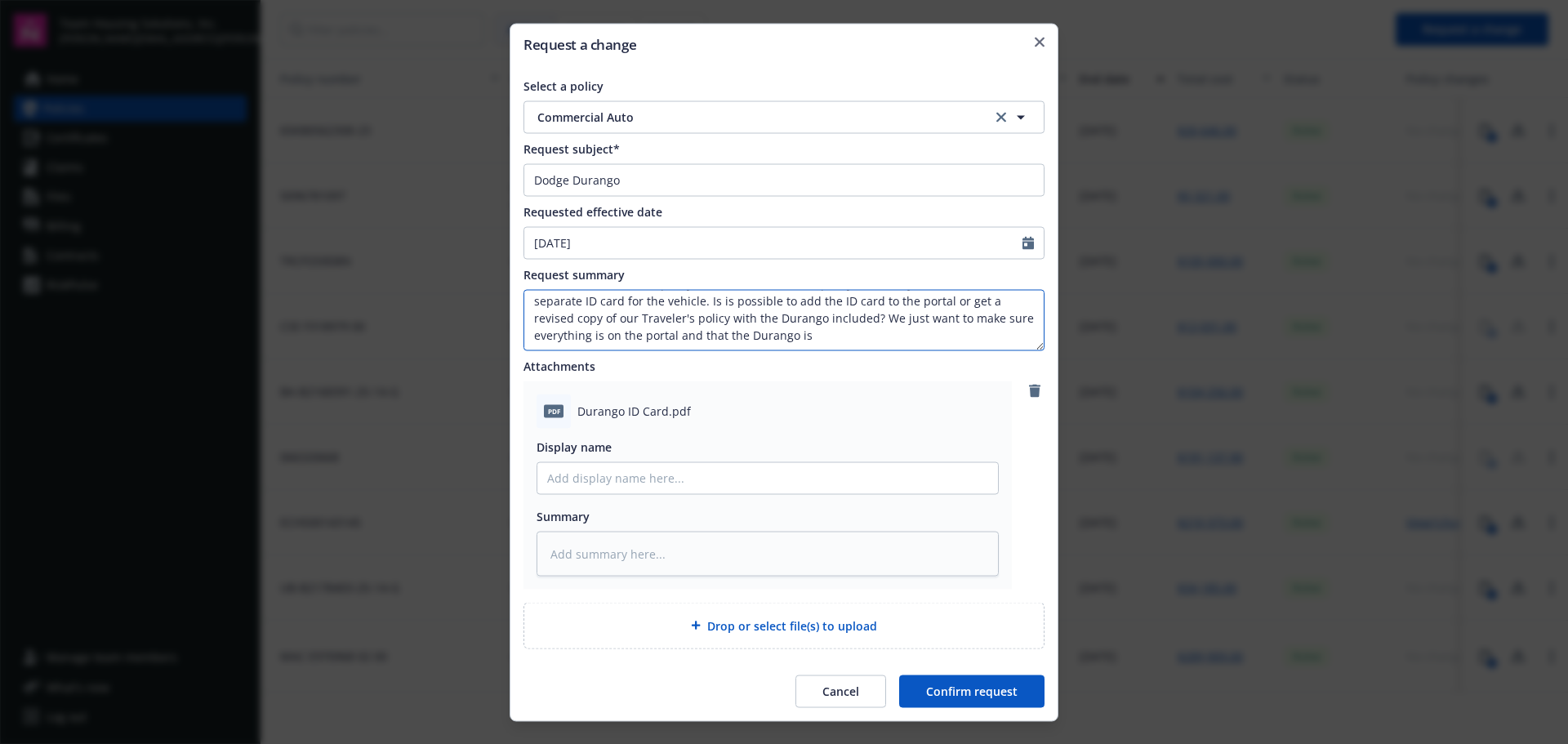
type textarea "x"
type textarea "Hello - Our fleet manager was auditing our insurance and noticed the Dodge Dura…"
type textarea "x"
type textarea "Hello - Our fleet manager was auditing our insurance and noticed the Dodge Dura…"
type textarea "x"
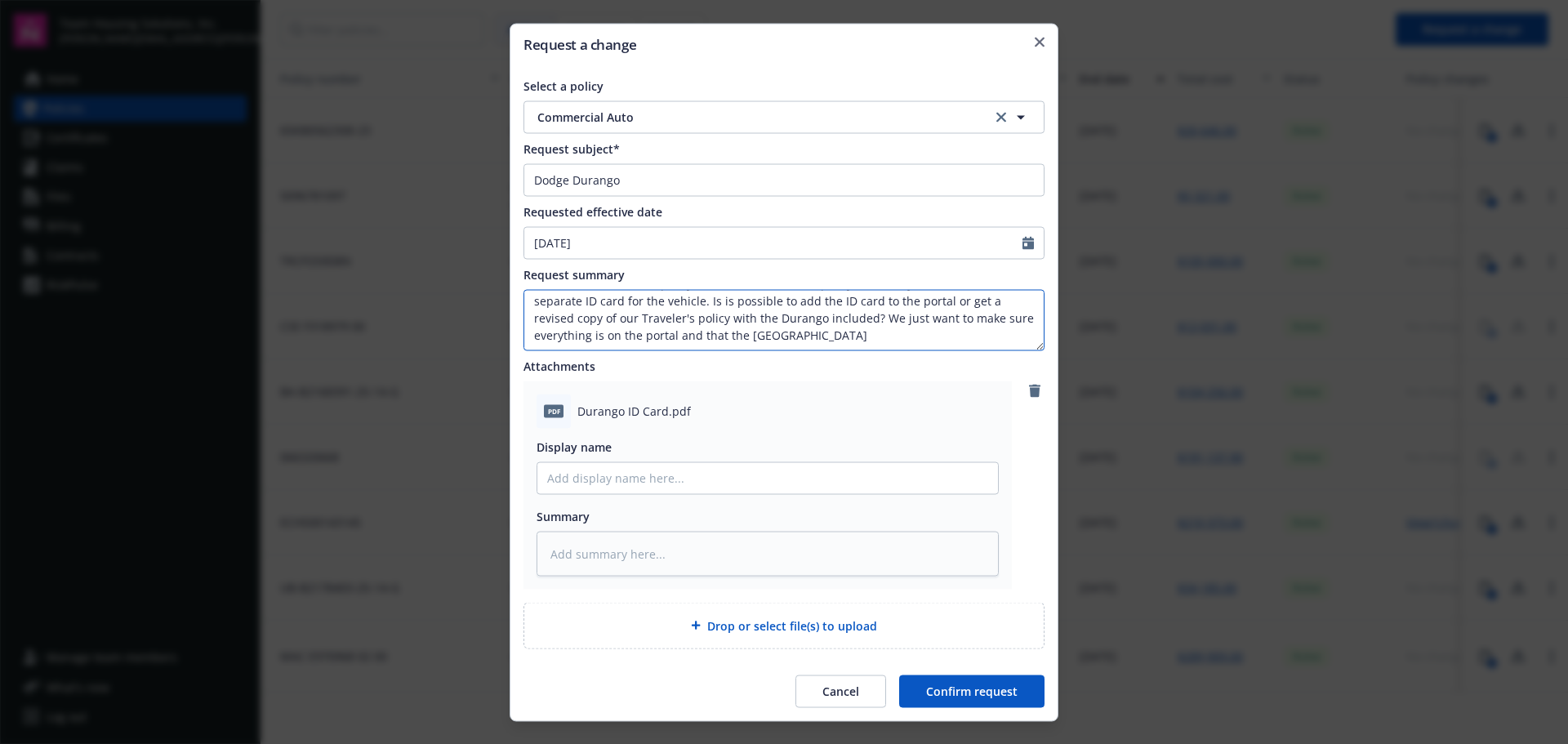
type textarea "Hello - Our fleet manager was auditing our insurance and noticed the Dodge Dura…"
type textarea "x"
type textarea "Hello - Our fleet manager was auditing our insurance and noticed the Dodge Dura…"
type textarea "x"
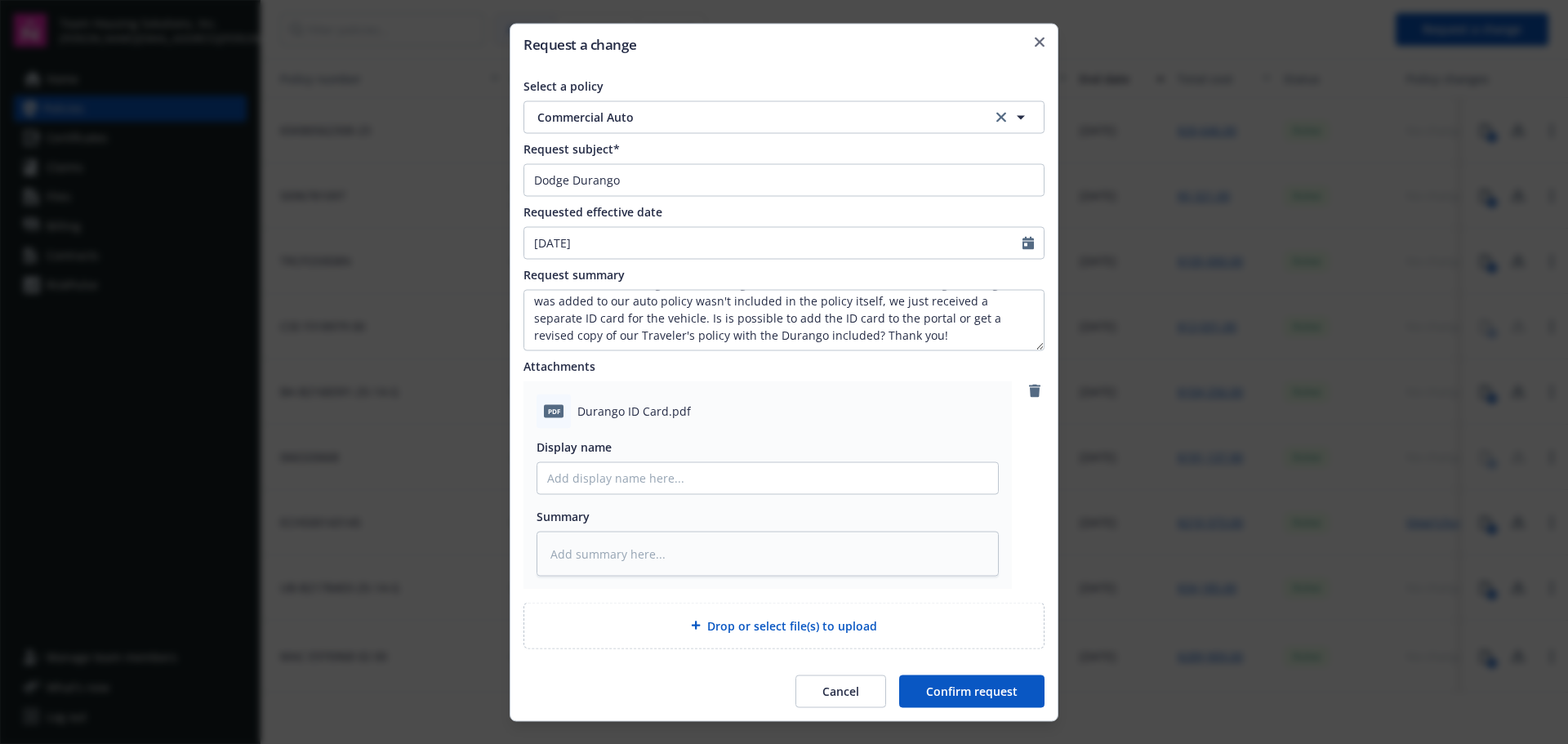
click at [955, 687] on button "Confirm request" at bounding box center [971, 690] width 145 height 32
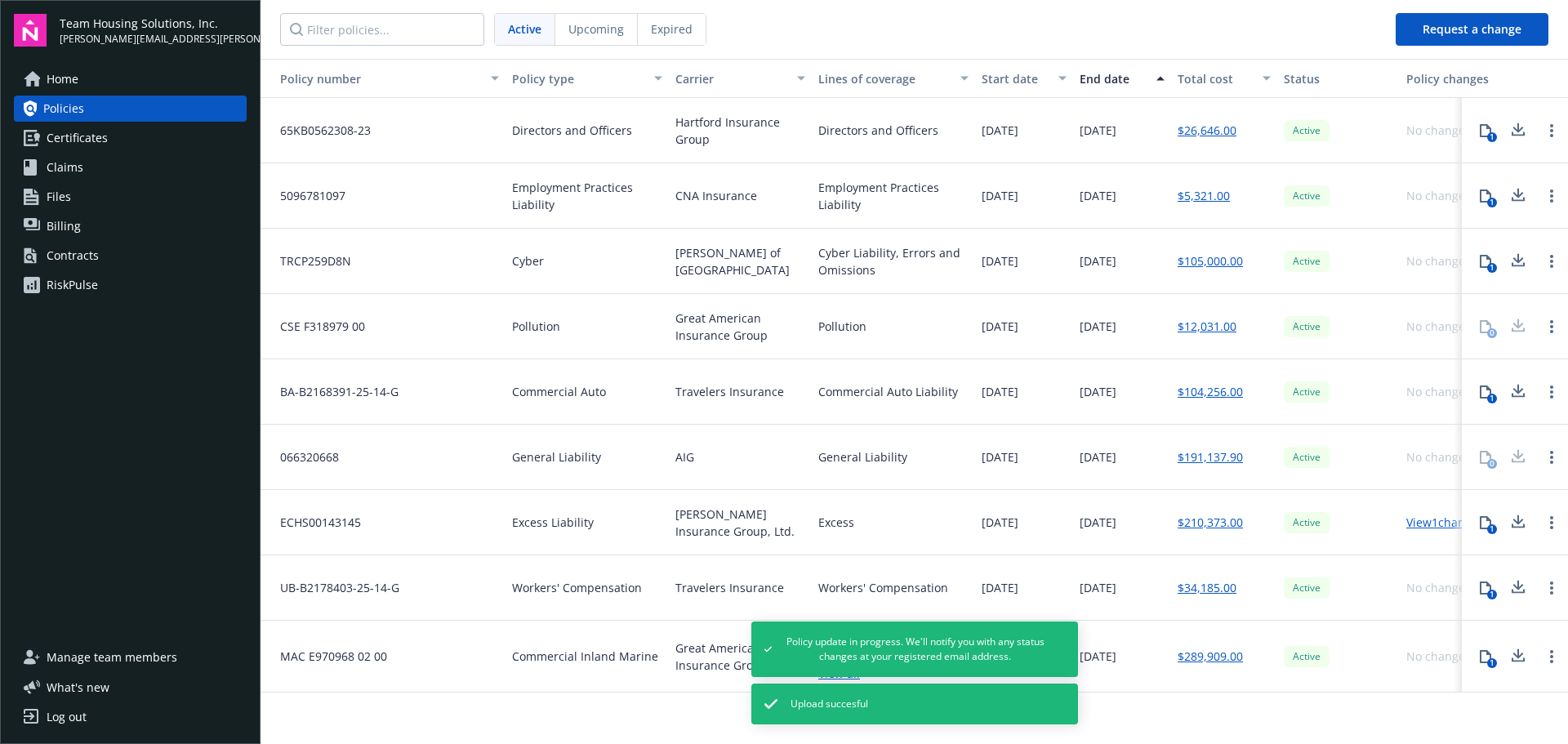
click at [108, 107] on link "Policies" at bounding box center [131, 108] width 233 height 26
click at [605, 25] on span "Upcoming" at bounding box center [596, 29] width 56 height 17
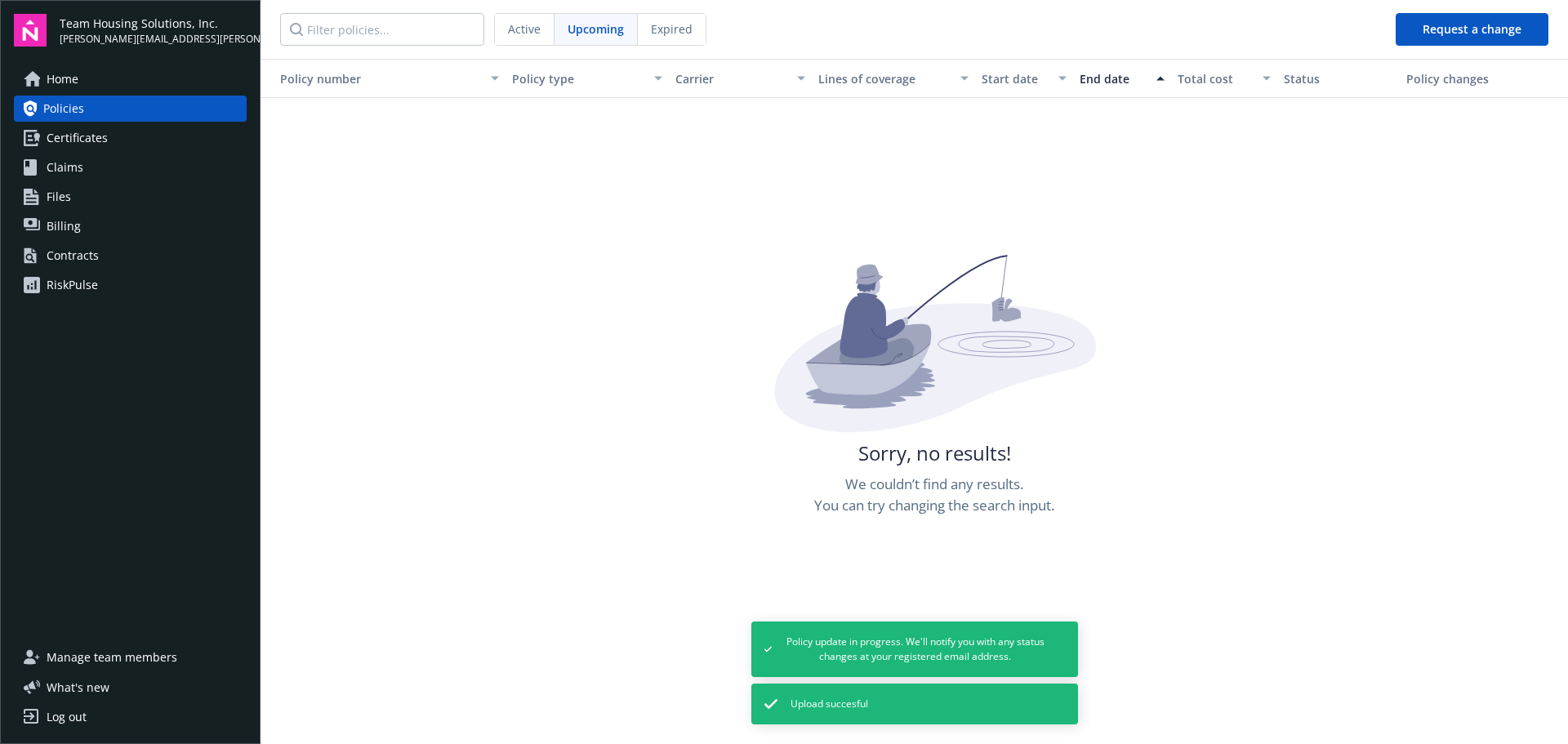
click at [680, 33] on span "Expired" at bounding box center [672, 29] width 42 height 17
click at [577, 19] on div "Upcoming" at bounding box center [595, 29] width 82 height 31
click at [500, 32] on div "Active" at bounding box center [525, 29] width 60 height 31
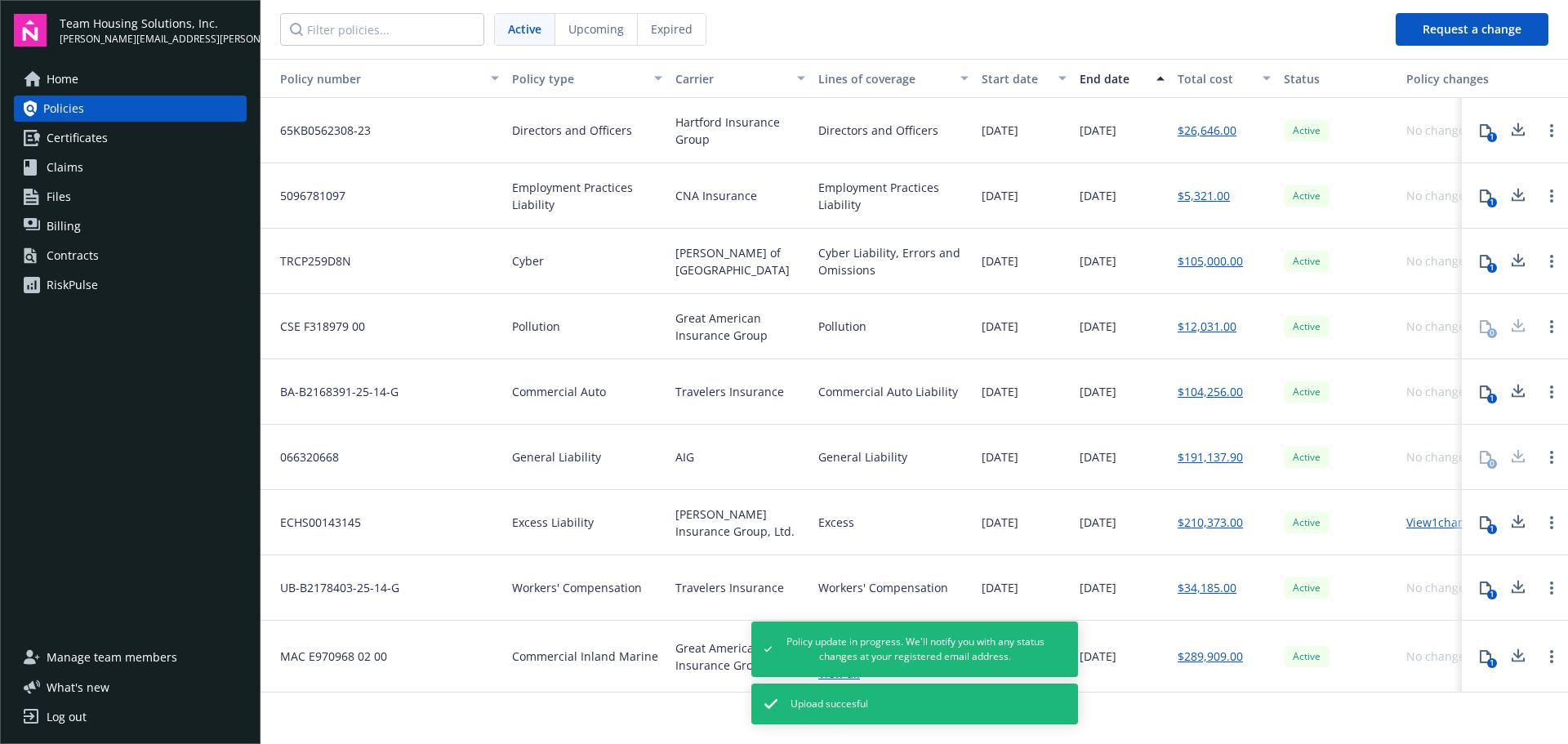
click at [65, 66] on div "Team Housing Solutions, Inc. tyler.reeves@teamhousing.com Home Policies Certifi…" at bounding box center [130, 372] width 260 height 744
click at [71, 70] on span "Home" at bounding box center [62, 79] width 32 height 26
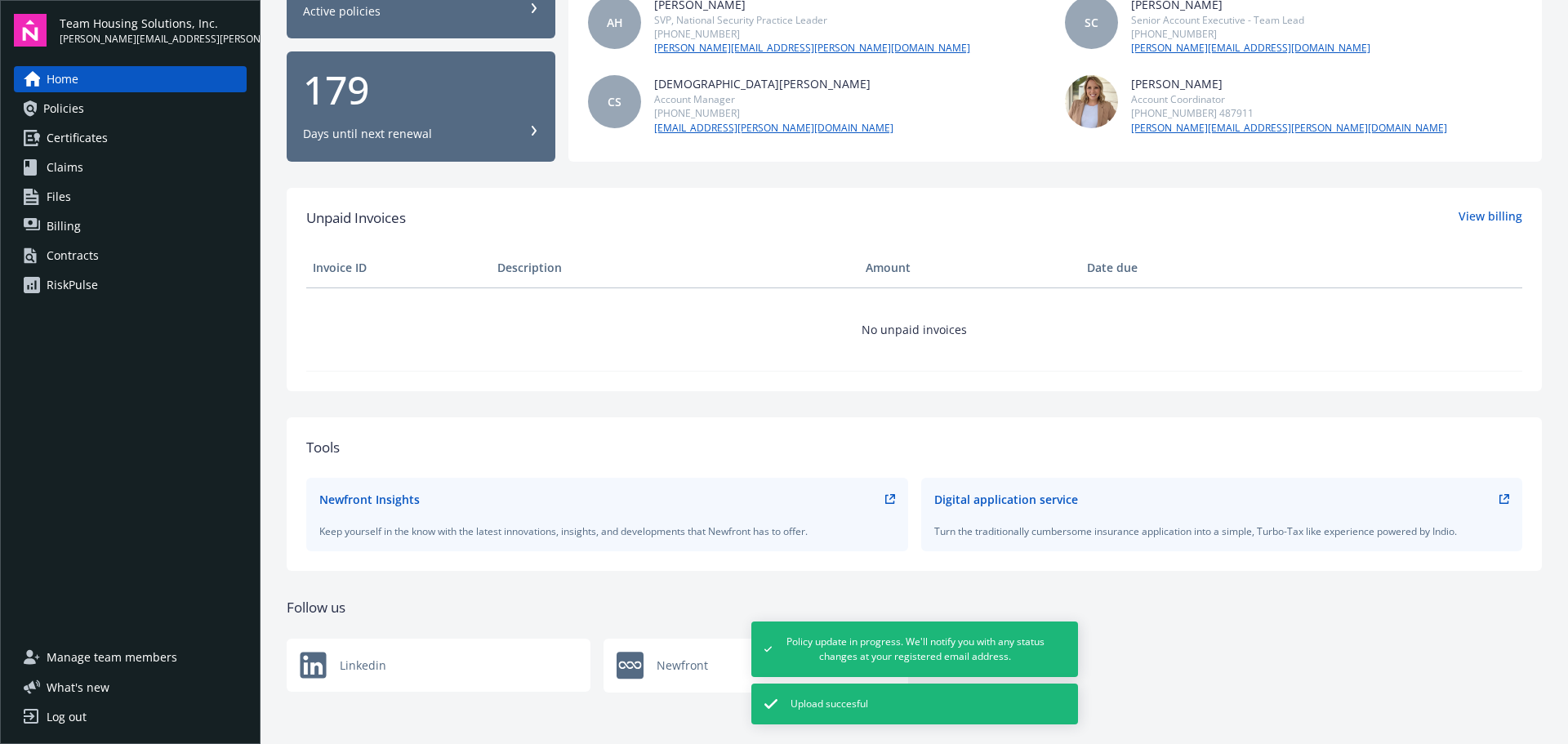
scroll to position [229, 0]
click at [1187, 646] on div "Linkedin Newfront" at bounding box center [915, 664] width 1255 height 54
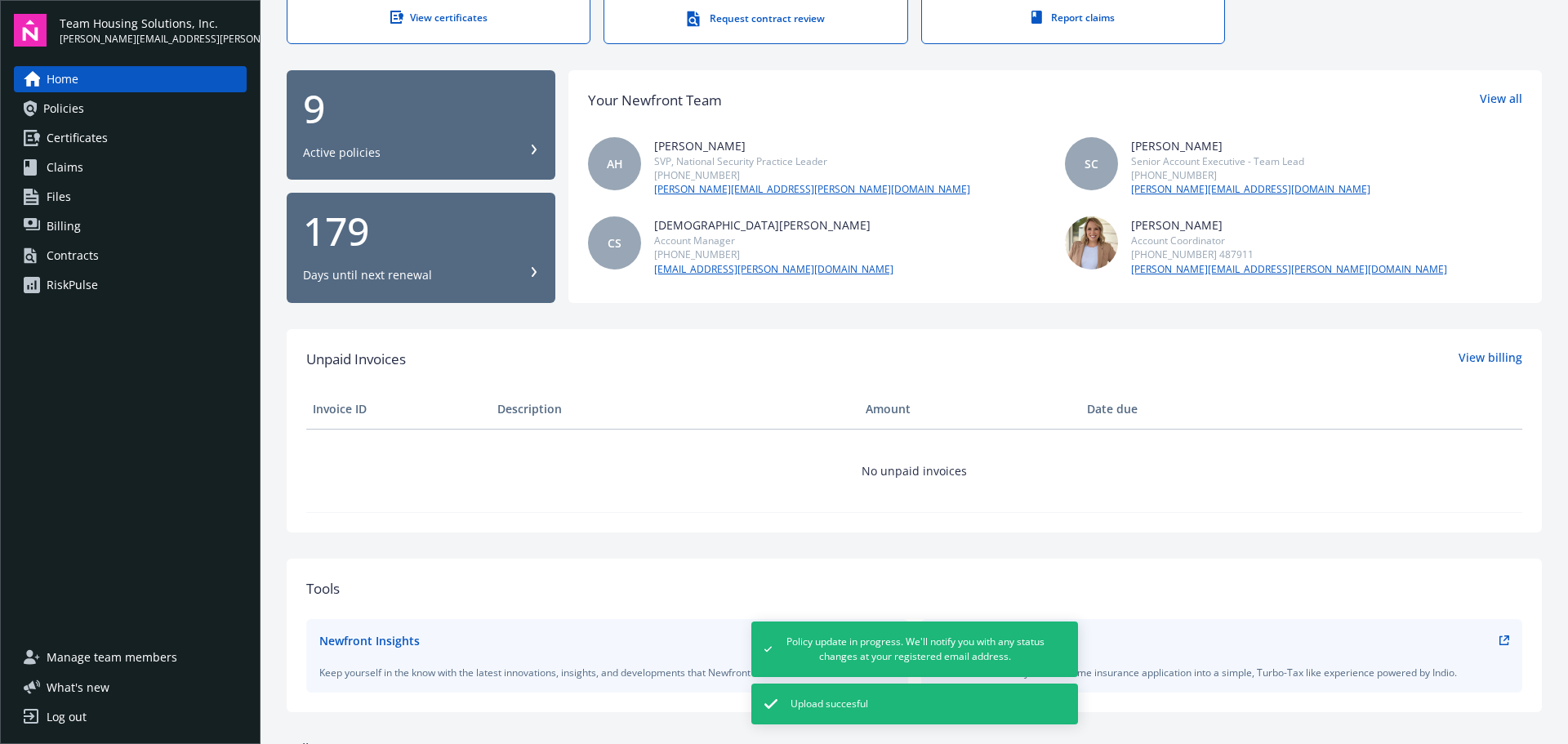
scroll to position [0, 0]
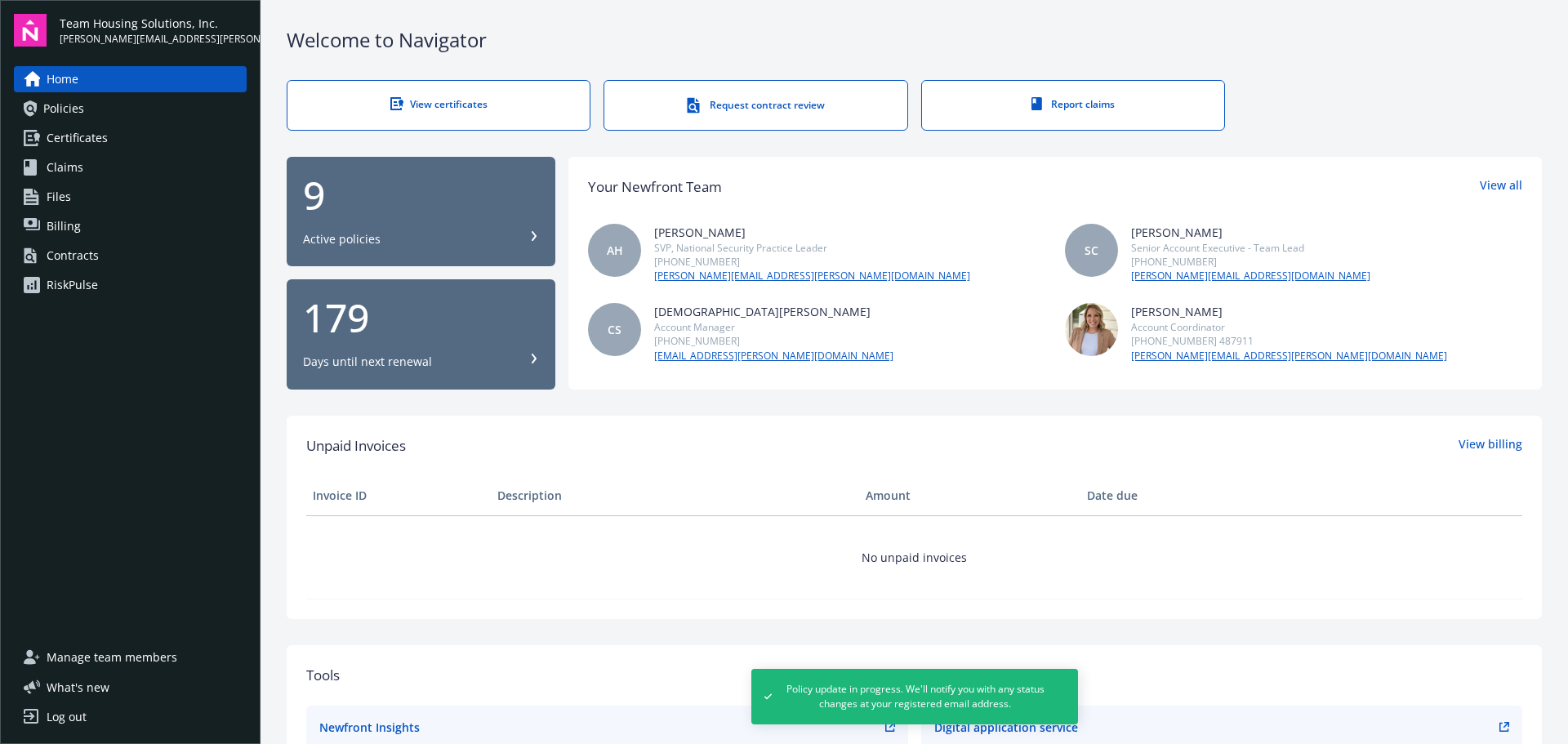
click at [52, 107] on span "Policies" at bounding box center [63, 108] width 41 height 26
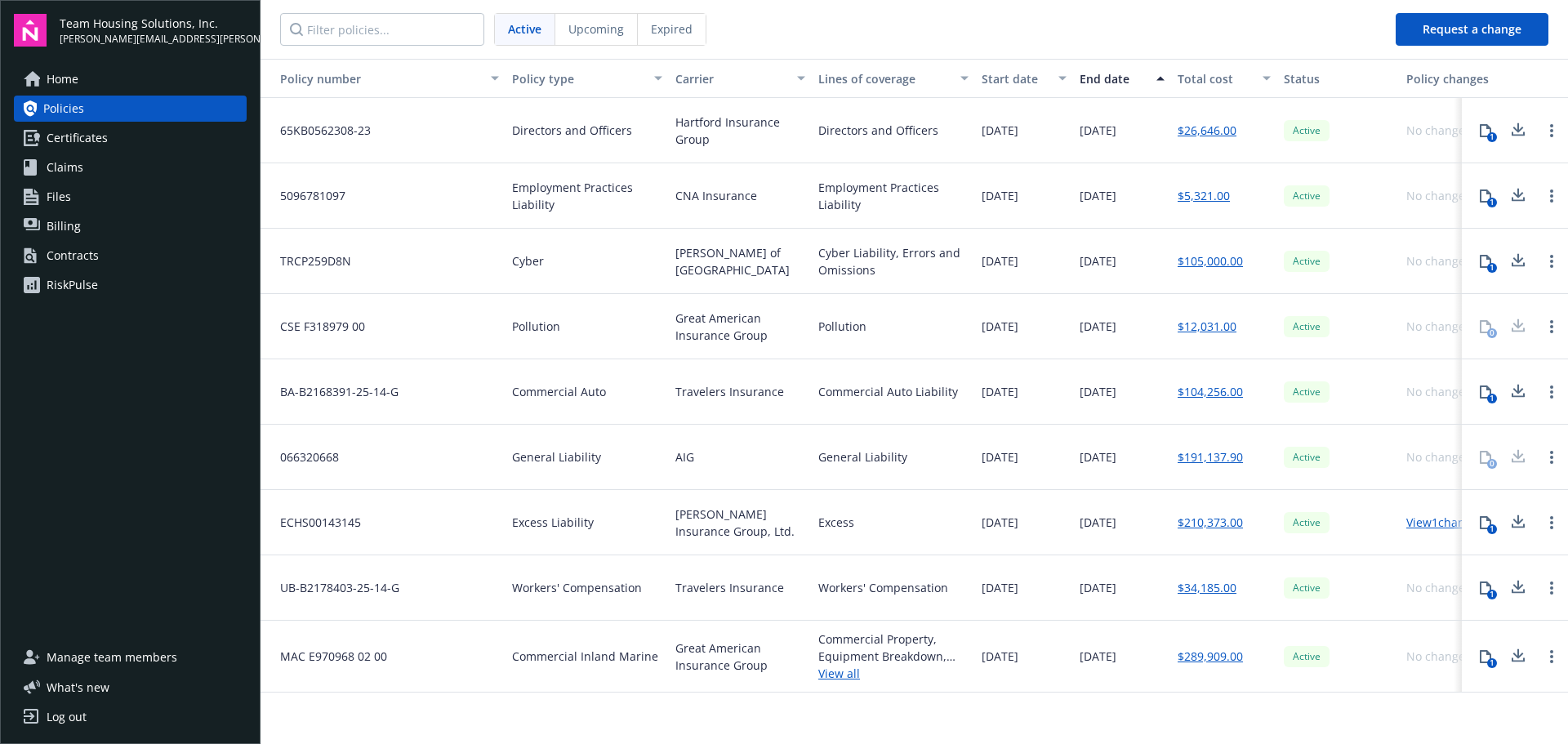
click at [100, 140] on span "Certificates" at bounding box center [77, 137] width 62 height 26
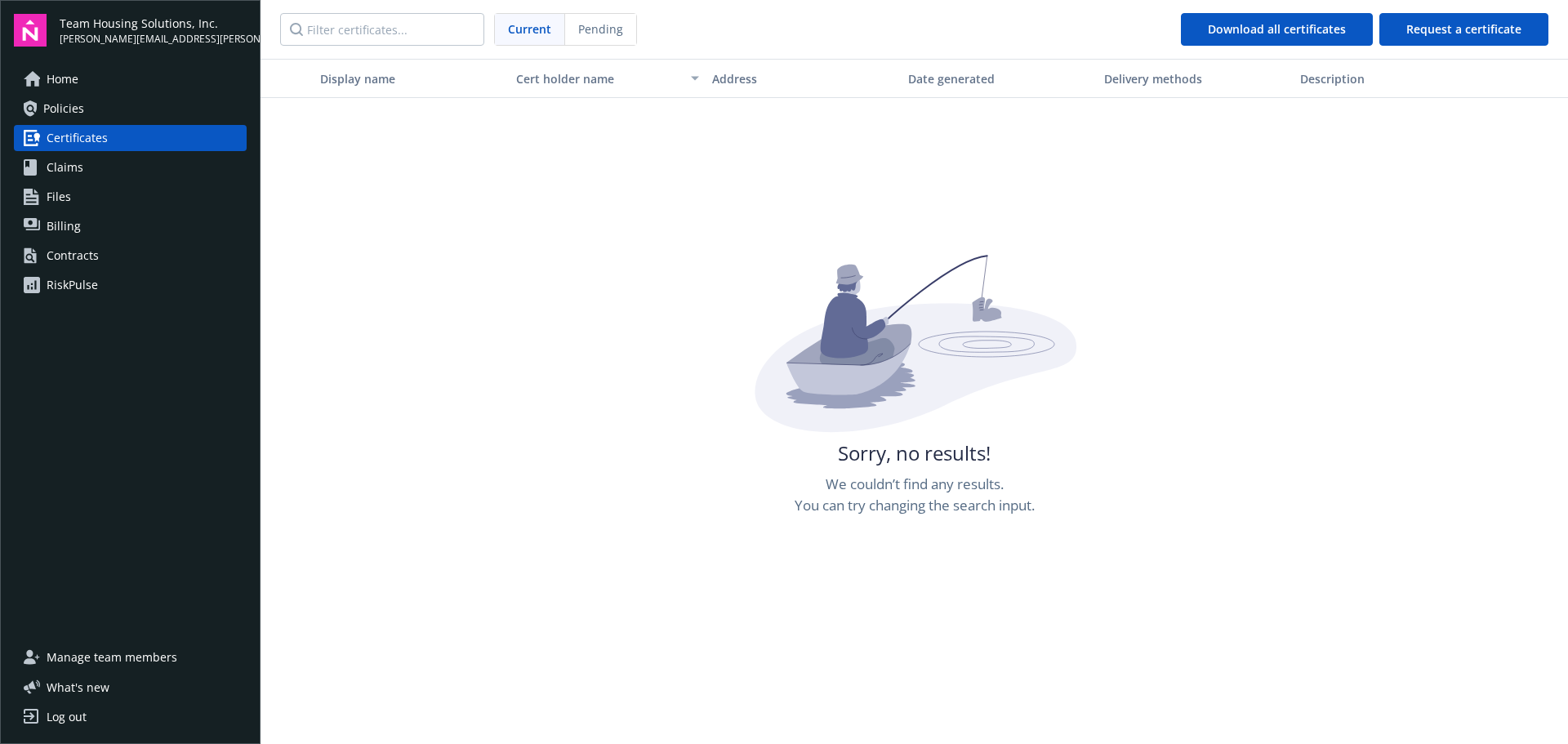
click at [96, 161] on link "Claims" at bounding box center [131, 167] width 233 height 26
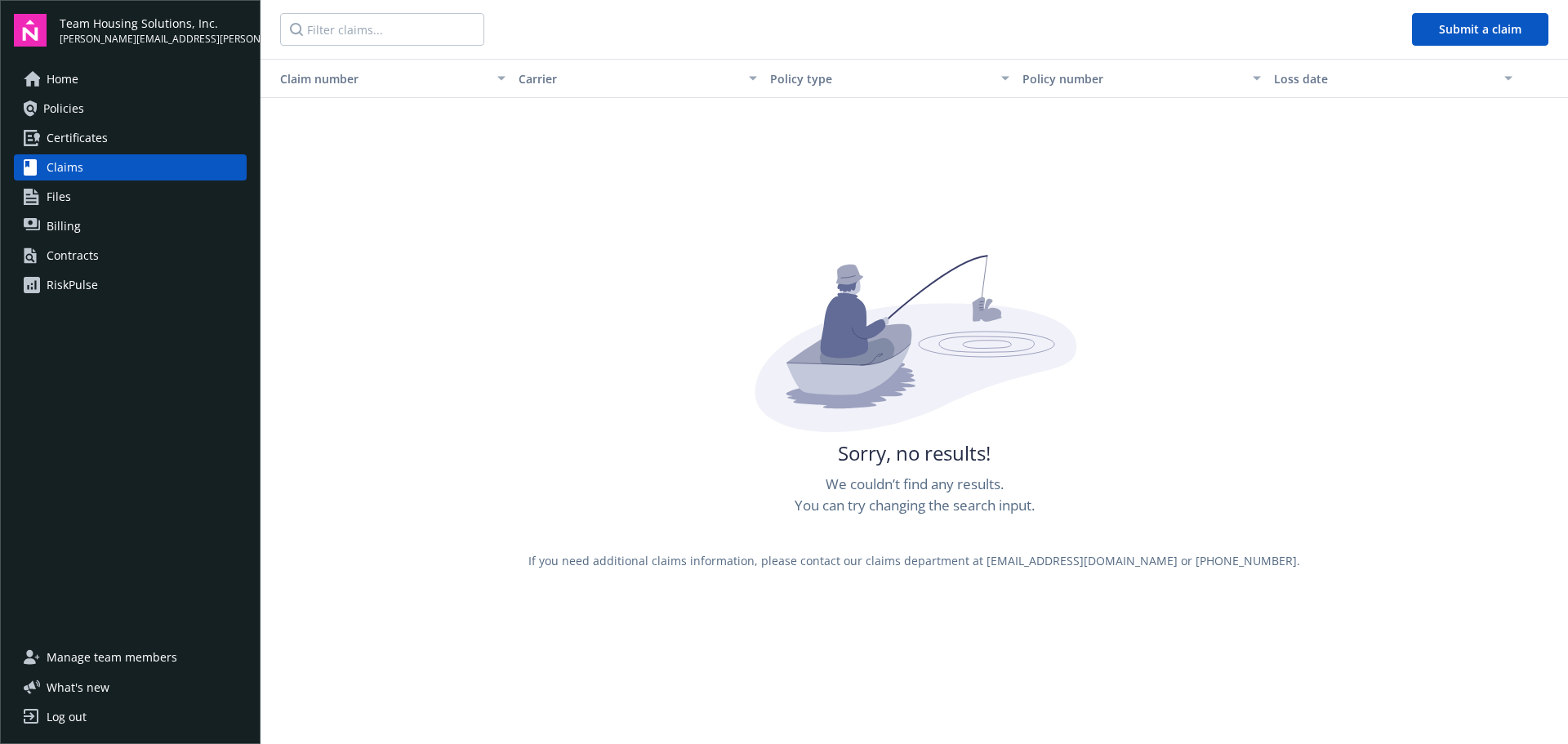
click at [86, 186] on link "Files" at bounding box center [131, 196] width 233 height 26
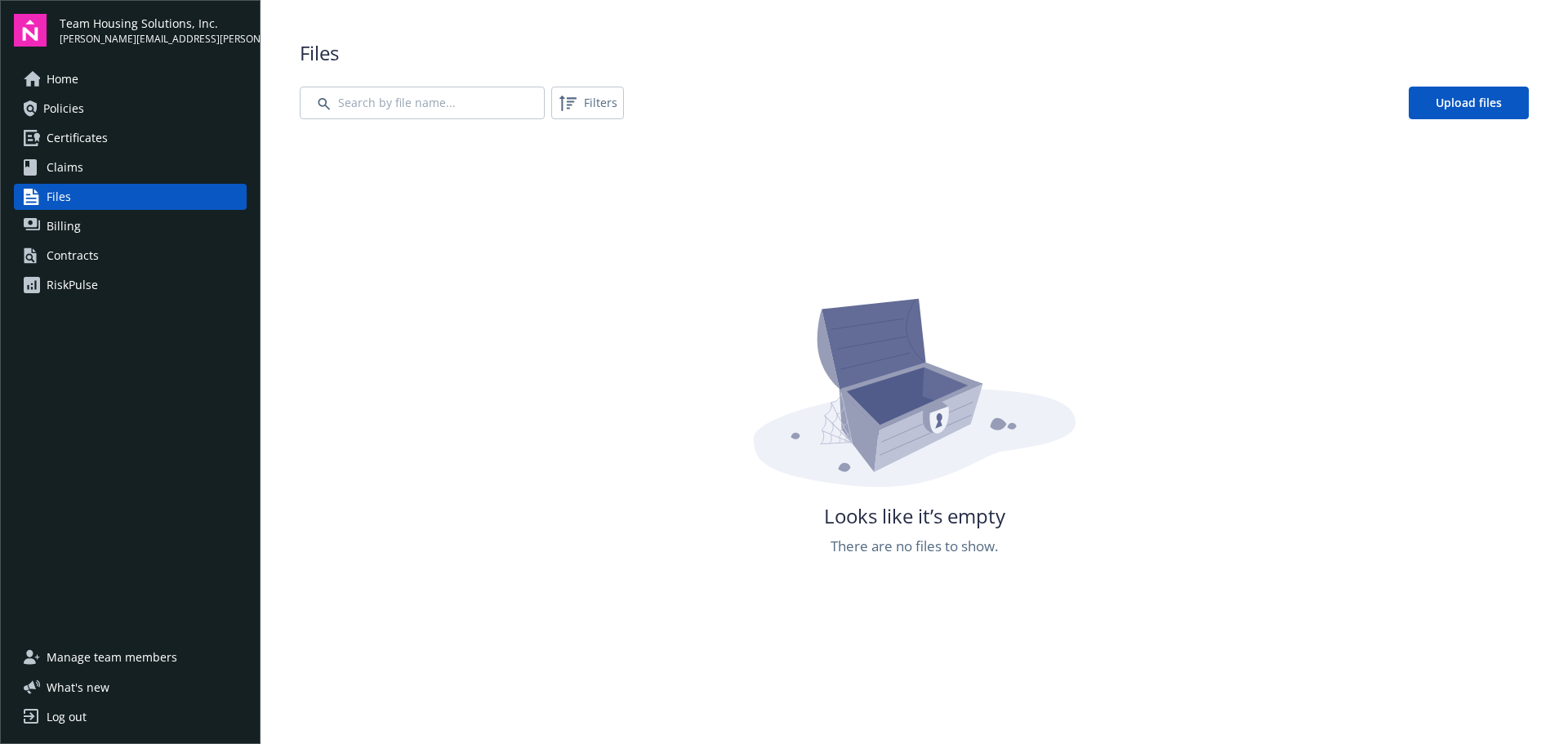
click at [76, 232] on span "Billing" at bounding box center [63, 225] width 34 height 26
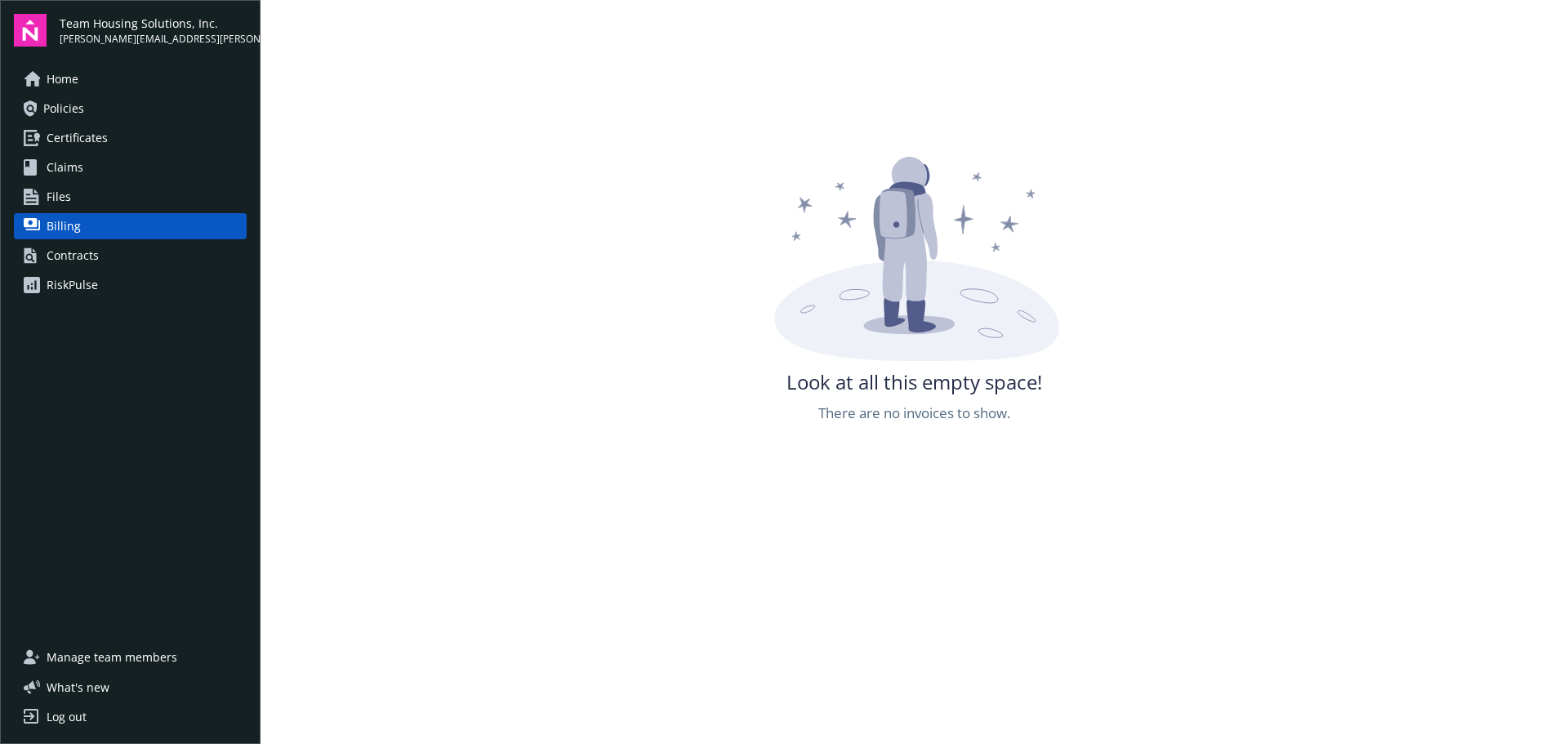
click at [78, 254] on div "Contracts" at bounding box center [72, 255] width 52 height 26
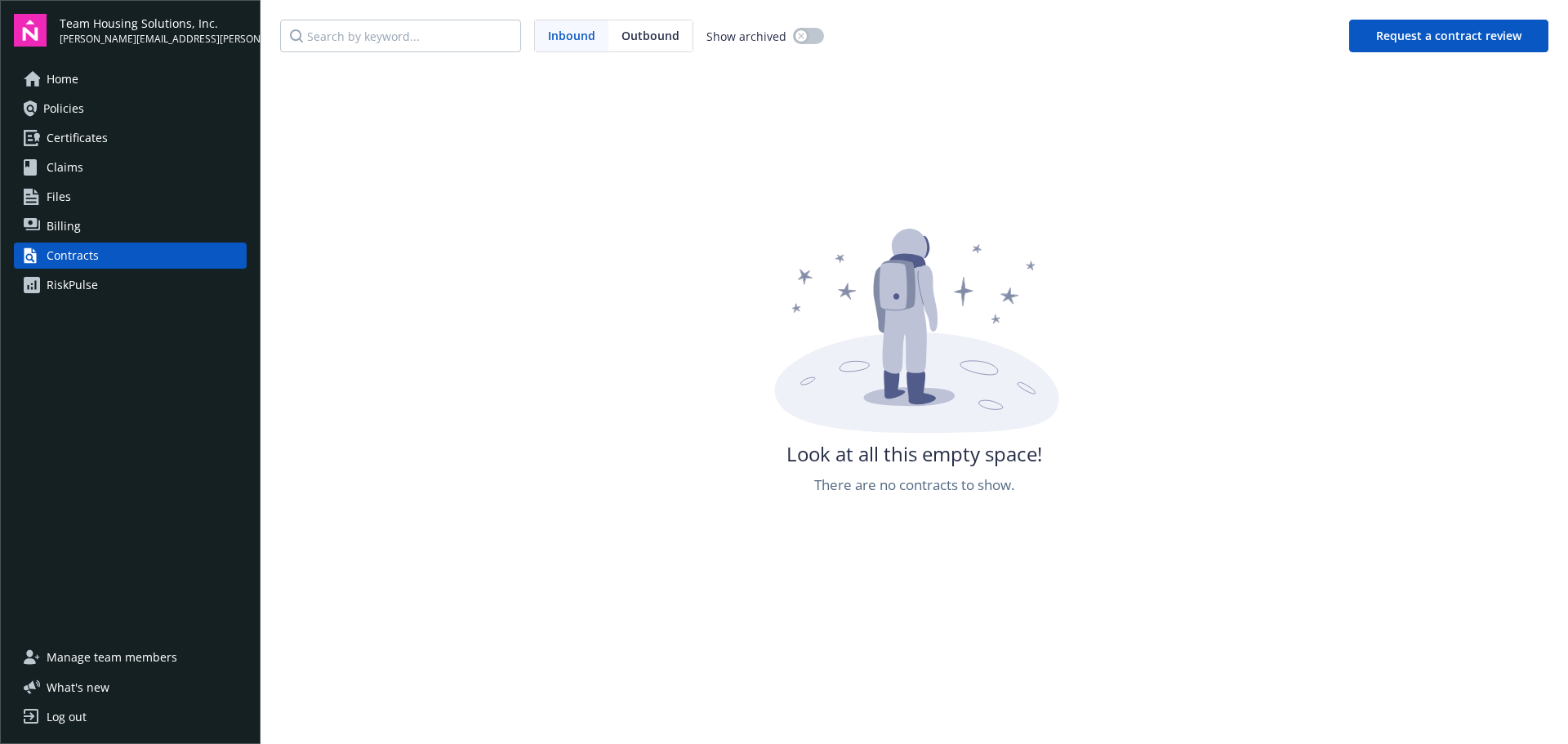
click at [78, 283] on div "RiskPulse" at bounding box center [72, 284] width 52 height 26
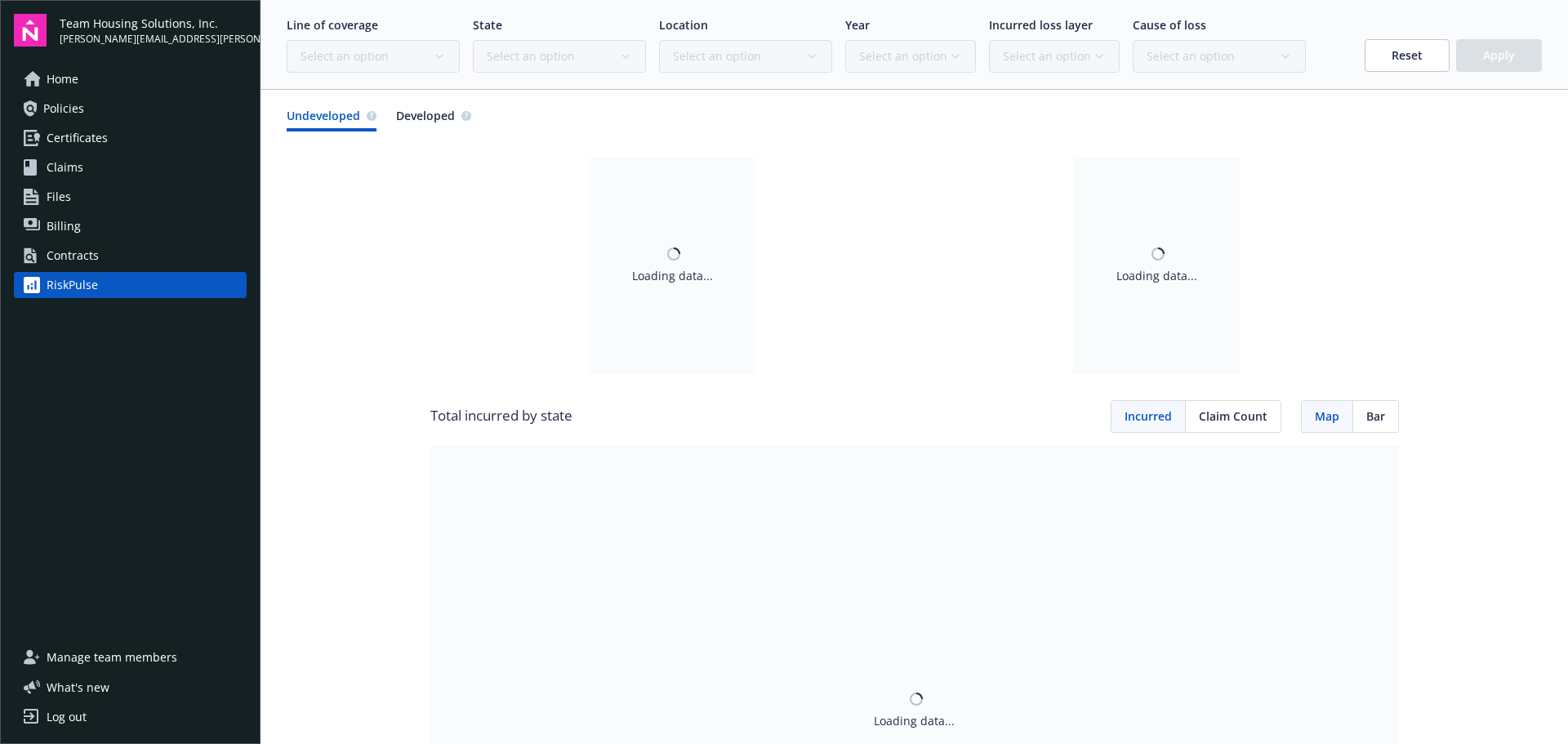
click at [86, 433] on div "Home Policies Certificates Claims Files Billing Contracts RiskPulse" at bounding box center [131, 346] width 233 height 559
click at [126, 659] on span "Manage team members" at bounding box center [111, 657] width 131 height 26
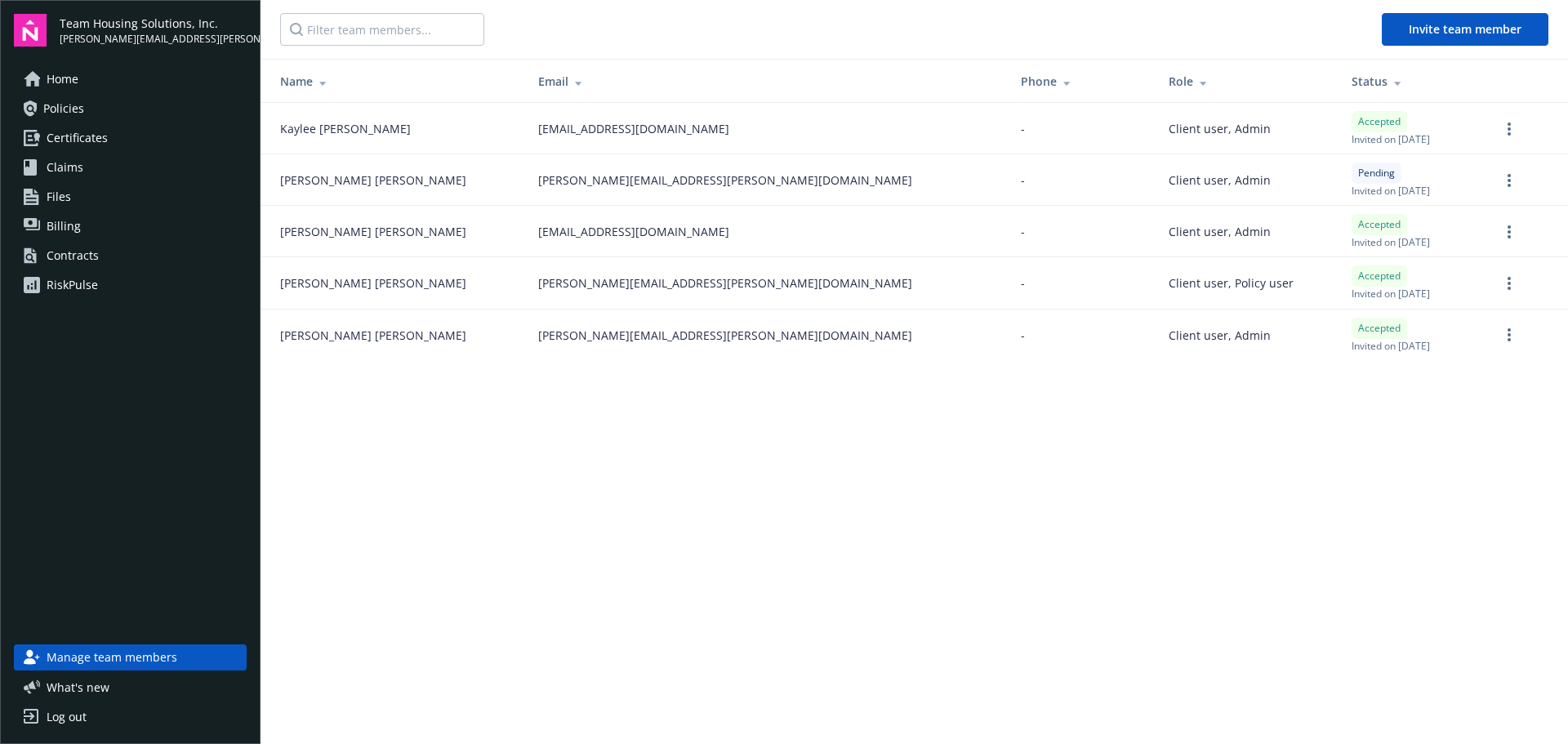
click at [377, 555] on main "Invite team member Name Email Phone Role Status Kaylee Batey kbatey@teamhousing…" at bounding box center [914, 372] width 1308 height 744
